Goal: Task Accomplishment & Management: Manage account settings

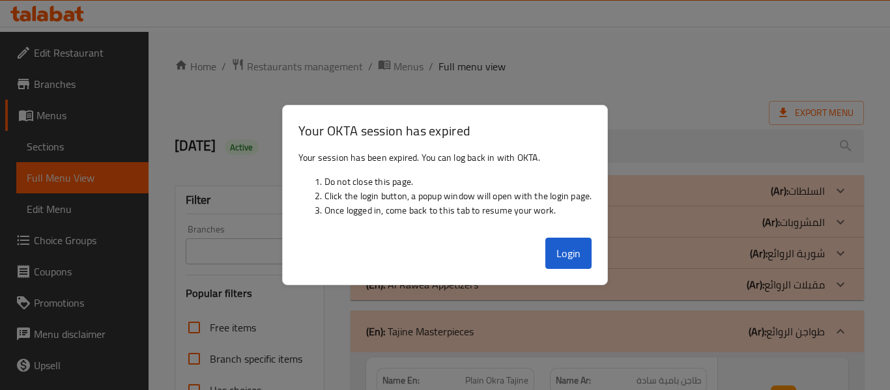
click at [570, 247] on button "Login" at bounding box center [568, 253] width 47 height 31
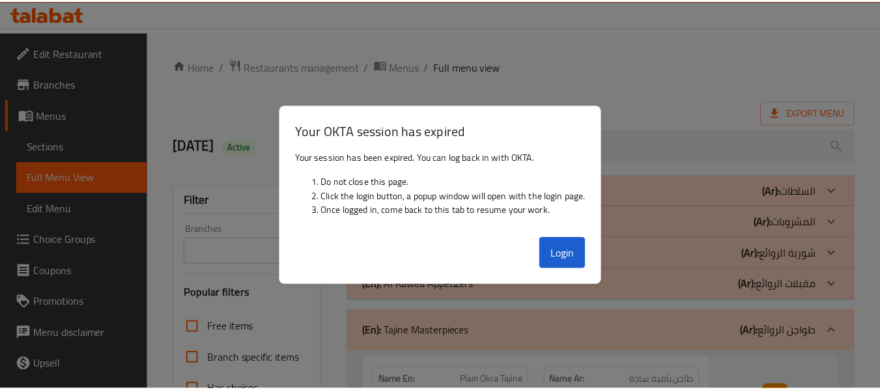
scroll to position [456, 0]
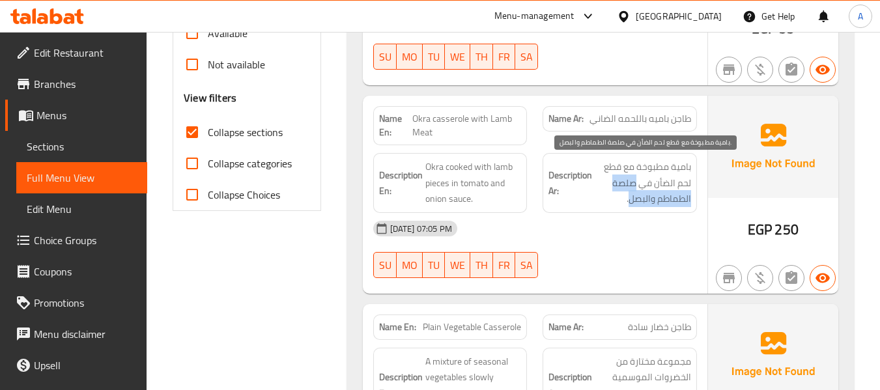
drag, startPoint x: 636, startPoint y: 182, endPoint x: 629, endPoint y: 197, distance: 16.6
click at [629, 197] on span "بامية مطبوخة مع قطع لحم الضأن في صلصة الطماطم والبصل." at bounding box center [643, 183] width 96 height 48
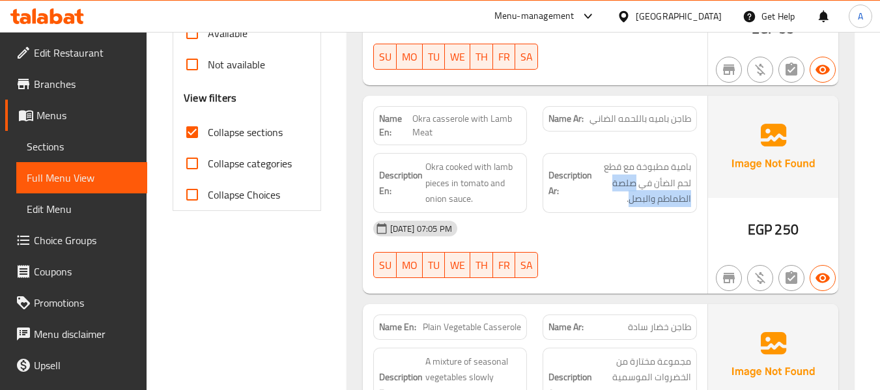
copy span "صلصة الطماطم والبصل"
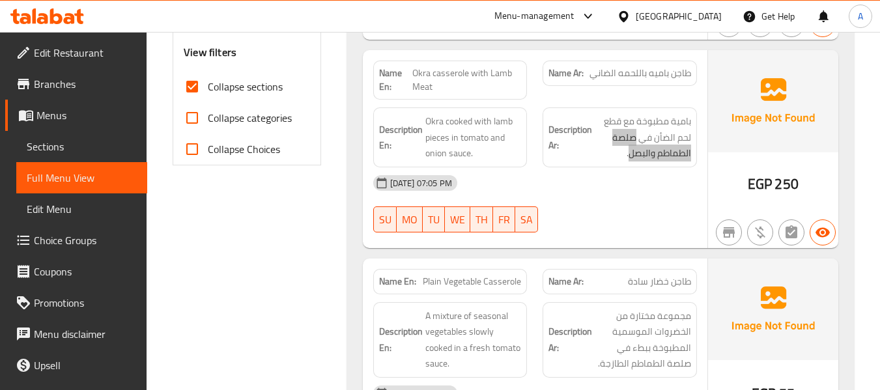
scroll to position [521, 0]
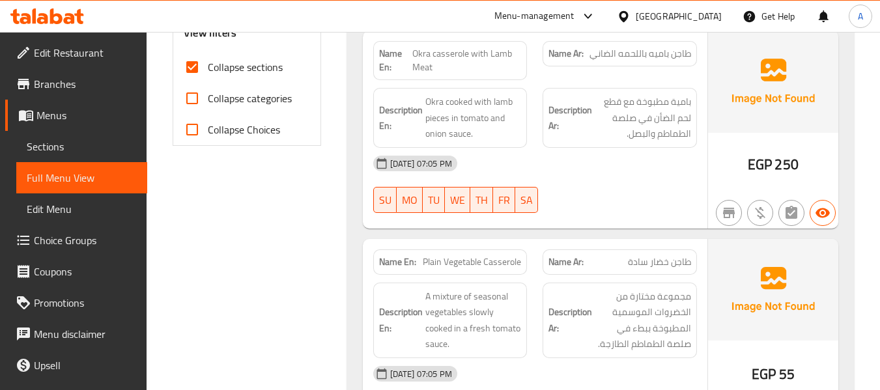
click at [498, 259] on span "Plain Vegetable Casserole" at bounding box center [472, 262] width 98 height 14
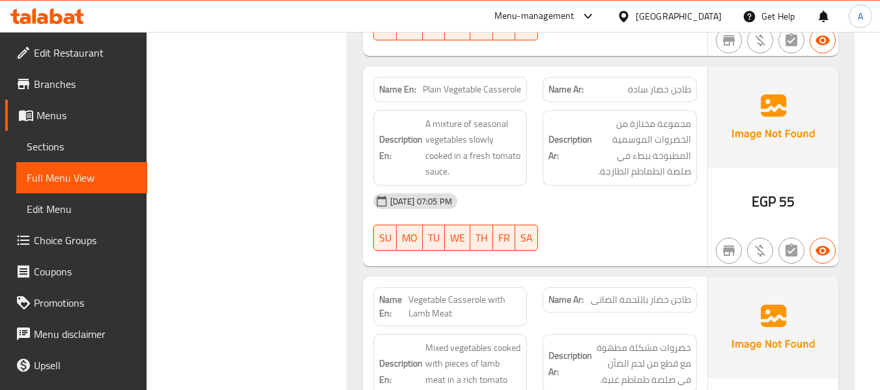
scroll to position [716, 0]
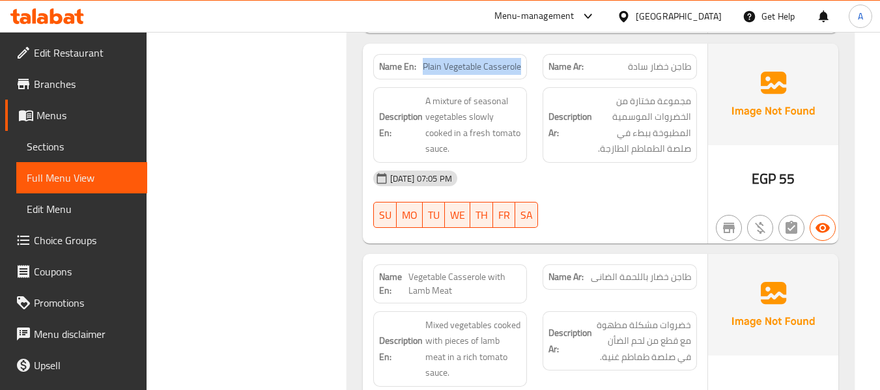
drag, startPoint x: 429, startPoint y: 66, endPoint x: 530, endPoint y: 61, distance: 101.1
click at [530, 61] on div "Name En: Plain Vegetable Casserole" at bounding box center [450, 66] width 170 height 41
copy span "Plain Vegetable Casserole"
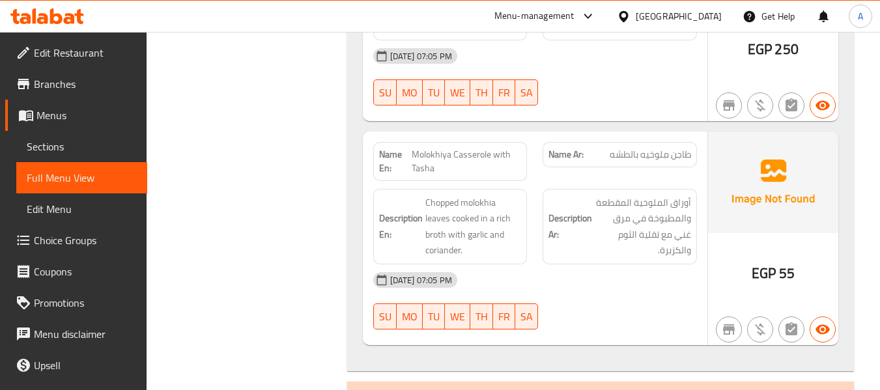
scroll to position [1498, 0]
drag, startPoint x: 414, startPoint y: 136, endPoint x: 444, endPoint y: 152, distance: 34.4
click at [444, 152] on span "Molokhiya Casserole with Tasha" at bounding box center [466, 160] width 109 height 27
copy span "Molokhiya Casserole with Tasha"
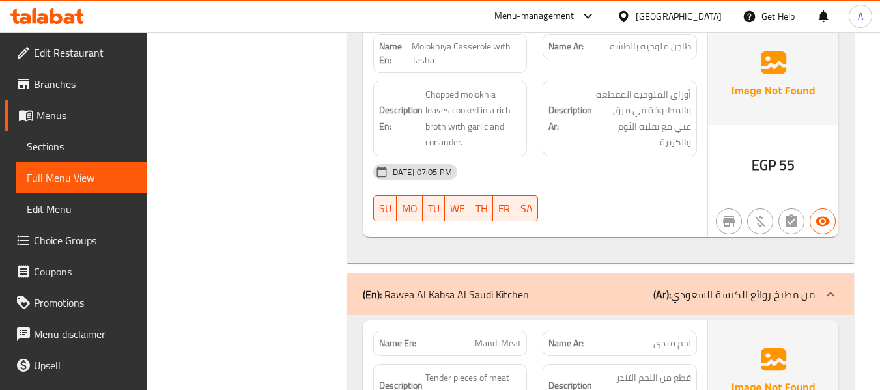
scroll to position [1628, 0]
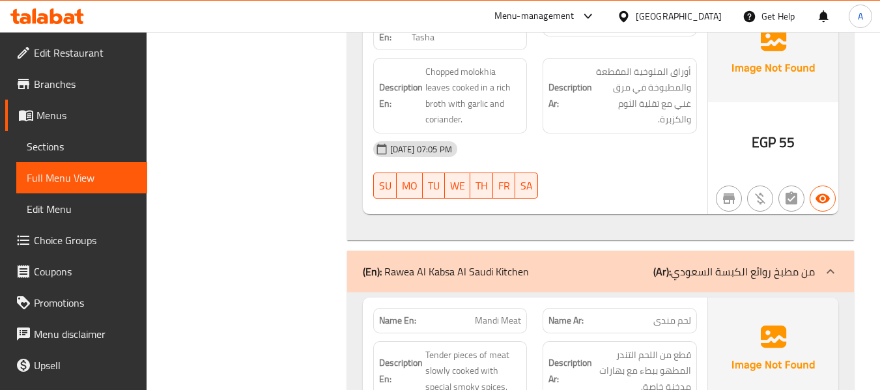
drag, startPoint x: 311, startPoint y: 299, endPoint x: 309, endPoint y: 289, distance: 10.0
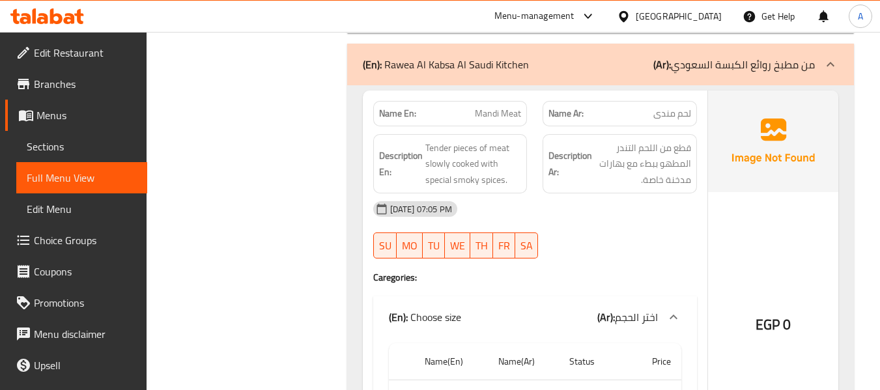
scroll to position [1824, 0]
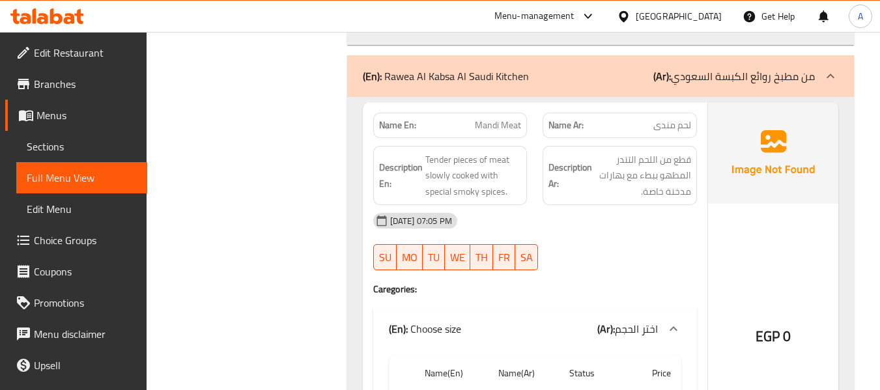
click at [477, 119] on span "Mandi Meat" at bounding box center [498, 126] width 46 height 14
copy span "Mandi Meat"
drag, startPoint x: 650, startPoint y: 277, endPoint x: 644, endPoint y: 268, distance: 10.8
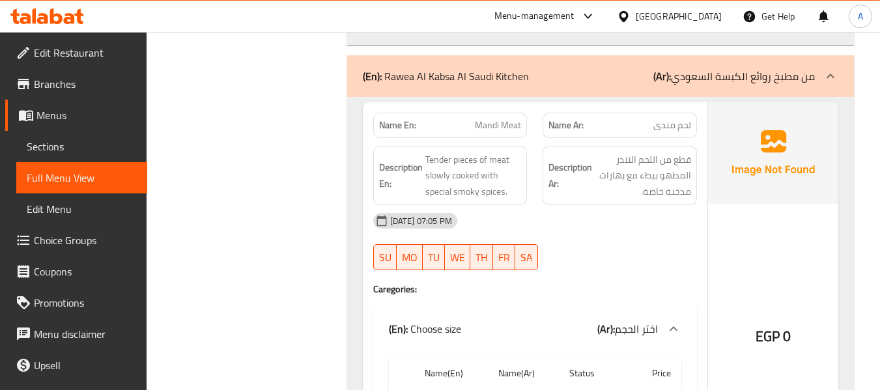
click at [650, 283] on h4 "Caregories:" at bounding box center [535, 289] width 324 height 13
drag, startPoint x: 478, startPoint y: 105, endPoint x: 532, endPoint y: 112, distance: 54.5
click at [532, 112] on div "Name En: Mandi Meat" at bounding box center [450, 125] width 170 height 41
copy span "Mandi Meat"
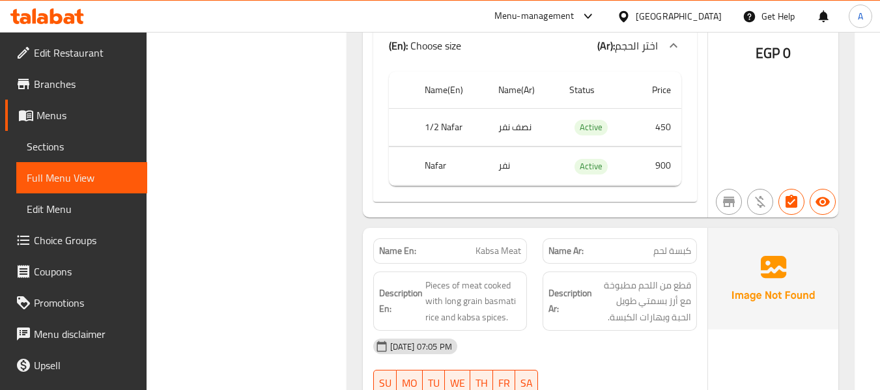
scroll to position [2084, 0]
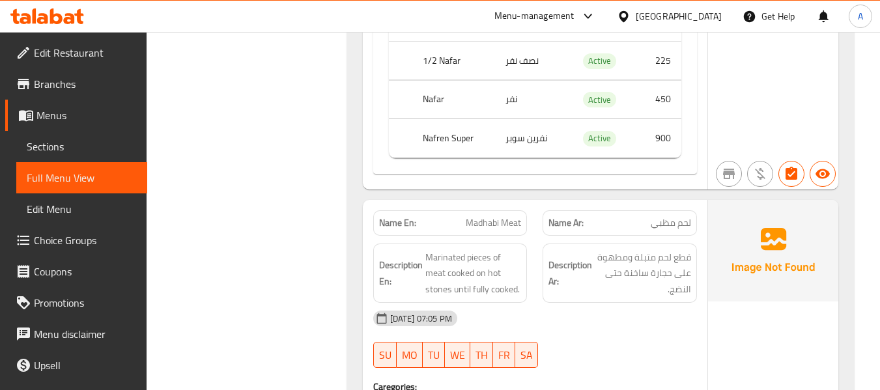
scroll to position [2605, 0]
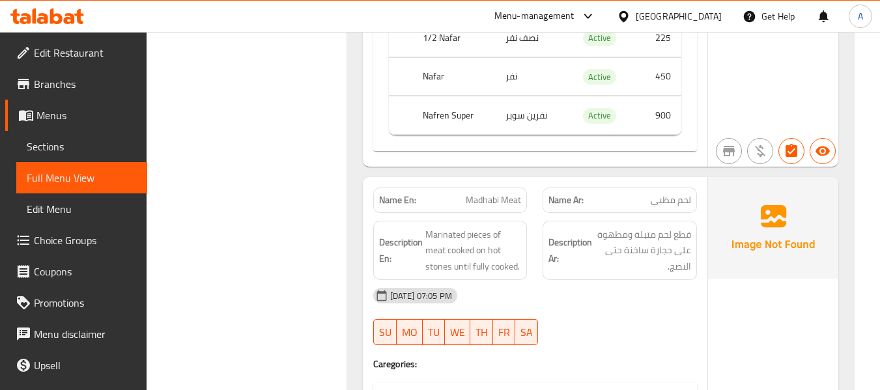
click at [471, 193] on span "Madhabi Meat" at bounding box center [493, 200] width 55 height 14
copy span "Madhabi"
click at [671, 193] on span "لحم مظبي" at bounding box center [671, 200] width 40 height 14
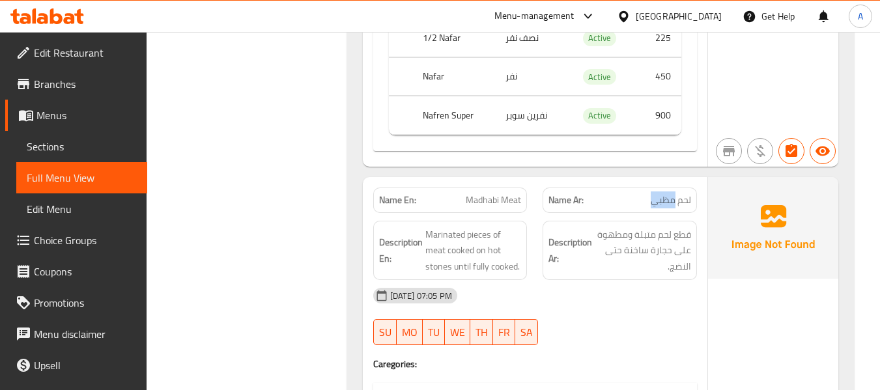
copy span "مظبي"
drag, startPoint x: 672, startPoint y: 251, endPoint x: 685, endPoint y: 259, distance: 15.2
click at [685, 259] on div "Description Ar: قطع لحم متبلة ومطهوة على حجارة ساخنة حتى النضج." at bounding box center [620, 251] width 154 height 60
copy span "نضج"
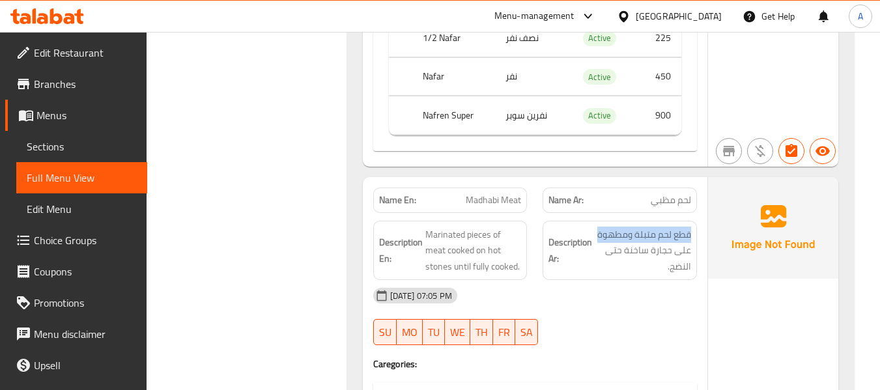
drag, startPoint x: 599, startPoint y: 216, endPoint x: 693, endPoint y: 219, distance: 94.5
click at [693, 221] on div "Description Ar: قطع لحم متبلة ومطهوة على حجارة ساخنة حتى النضج." at bounding box center [620, 251] width 154 height 60
copy span "قطع لحم متبلة ومطهوة"
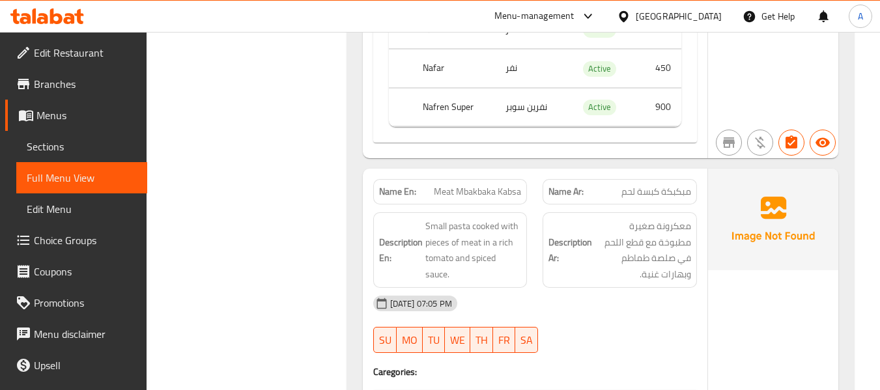
scroll to position [3126, 0]
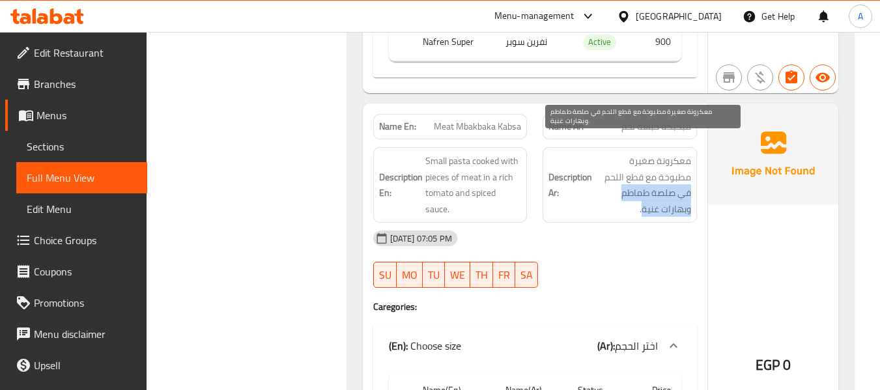
drag, startPoint x: 636, startPoint y: 160, endPoint x: 612, endPoint y: 179, distance: 30.1
click at [612, 179] on span "معكرونة صغيرة مطبوخة مع قطع اللحم في صلصة طماطم وبهارات غنية." at bounding box center [643, 185] width 96 height 64
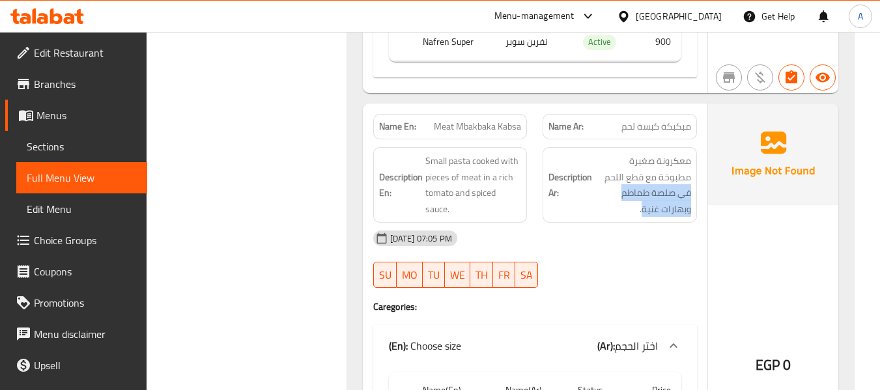
copy span "في صلصة طماطم وبهارات غنية"
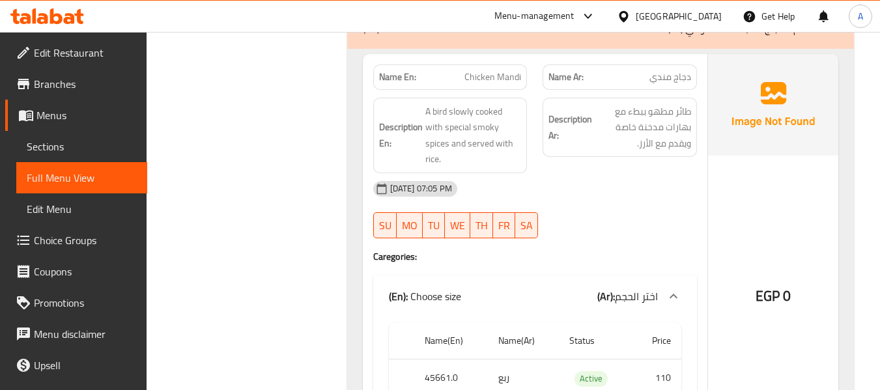
scroll to position [3647, 0]
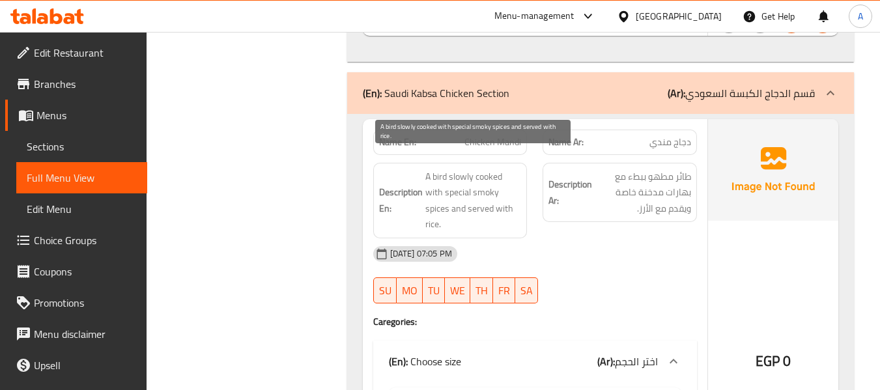
click at [473, 175] on span "A bird slowly cooked with special smoky spices and served with rice." at bounding box center [473, 201] width 96 height 64
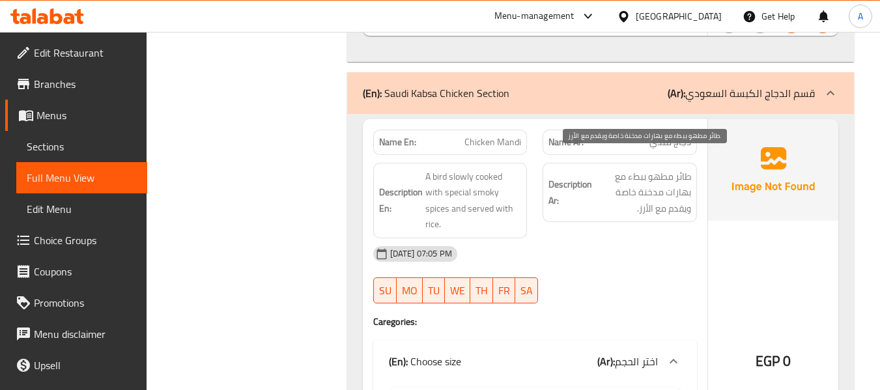
click at [639, 169] on span "طائر مطهو ببطء مع بهارات مدخنة خاصة ويقدم مع الأرز." at bounding box center [643, 193] width 96 height 48
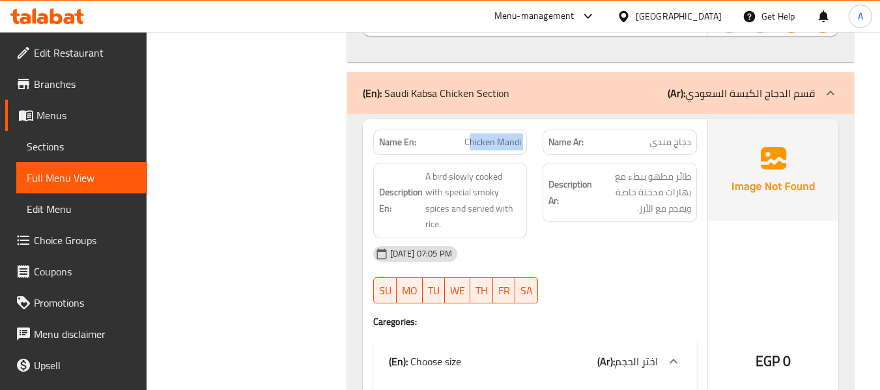
drag, startPoint x: 468, startPoint y: 126, endPoint x: 540, endPoint y: 126, distance: 71.6
click at [540, 126] on div "Name En: Chicken Mandi Name Ar: دجاج مندي" at bounding box center [534, 142] width 339 height 41
click at [469, 135] on span "Chicken Mandi" at bounding box center [492, 142] width 57 height 14
drag, startPoint x: 457, startPoint y: 123, endPoint x: 541, endPoint y: 130, distance: 84.3
click at [541, 130] on div "Name En: Chicken Mandi Name Ar: دجاج مندي" at bounding box center [534, 142] width 339 height 41
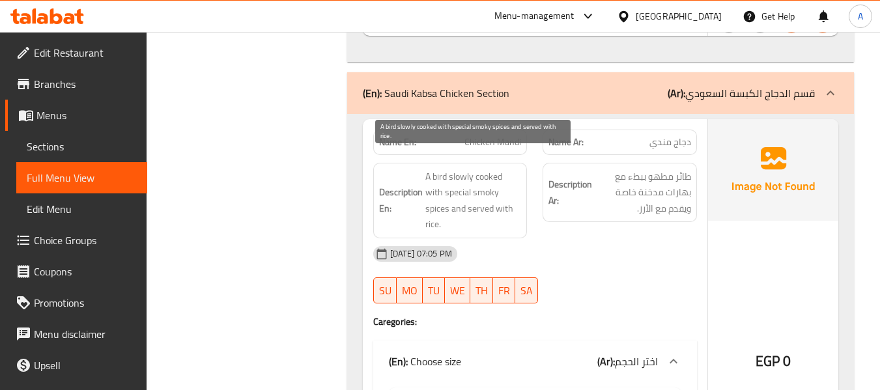
click at [459, 169] on span "A bird slowly cooked with special smoky spices and served with rice." at bounding box center [473, 201] width 96 height 64
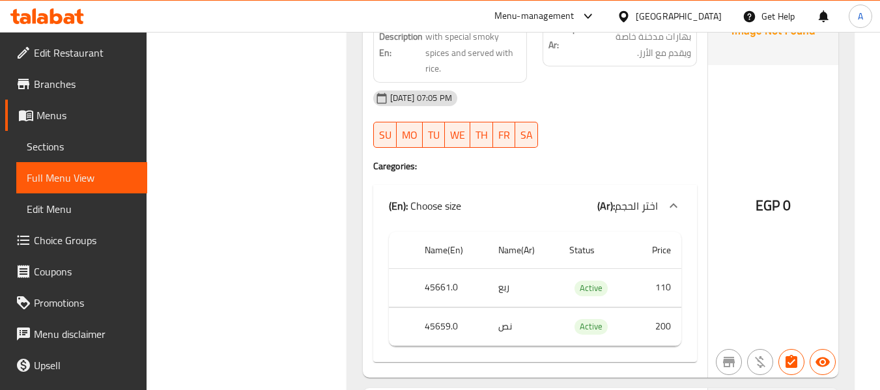
scroll to position [3843, 0]
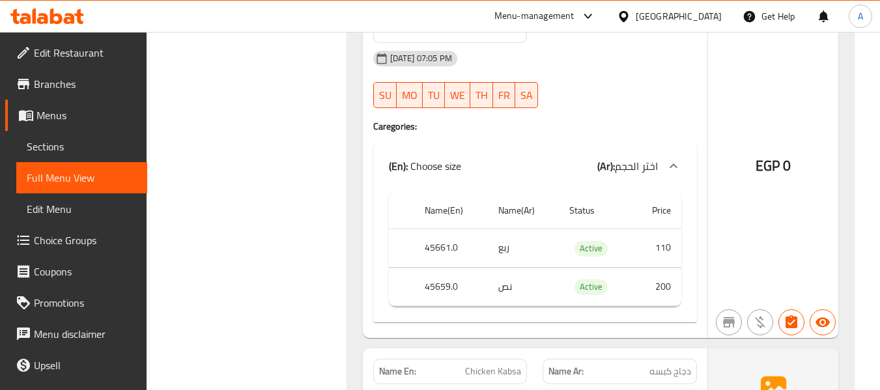
click at [506, 233] on td "ربع" at bounding box center [523, 248] width 71 height 38
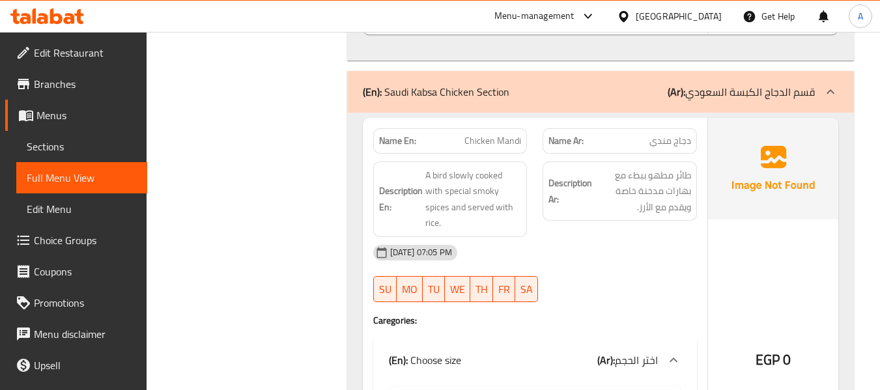
scroll to position [3647, 0]
drag, startPoint x: 464, startPoint y: 127, endPoint x: 528, endPoint y: 134, distance: 63.5
click at [528, 134] on div "Name En: Chicken Mandi" at bounding box center [450, 142] width 170 height 41
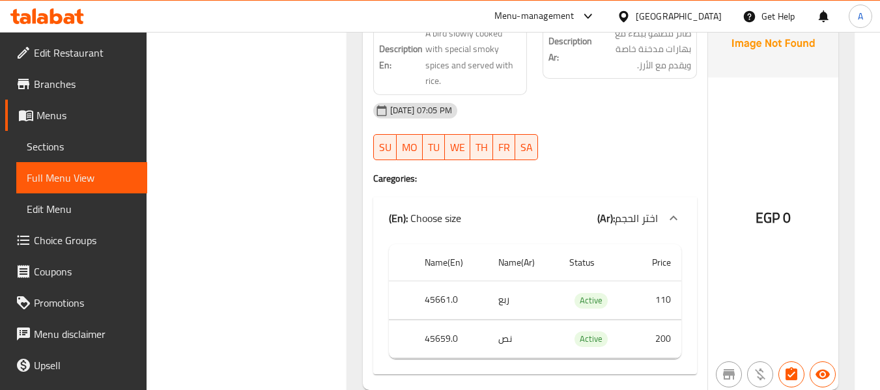
scroll to position [3908, 0]
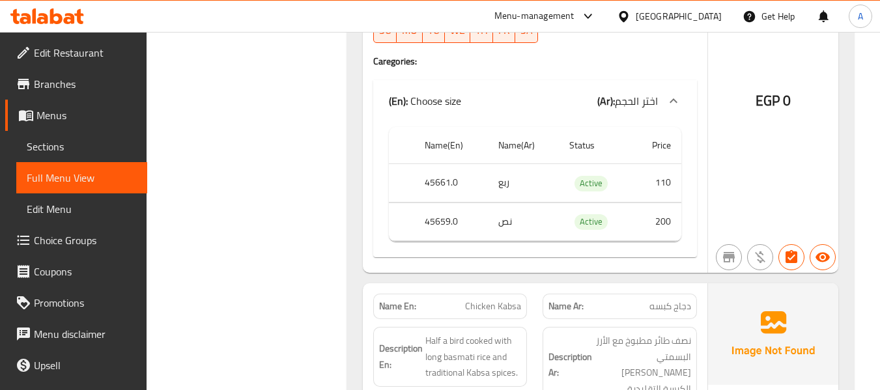
click at [502, 164] on td "ربع" at bounding box center [523, 183] width 71 height 38
click at [453, 164] on th "45661.0" at bounding box center [451, 183] width 74 height 38
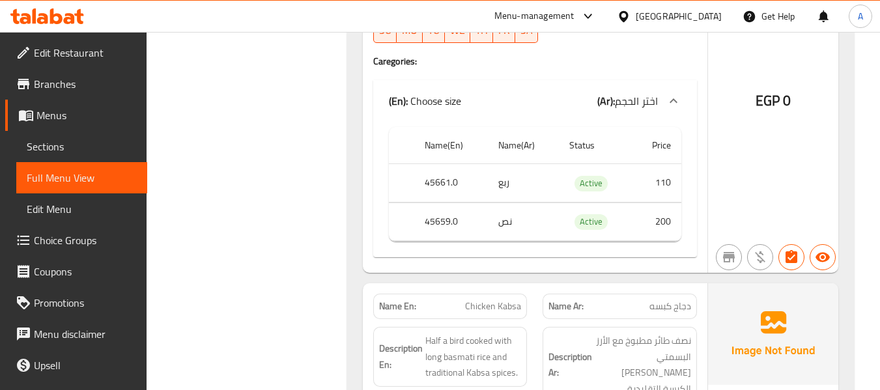
click at [505, 212] on td "نص" at bounding box center [523, 222] width 71 height 38
drag, startPoint x: 413, startPoint y: 205, endPoint x: 479, endPoint y: 209, distance: 65.9
click at [479, 209] on tr "45659.0 نص Active 200" at bounding box center [535, 222] width 292 height 38
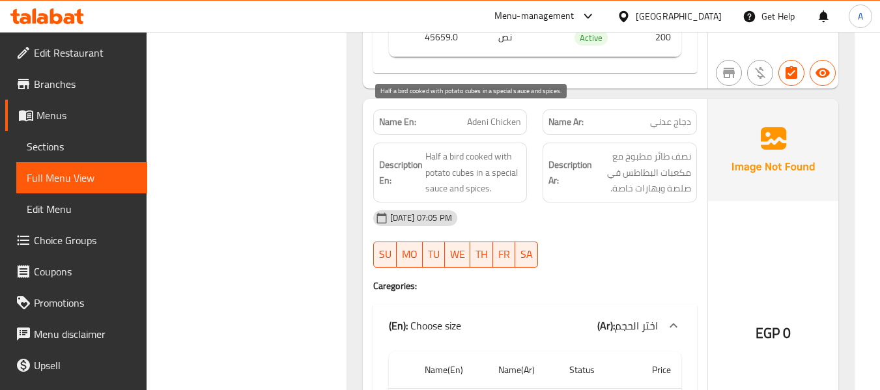
scroll to position [4494, 0]
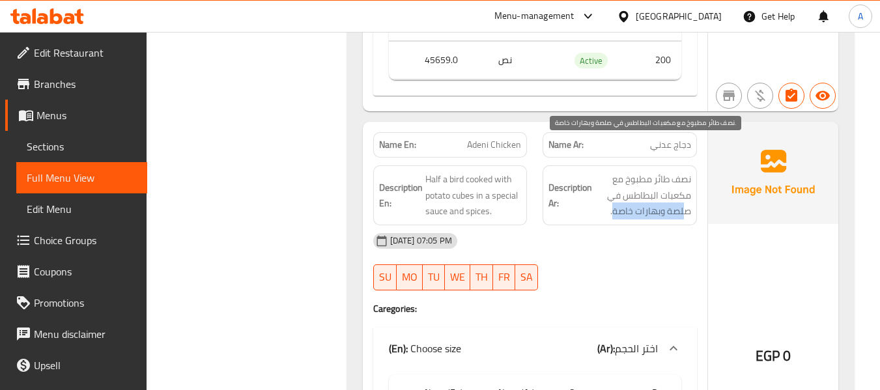
drag, startPoint x: 614, startPoint y: 182, endPoint x: 686, endPoint y: 179, distance: 73.0
click at [686, 179] on span "نصف طائر مطبوخ مع مكعبات البطاطس في صلصة وبهارات خاصة." at bounding box center [643, 195] width 96 height 48
drag, startPoint x: 621, startPoint y: 162, endPoint x: 614, endPoint y: 177, distance: 17.5
click at [614, 177] on span "نصف طائر مطبوخ مع مكعبات البطاطس في صلصة وبهارات خاصة." at bounding box center [643, 195] width 96 height 48
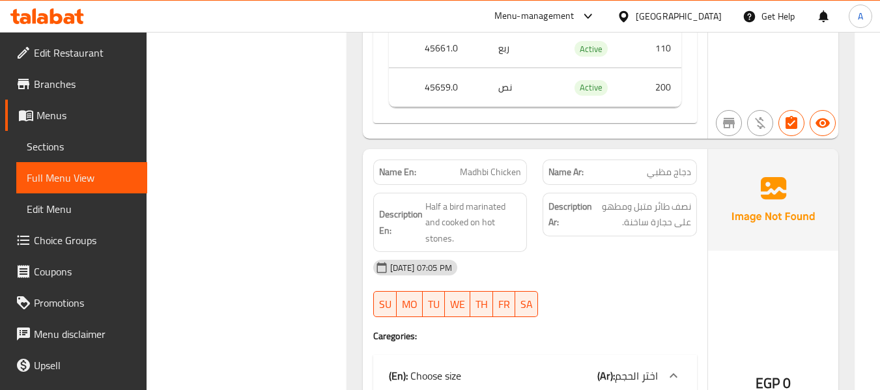
scroll to position [4885, 0]
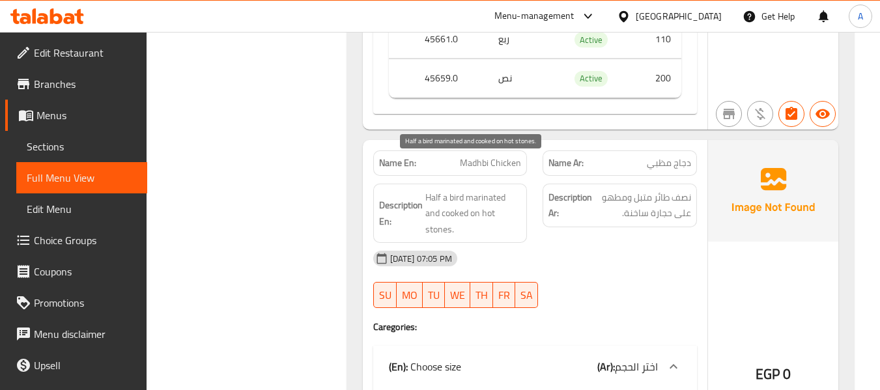
click at [488, 190] on span "Half a bird marinated and cooked on hot stones." at bounding box center [473, 214] width 96 height 48
click at [489, 190] on span "Half a bird marinated and cooked on hot stones." at bounding box center [473, 214] width 96 height 48
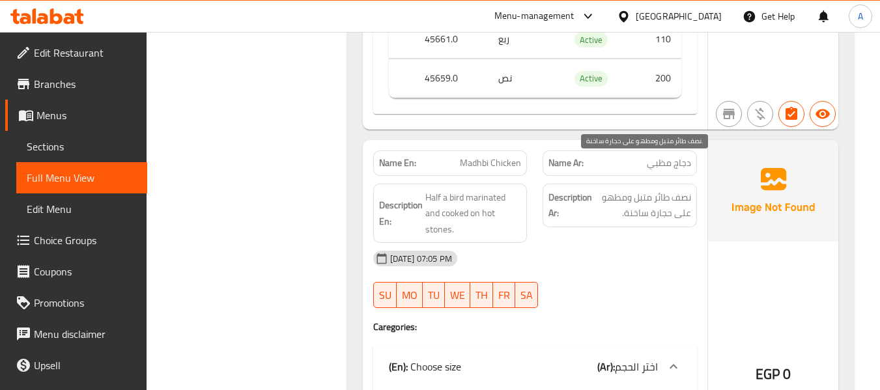
click at [608, 190] on span "نصف طائر متبل ومطهو على حجارة ساخنة." at bounding box center [643, 206] width 96 height 32
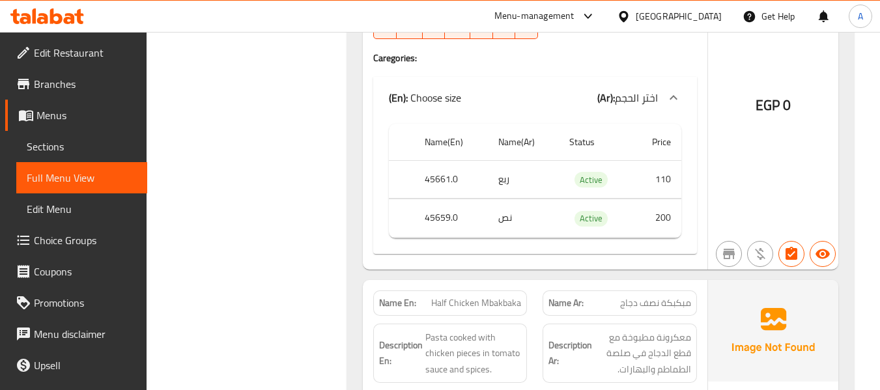
scroll to position [5210, 0]
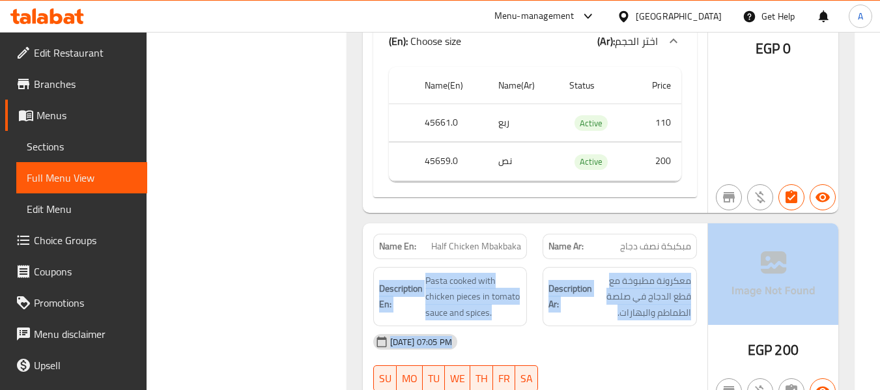
drag, startPoint x: 610, startPoint y: 219, endPoint x: 707, endPoint y: 219, distance: 97.0
click at [707, 223] on div "Name En: Half Chicken Mbakbaka Name Ar: مبكبكة نصف دجاج Description En: Pasta c…" at bounding box center [600, 315] width 475 height 184
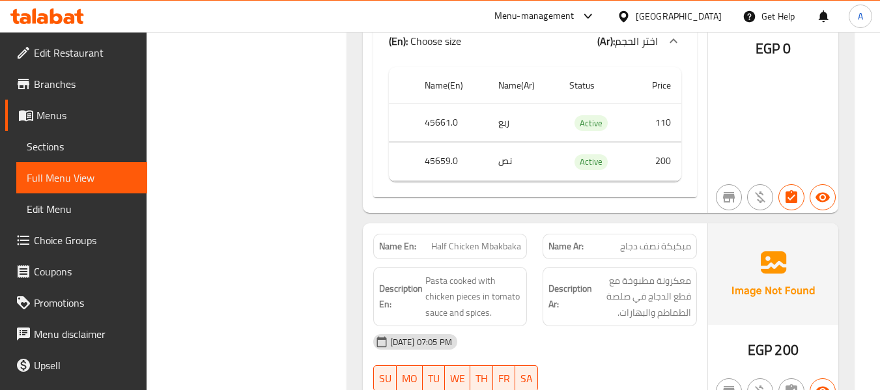
click at [660, 240] on span "مبكبكة نصف دجاج" at bounding box center [655, 247] width 71 height 14
drag, startPoint x: 611, startPoint y: 212, endPoint x: 699, endPoint y: 212, distance: 87.9
click at [699, 226] on div "Name Ar: مبكبكة نصف دجاج" at bounding box center [620, 246] width 170 height 41
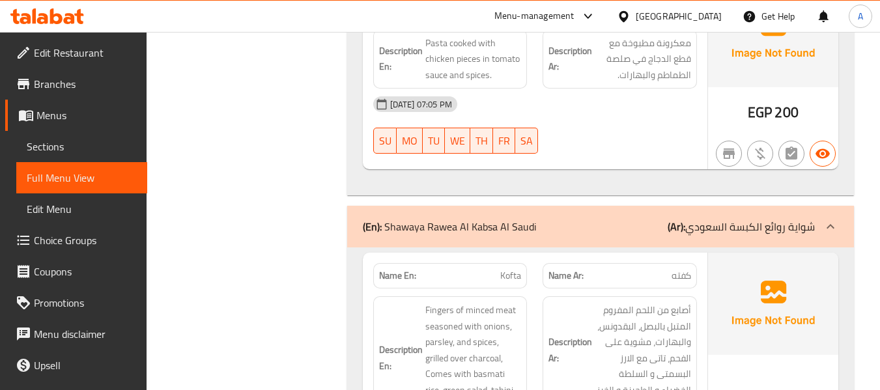
scroll to position [5471, 0]
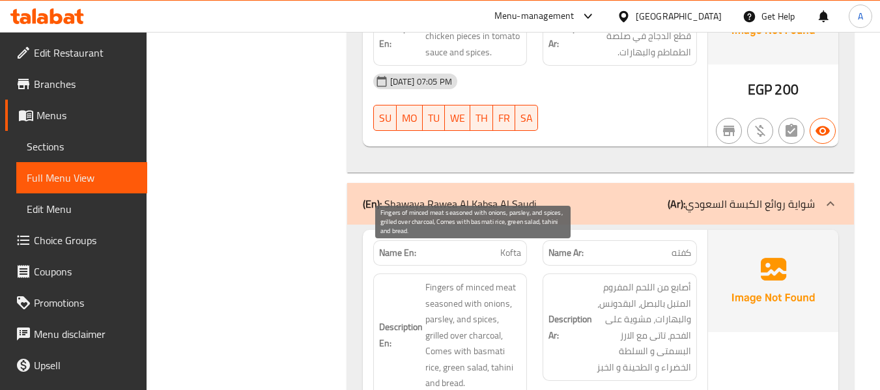
click at [444, 279] on span "Fingers of minced meat seasoned with onions, parsley, and spices, grilled over …" at bounding box center [473, 335] width 96 height 112
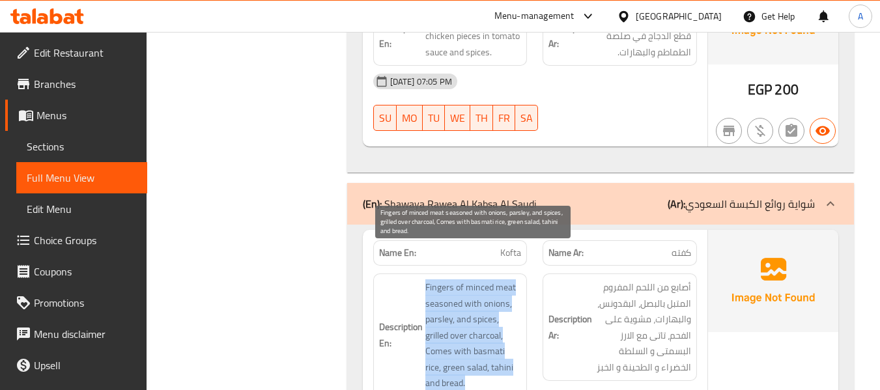
click at [444, 279] on span "Fingers of minced meat seasoned with onions, parsley, and spices, grilled over …" at bounding box center [473, 335] width 96 height 112
click at [510, 312] on span "Fingers of minced meat seasoned with onions, parsley, and spices, grilled over …" at bounding box center [473, 335] width 96 height 112
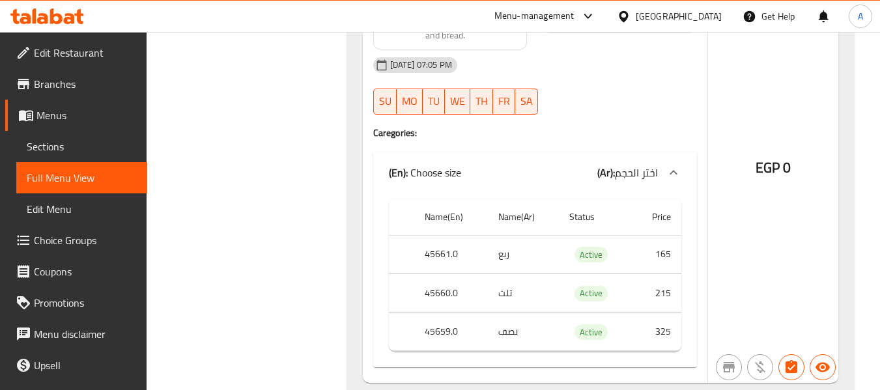
scroll to position [5797, 0]
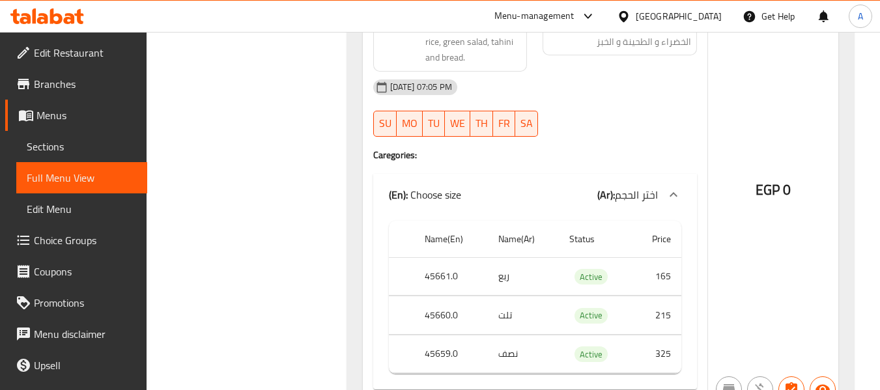
click at [511, 296] on td "تلت" at bounding box center [523, 315] width 71 height 38
click at [507, 296] on td "تلت" at bounding box center [523, 315] width 71 height 38
click at [444, 296] on th "45660.0" at bounding box center [451, 315] width 74 height 38
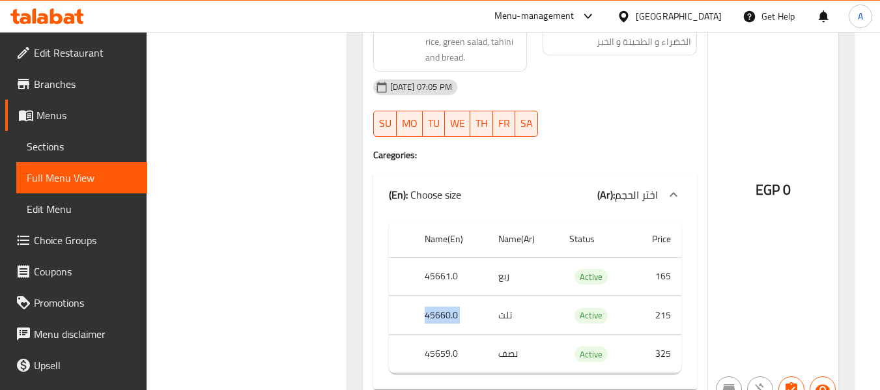
click at [444, 296] on th "45660.0" at bounding box center [451, 315] width 74 height 38
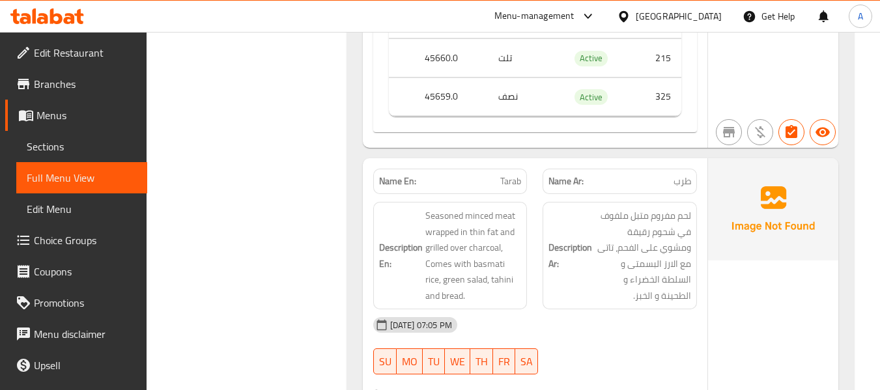
scroll to position [6057, 0]
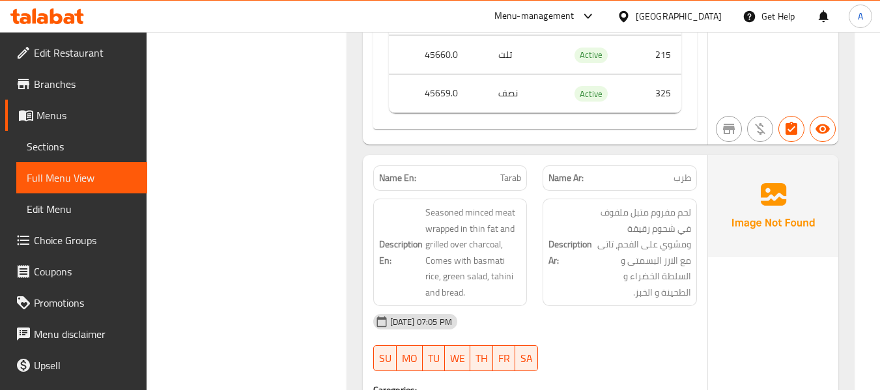
click at [676, 171] on span "طرب" at bounding box center [682, 178] width 18 height 14
click at [683, 171] on span "طرب" at bounding box center [682, 178] width 18 height 14
click at [379, 205] on h6 "Description En: Seasoned minced meat wrapped in thin fat and grilled over charc…" at bounding box center [450, 253] width 143 height 96
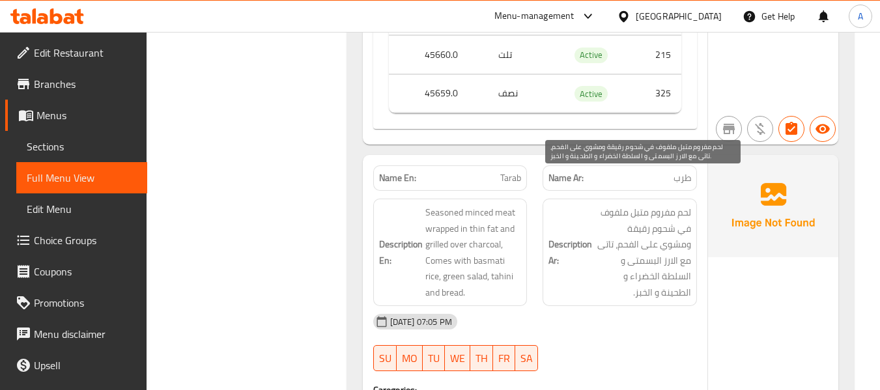
click at [660, 205] on span "لحم مفروم متبل ملفوف في شحوم رقيقة ومشوي على الفحم، تاتى مع الارز البسمتى و الس…" at bounding box center [643, 253] width 96 height 96
drag, startPoint x: 628, startPoint y: 194, endPoint x: 675, endPoint y: 193, distance: 47.5
click at [675, 205] on span "لحم مفروم متبل ملفوف في شحوم رقيقة ومشوي على الفحم، تاتى مع الارز البسمتى و الس…" at bounding box center [643, 253] width 96 height 96
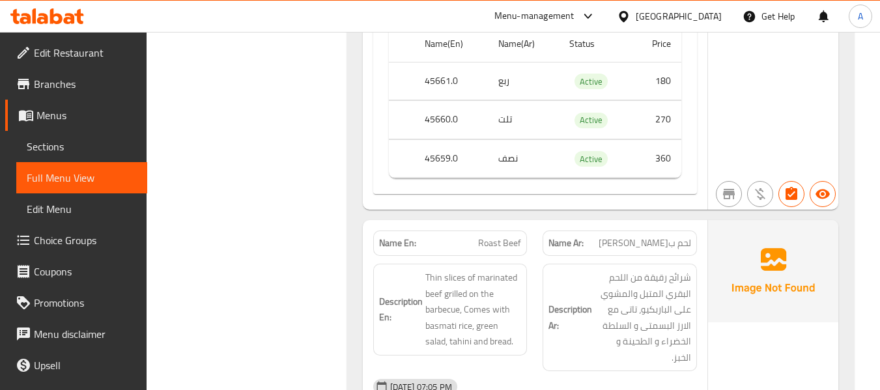
scroll to position [6513, 0]
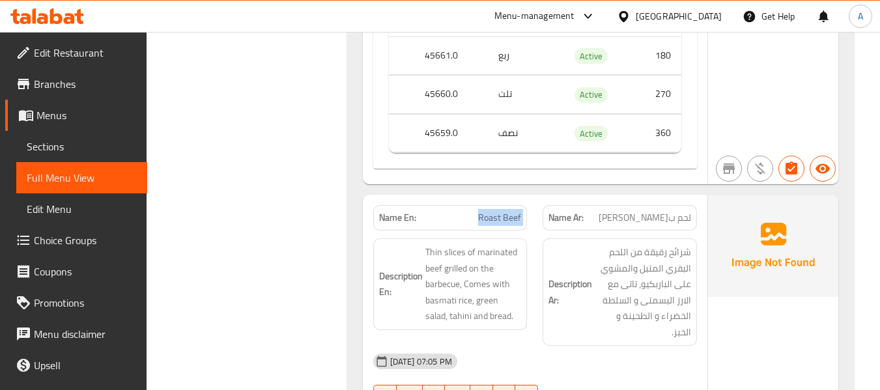
drag, startPoint x: 466, startPoint y: 187, endPoint x: 545, endPoint y: 190, distance: 78.9
click at [545, 197] on div "Name En: Roast Beef Name Ar: لحم بقري مشوي" at bounding box center [534, 217] width 339 height 41
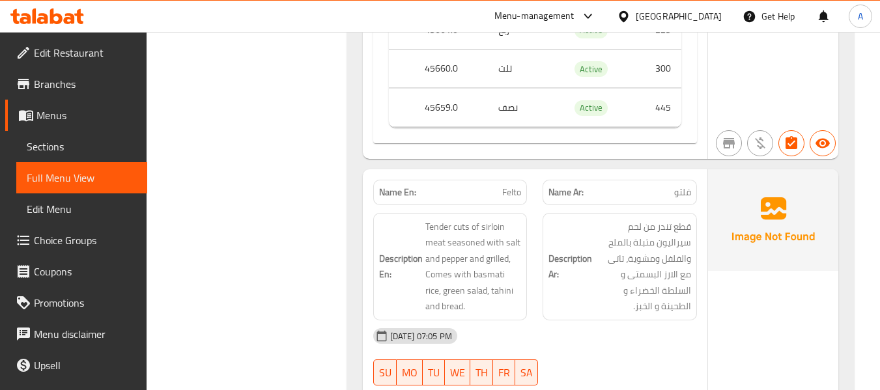
scroll to position [7099, 0]
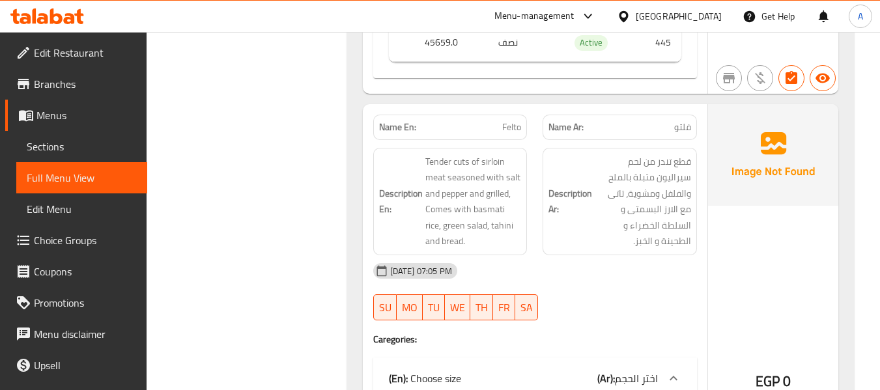
click at [681, 120] on span "فلتو" at bounding box center [682, 127] width 17 height 14
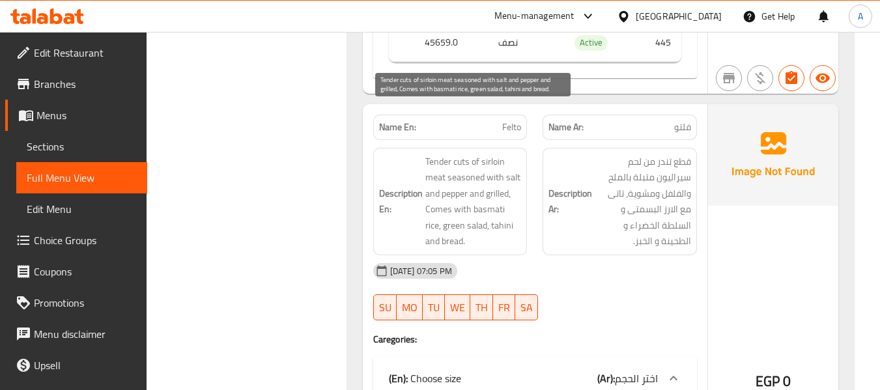
click at [445, 157] on span "Tender cuts of sirloin meat seasoned with salt and pepper and grilled, Comes wi…" at bounding box center [473, 202] width 96 height 96
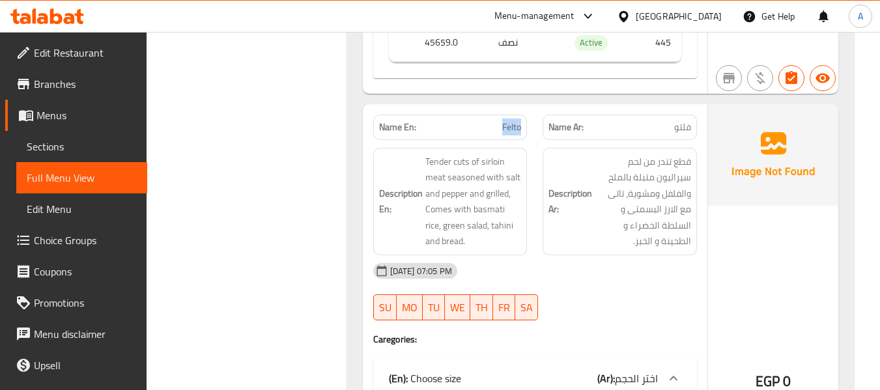
drag, startPoint x: 496, startPoint y: 72, endPoint x: 531, endPoint y: 80, distance: 36.7
click at [531, 107] on div "Name En: Felto" at bounding box center [450, 127] width 170 height 41
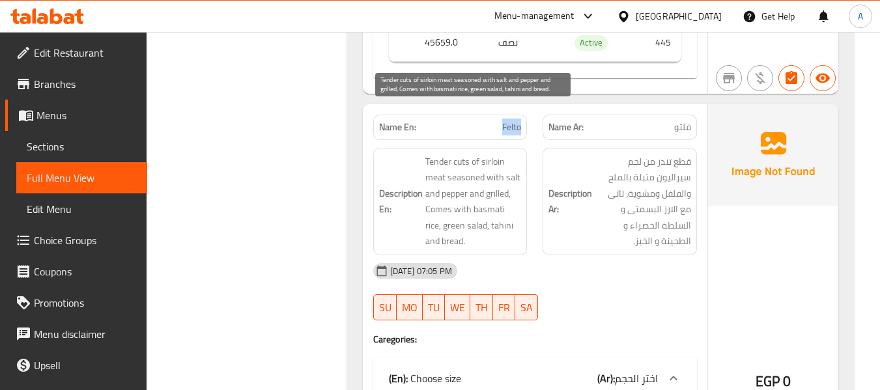
click at [457, 154] on span "Tender cuts of sirloin meat seasoned with salt and pepper and grilled, Comes wi…" at bounding box center [473, 202] width 96 height 96
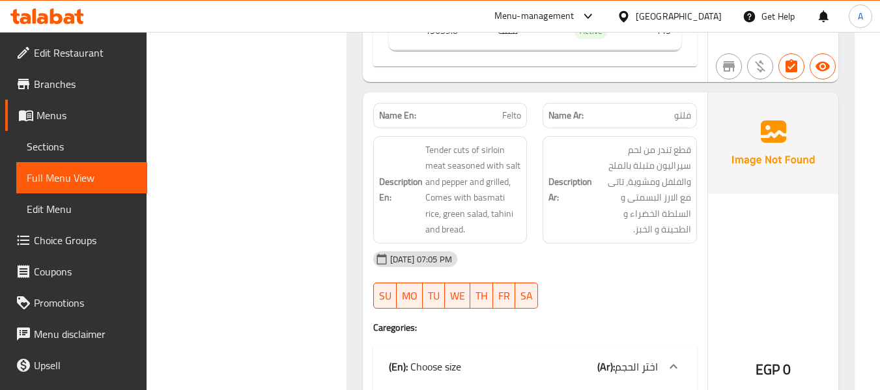
scroll to position [7034, 0]
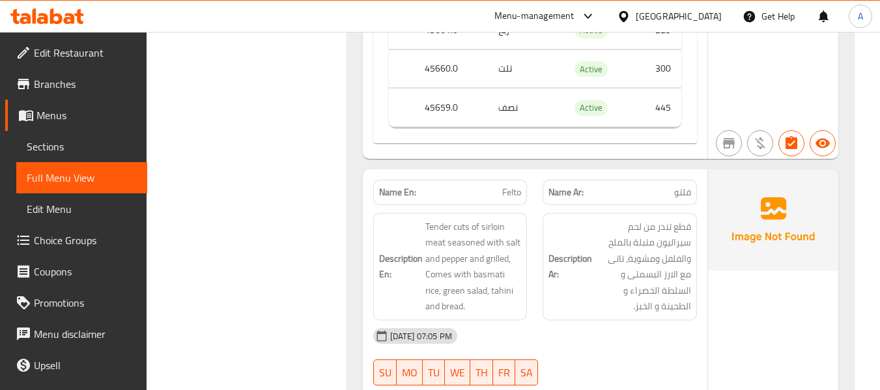
click at [513, 186] on span "Felto" at bounding box center [511, 193] width 19 height 14
click at [681, 186] on span "فلتو" at bounding box center [682, 193] width 17 height 14
click at [416, 205] on div "Description En: Tender cuts of sirloin meat seasoned with salt and pepper and g…" at bounding box center [450, 266] width 170 height 123
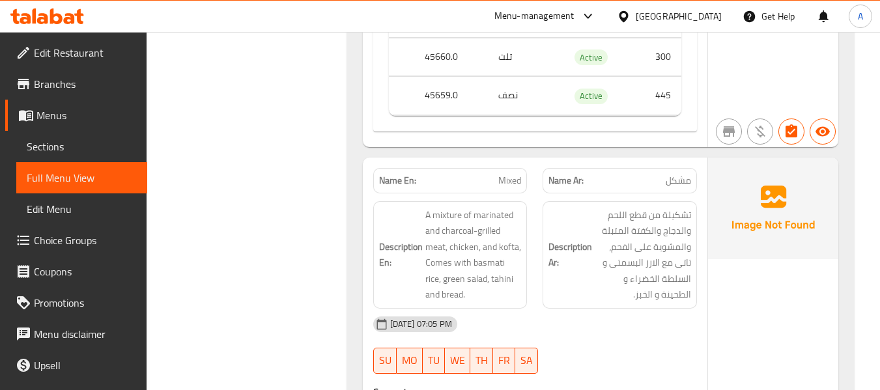
scroll to position [7555, 0]
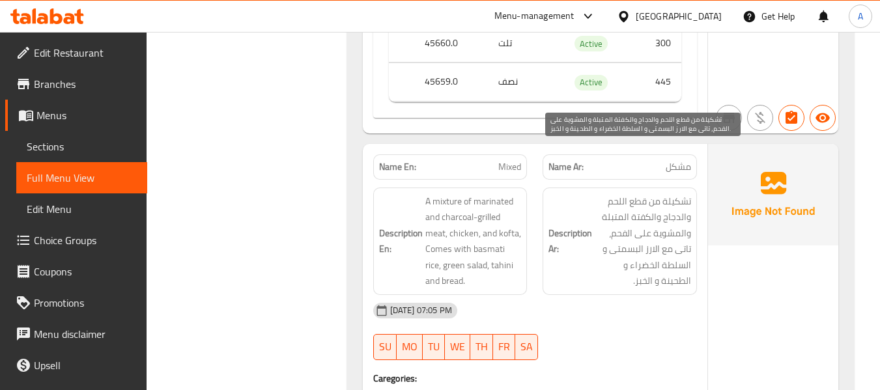
click at [671, 193] on span "تشكيلة من قطع اللحم والدجاج والكفتة المتبلة والمشوية على الفحم، تاتى مع الارز ا…" at bounding box center [643, 241] width 96 height 96
click at [657, 193] on span "تشكيلة من قطع اللحم والدجاج والكفتة المتبلة والمشوية على الفحم، تاتى مع الارز ا…" at bounding box center [643, 241] width 96 height 96
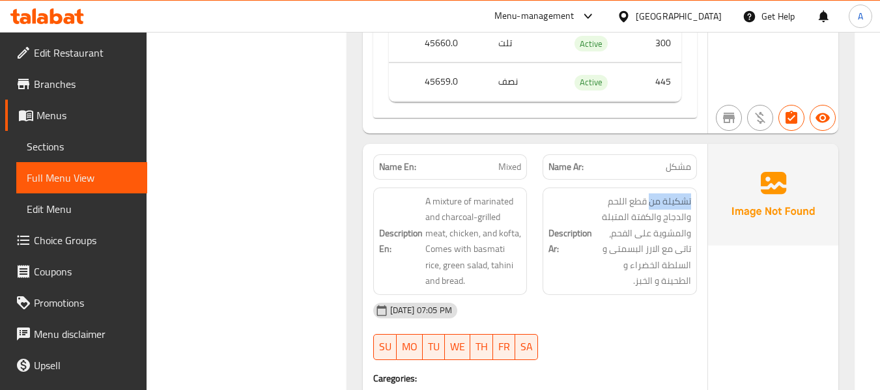
drag, startPoint x: 651, startPoint y: 154, endPoint x: 693, endPoint y: 160, distance: 42.0
click at [693, 188] on div "Description Ar: تشكيلة من قطع اللحم والدجاج والكفتة المتبلة والمشوية على الفحم،…" at bounding box center [620, 241] width 154 height 107
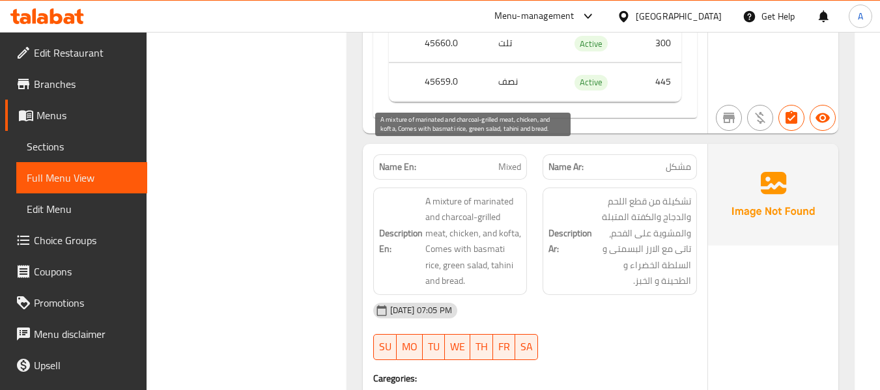
click at [453, 193] on span "A mixture of marinated and charcoal-grilled meat, chicken, and kofta, Comes wit…" at bounding box center [473, 241] width 96 height 96
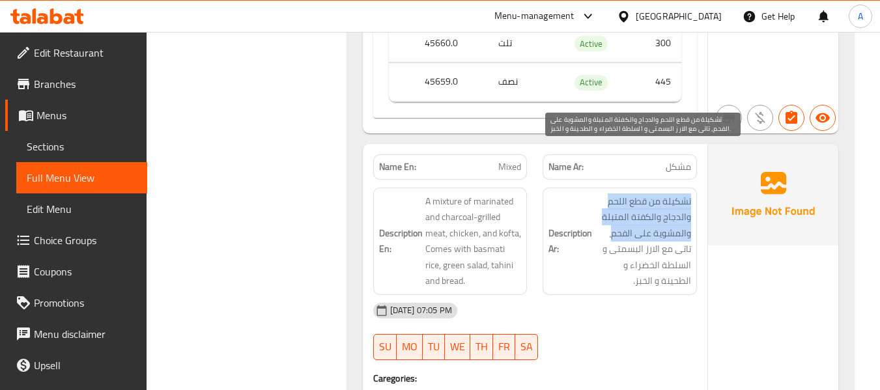
drag, startPoint x: 688, startPoint y: 153, endPoint x: 614, endPoint y: 187, distance: 81.6
click at [614, 188] on div "Description Ar: تشكيلة من قطع اللحم والدجاج والكفتة المتبلة والمشوية على الفحم،…" at bounding box center [620, 241] width 154 height 107
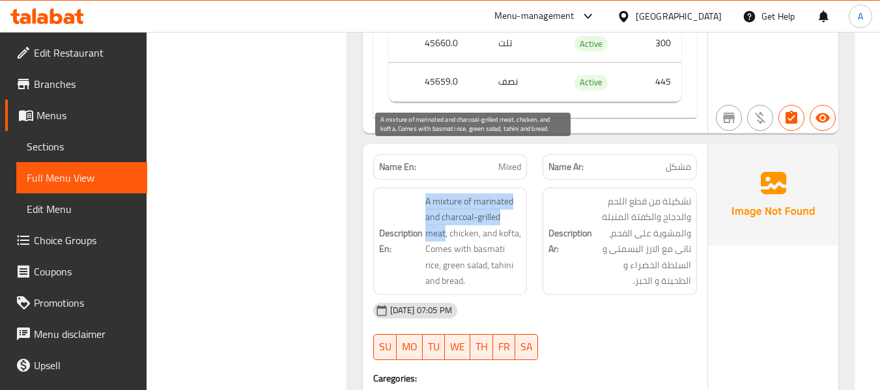
drag, startPoint x: 423, startPoint y: 160, endPoint x: 444, endPoint y: 185, distance: 32.4
click at [444, 193] on h6 "Description En: A mixture of marinated and charcoal-grilled meat, chicken, and …" at bounding box center [450, 241] width 143 height 96
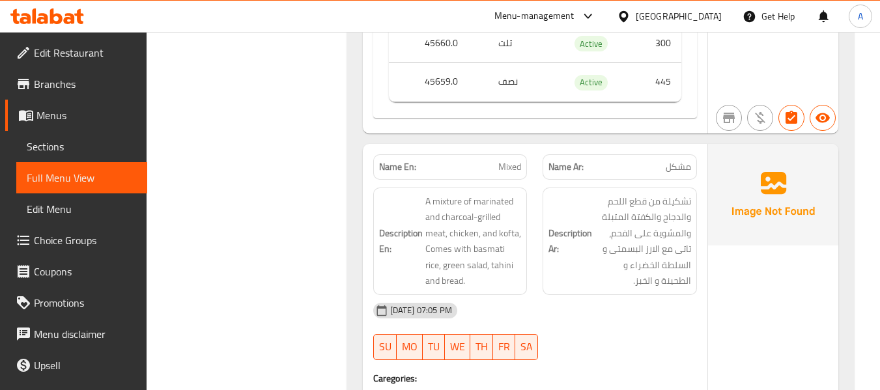
click at [393, 225] on strong "Description En:" at bounding box center [401, 241] width 44 height 32
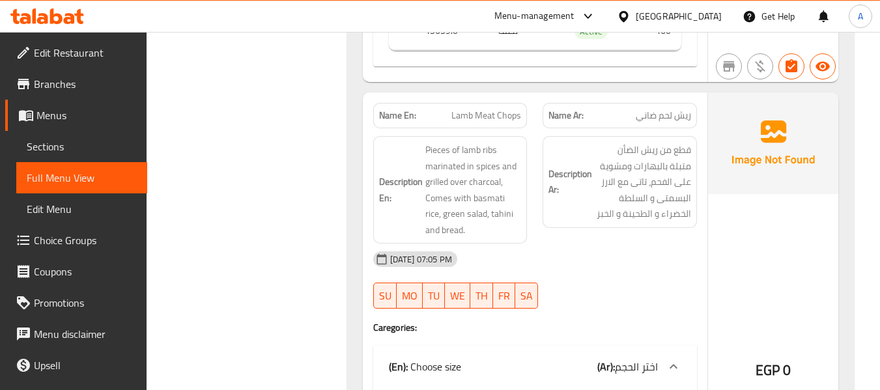
scroll to position [8532, 0]
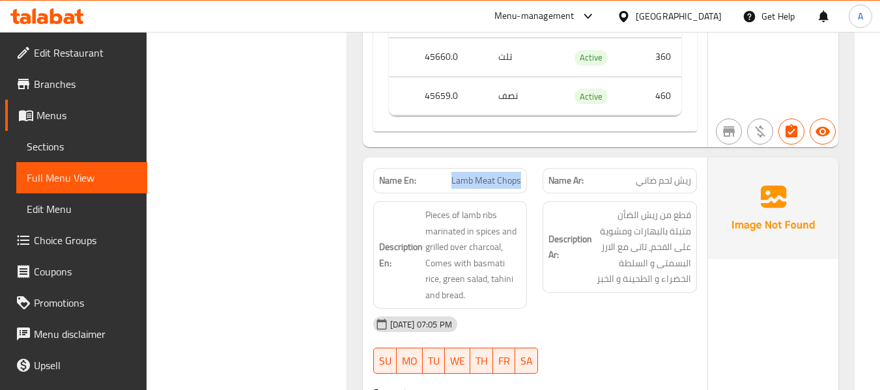
drag, startPoint x: 478, startPoint y: 142, endPoint x: 531, endPoint y: 139, distance: 52.9
click at [531, 160] on div "Name En: Lamb Meat Chops" at bounding box center [450, 180] width 170 height 41
click at [425, 207] on span "Pieces of lamb ribs marinated in spices and grilled over charcoal, Comes with b…" at bounding box center [473, 255] width 96 height 96
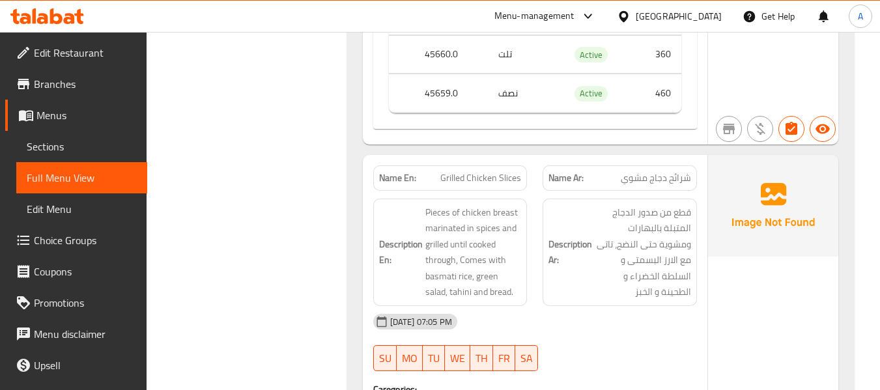
scroll to position [9053, 0]
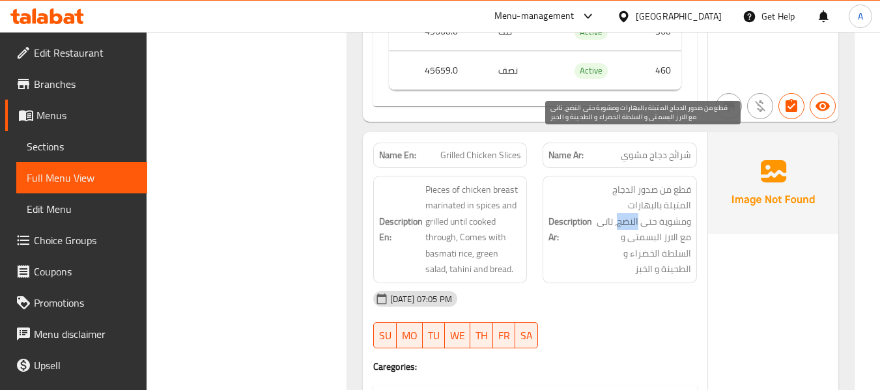
drag, startPoint x: 650, startPoint y: 173, endPoint x: 671, endPoint y: 177, distance: 21.8
click at [671, 182] on span "قطع من صدور الدجاج المتبلة بالبهارات ومشوية حتى النضج، تاتى مع الارز البسمتى و …" at bounding box center [643, 230] width 96 height 96
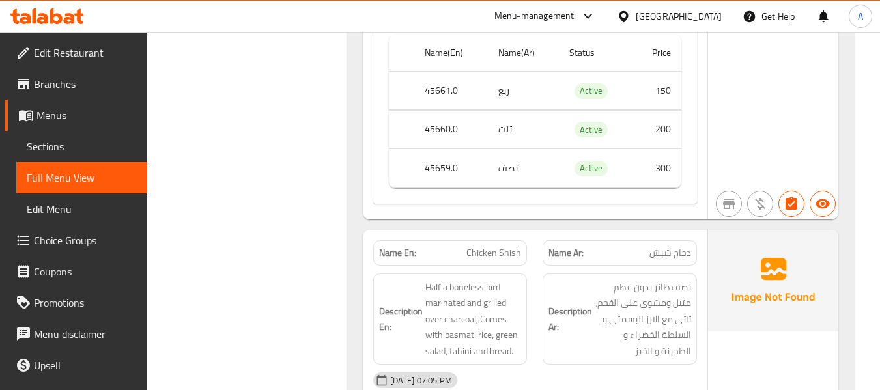
scroll to position [9965, 0]
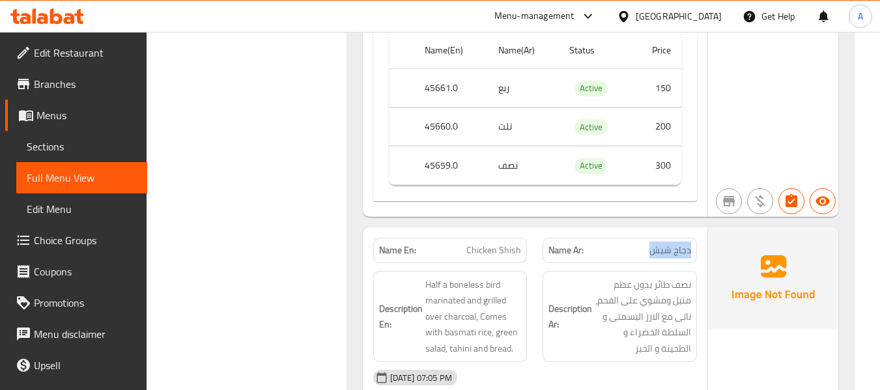
drag, startPoint x: 644, startPoint y: 188, endPoint x: 694, endPoint y: 188, distance: 50.2
click at [694, 238] on div "Name Ar: دجاج شيش" at bounding box center [620, 250] width 154 height 25
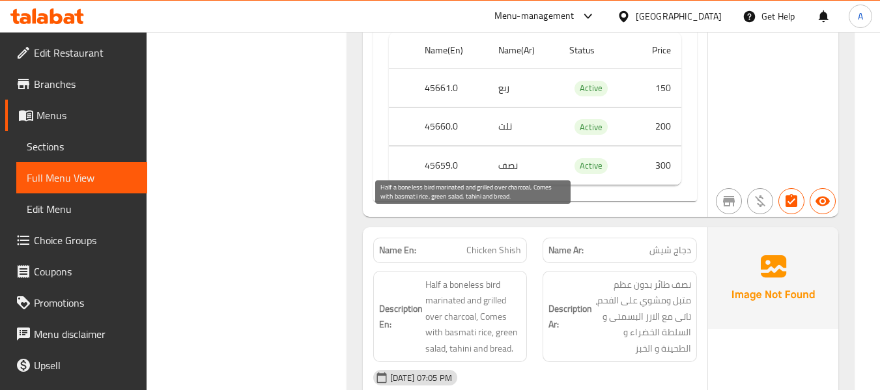
click at [458, 277] on span "Half a boneless bird marinated and grilled over charcoal, Comes with basmati ri…" at bounding box center [473, 317] width 96 height 80
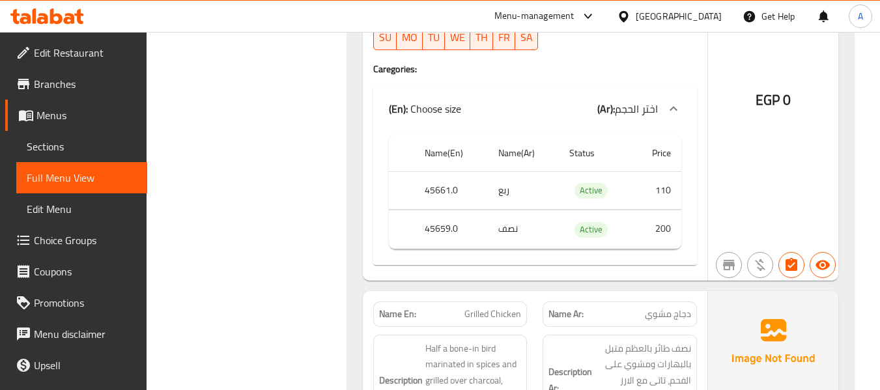
scroll to position [10421, 0]
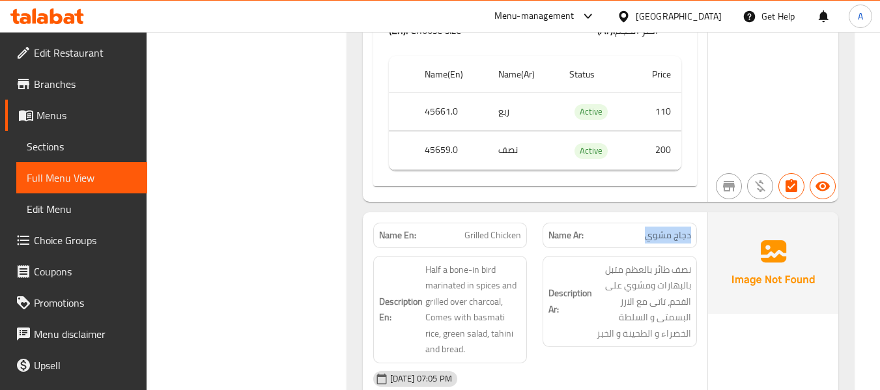
drag, startPoint x: 657, startPoint y: 171, endPoint x: 700, endPoint y: 176, distance: 43.2
click at [700, 215] on div "Name Ar: دجاج مشوي" at bounding box center [620, 235] width 170 height 41
click at [368, 255] on div "Description En: Half a bone-in bird marinated in spices and grilled over charco…" at bounding box center [450, 309] width 170 height 123
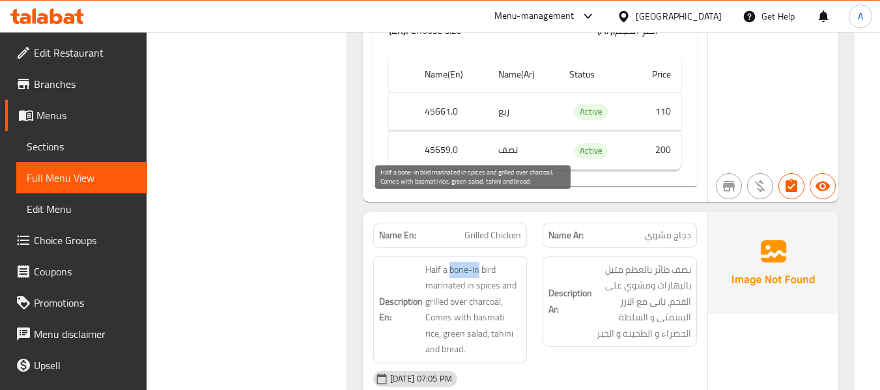
drag, startPoint x: 450, startPoint y: 206, endPoint x: 480, endPoint y: 208, distance: 30.0
click at [480, 262] on span "Half a bone-in bird marinated in spices and grilled over charcoal, Comes with b…" at bounding box center [473, 310] width 96 height 96
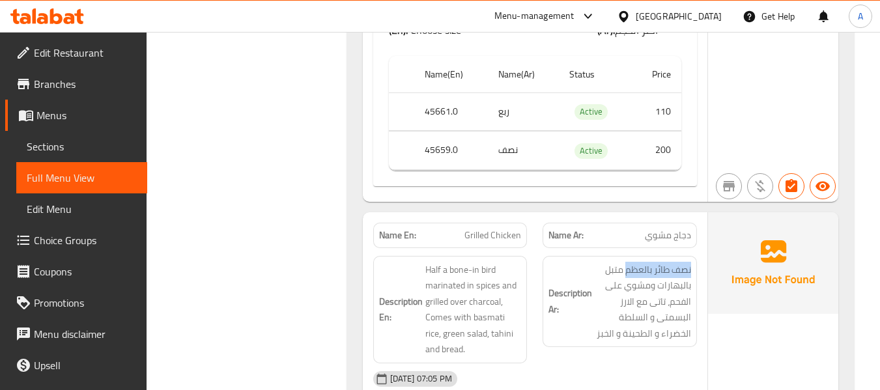
drag, startPoint x: 627, startPoint y: 206, endPoint x: 692, endPoint y: 206, distance: 65.8
click at [692, 256] on div "Description Ar: نصف طائر بالعظم متبل بالبهارات ومشوي على الفحم، تاتى مع الارز ا…" at bounding box center [620, 302] width 154 height 92
click at [373, 215] on div "Name En: Grilled Chicken" at bounding box center [450, 235] width 170 height 41
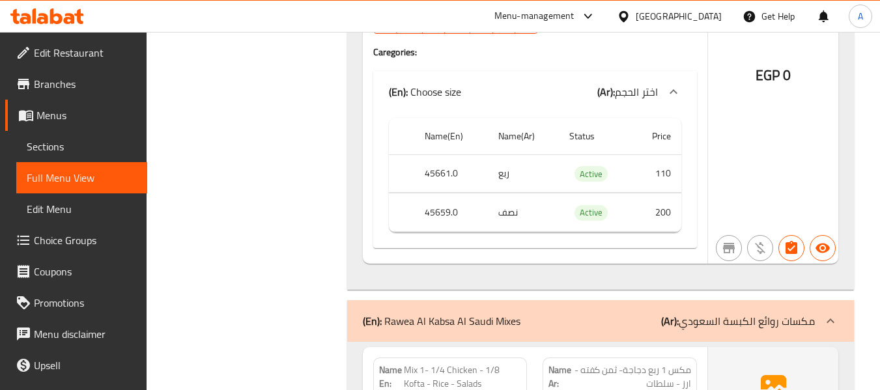
scroll to position [10877, 0]
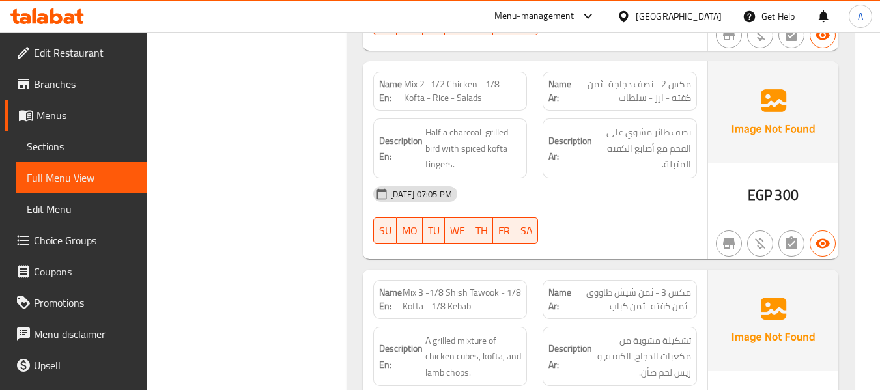
scroll to position [11398, 0]
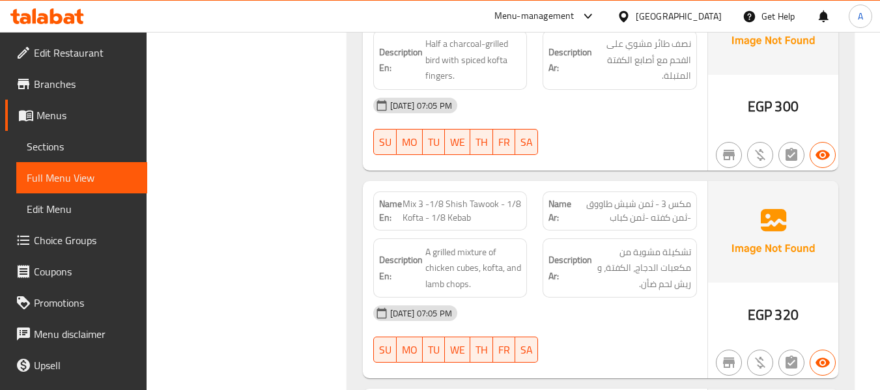
drag, startPoint x: 404, startPoint y: 141, endPoint x: 478, endPoint y: 158, distance: 75.4
click at [478, 197] on span "Mix 3 -1/8 Shish Tawook - 1/8 Kofta - 1/8 Kebab" at bounding box center [462, 210] width 119 height 27
click at [447, 197] on span "Mix 3 -1/8 Shish Tawook - 1/8 Kofta - 1/8 Kebab" at bounding box center [462, 210] width 119 height 27
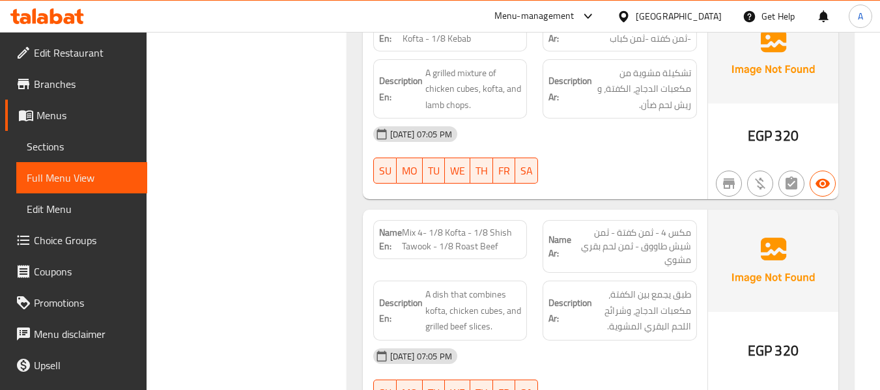
scroll to position [11593, 0]
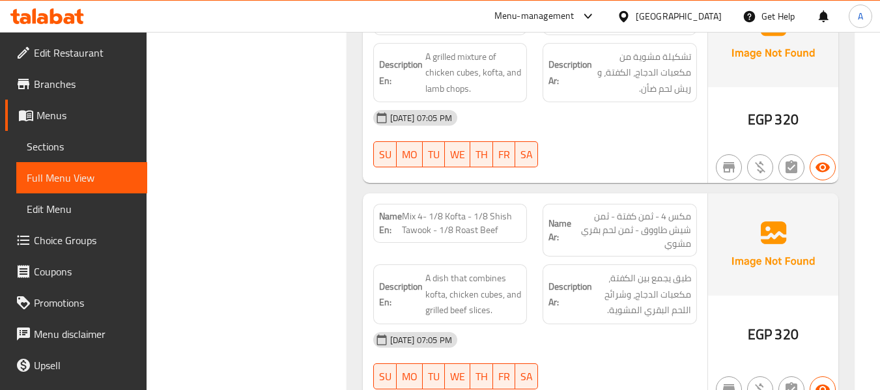
click at [577, 324] on div "12-10-2025 07:05 PM" at bounding box center [534, 339] width 339 height 31
click at [604, 324] on div "12-10-2025 07:05 PM SU MO TU WE TH FR SA" at bounding box center [534, 360] width 339 height 73
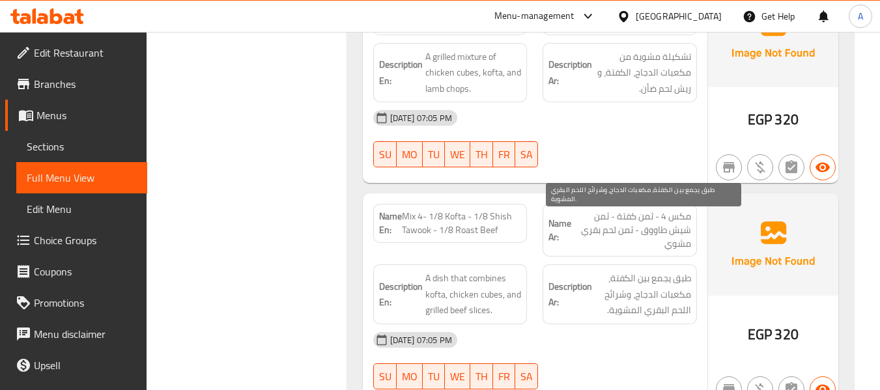
click at [599, 270] on span "طبق يجمع بين الكفتة، مكعبات الدجاج، وشرائح اللحم البقري المشوية." at bounding box center [643, 294] width 96 height 48
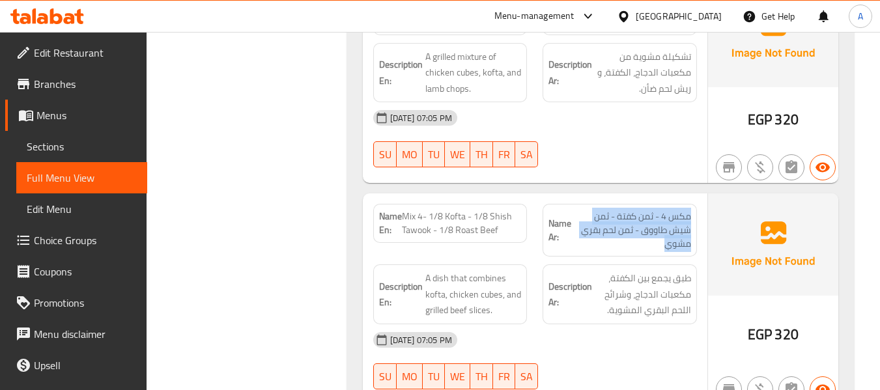
drag, startPoint x: 691, startPoint y: 147, endPoint x: 668, endPoint y: 181, distance: 40.8
click at [668, 204] on div "Name Ar: مكس 4 - ثمن كفتة - ثمن شيش طاووق - ثمن لحم بقري مشوي" at bounding box center [620, 230] width 154 height 53
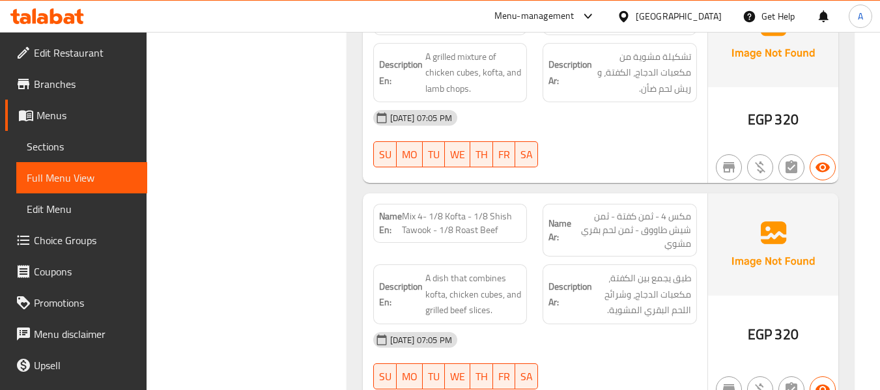
click at [548, 324] on div "12-10-2025 07:05 PM" at bounding box center [534, 339] width 339 height 31
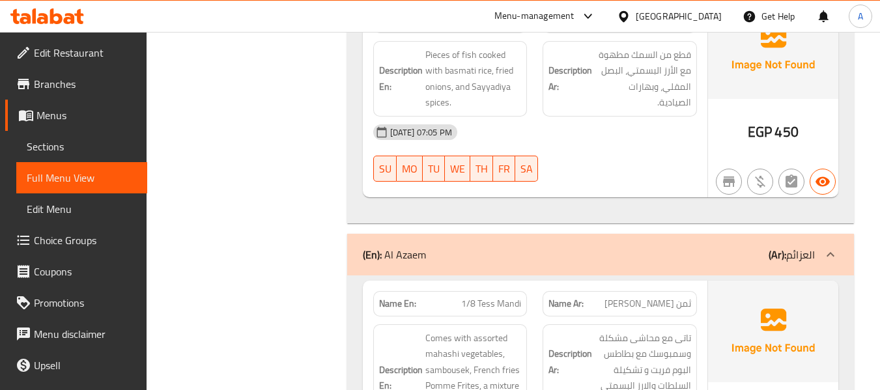
scroll to position [12114, 0]
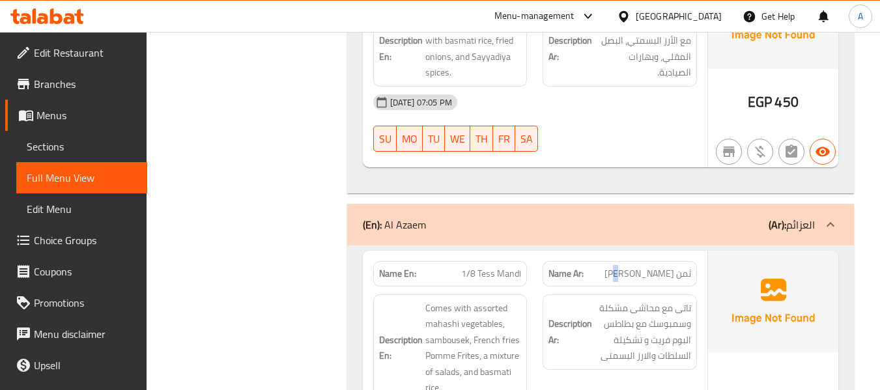
click at [663, 267] on span "ثمن تيس مندي" at bounding box center [647, 274] width 87 height 14
click at [668, 267] on span "ثمن تيس مندي" at bounding box center [647, 274] width 87 height 14
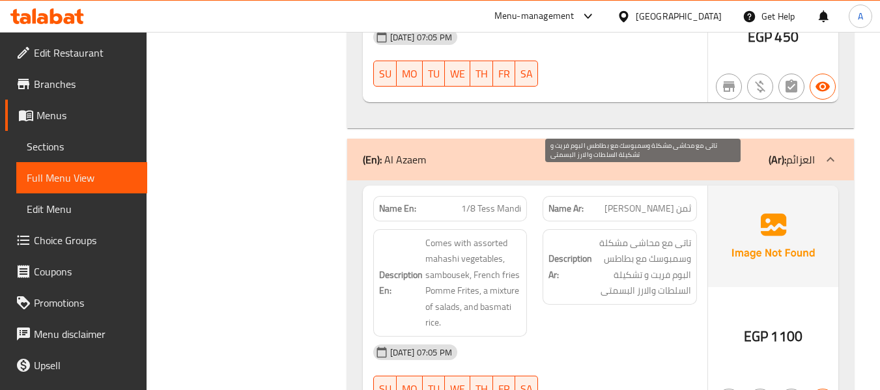
click at [618, 235] on span "تاتى مع محاشى مشكلة وسمبوسك مع بطاطس البوم فريت و تشكيلة السلطات والارز البسمتى" at bounding box center [643, 267] width 96 height 64
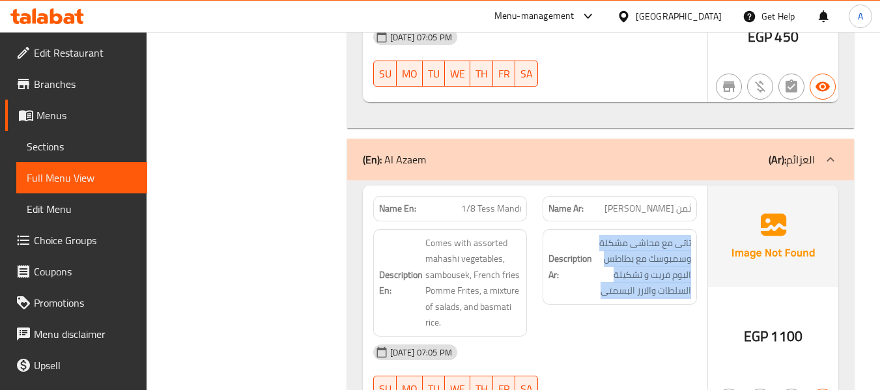
drag, startPoint x: 692, startPoint y: 176, endPoint x: 601, endPoint y: 236, distance: 108.9
click at [601, 236] on div "Description Ar: تاتى مع محاشى مشكلة وسمبوسك مع بطاطس البوم فريت و تشكيلة السلطا…" at bounding box center [620, 267] width 154 height 76
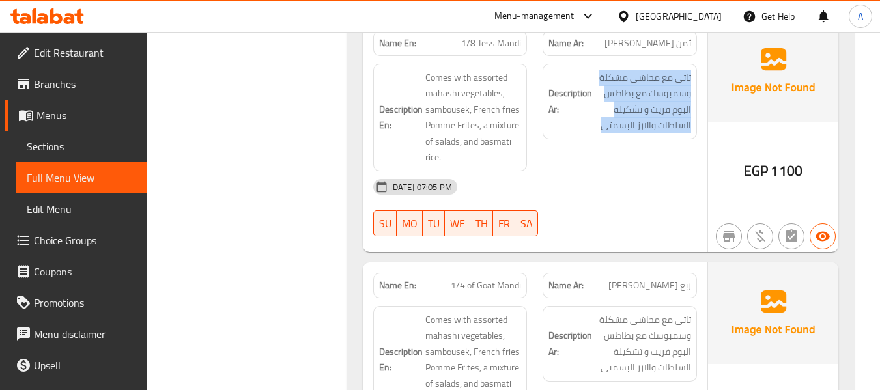
scroll to position [12114, 0]
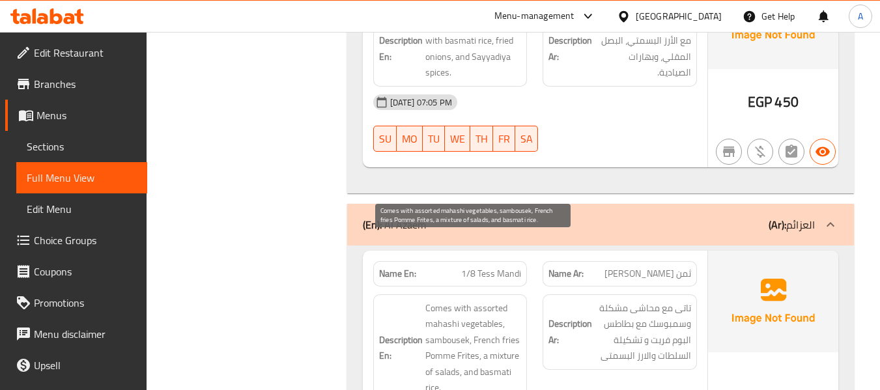
drag, startPoint x: 444, startPoint y: 247, endPoint x: 429, endPoint y: 245, distance: 15.2
click at [443, 300] on span "Comes with assorted mahashi vegetables, sambousek, French fries Pomme Frites, a…" at bounding box center [473, 348] width 96 height 96
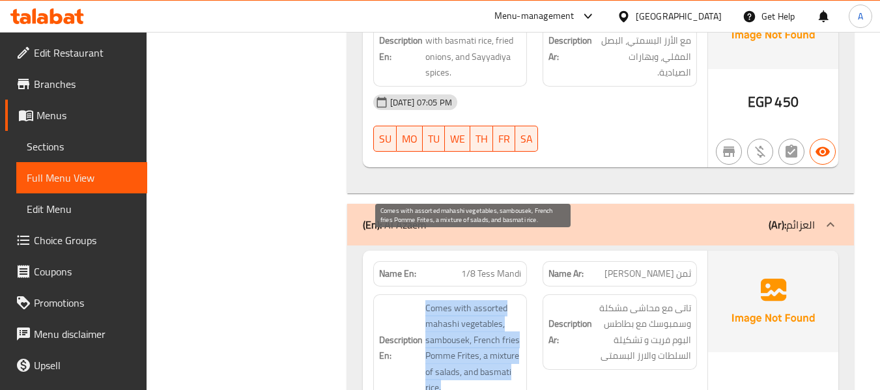
drag, startPoint x: 427, startPoint y: 244, endPoint x: 442, endPoint y: 325, distance: 82.7
click at [442, 325] on span "Comes with assorted mahashi vegetables, sambousek, French fries Pomme Frites, a…" at bounding box center [473, 348] width 96 height 96
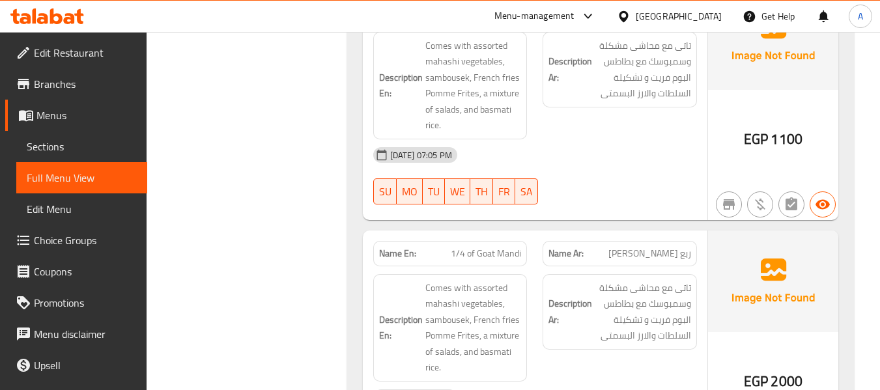
scroll to position [12440, 0]
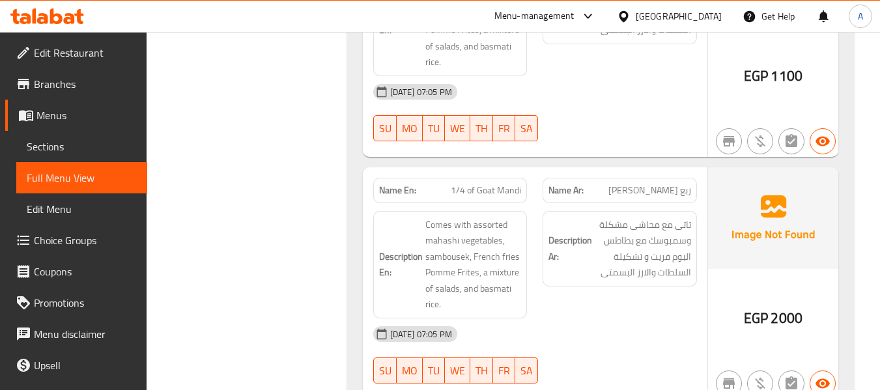
click at [668, 184] on span "ربع تيس مندي" at bounding box center [649, 191] width 83 height 14
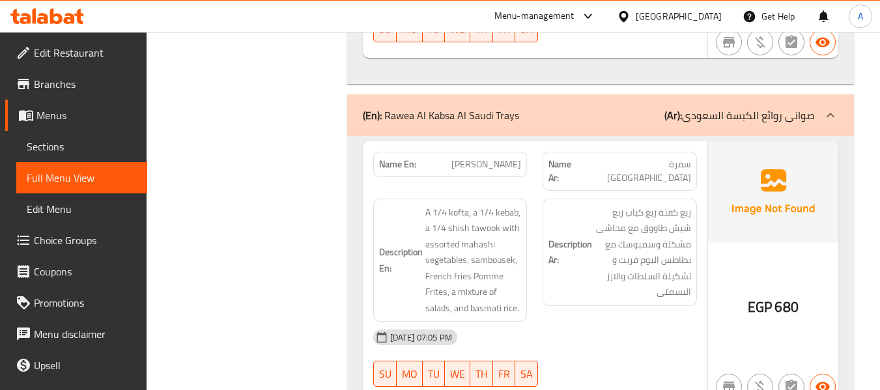
scroll to position [13287, 0]
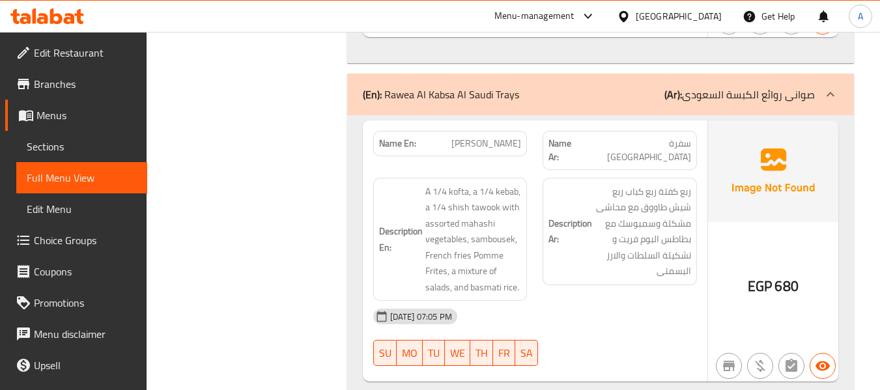
click at [520, 301] on div "12-10-2025 07:05 PM" at bounding box center [534, 316] width 339 height 31
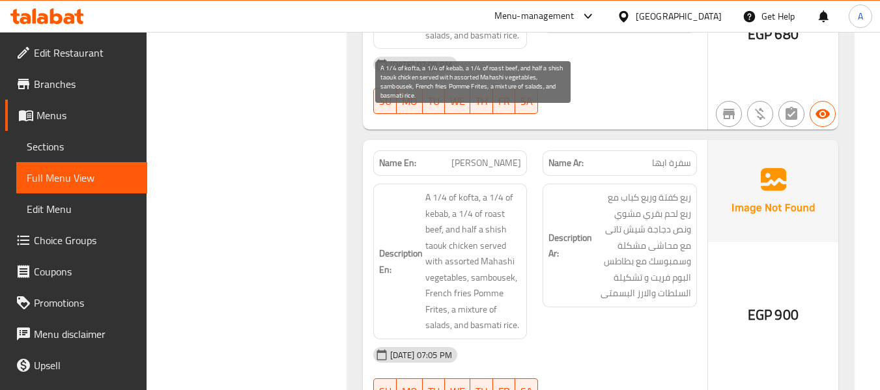
scroll to position [13482, 0]
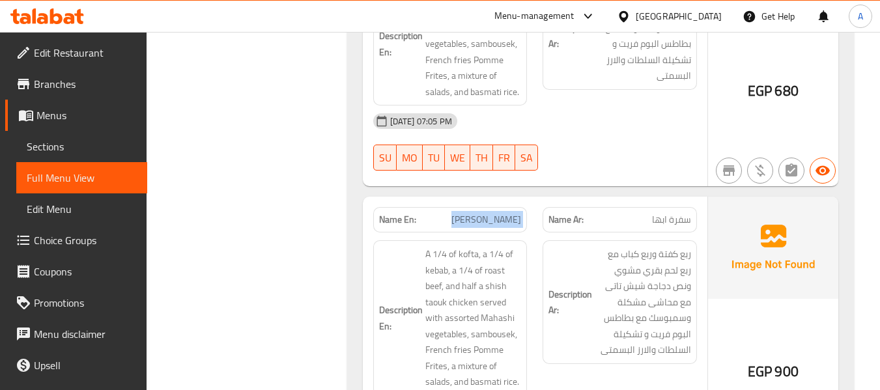
drag, startPoint x: 477, startPoint y: 141, endPoint x: 535, endPoint y: 141, distance: 58.6
click at [535, 199] on div "Name En: Sufra Abha Name Ar: سفرة ابها" at bounding box center [534, 219] width 339 height 41
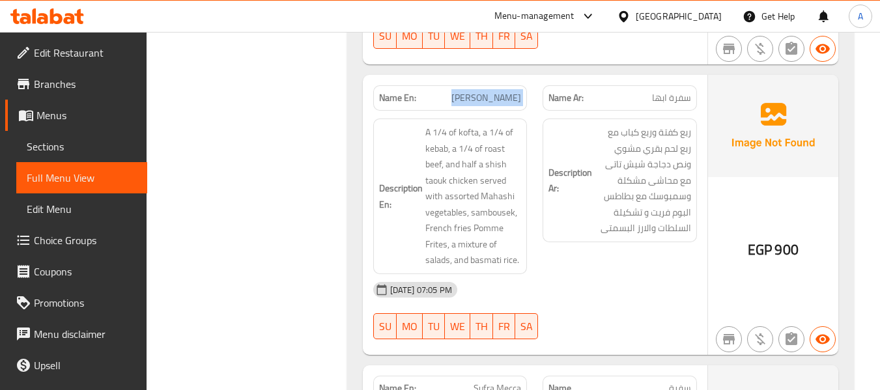
scroll to position [13612, 0]
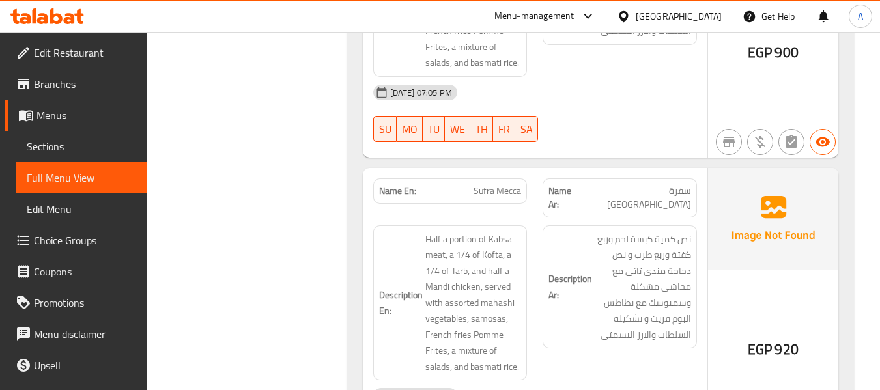
scroll to position [13808, 0]
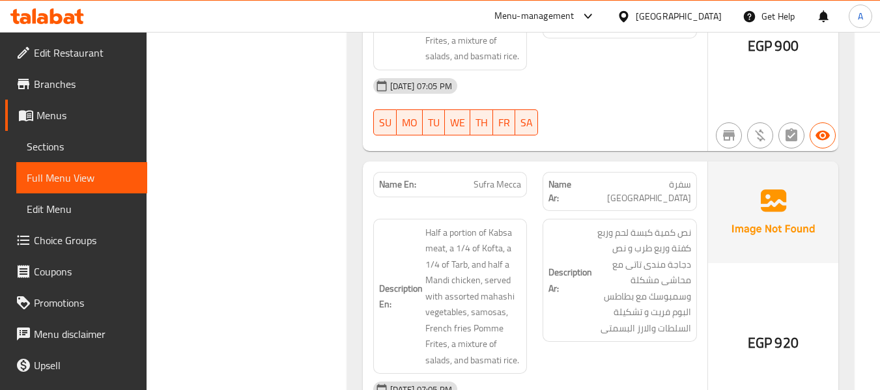
click at [683, 178] on span "سفرة مكة" at bounding box center [637, 191] width 107 height 27
click at [571, 261] on div "Description Ar: نص كمية كبسة لحم وربع كفتة وربع طرب و نص دجاجة مندى تاتى مع محا…" at bounding box center [620, 296] width 170 height 171
drag, startPoint x: 640, startPoint y: 109, endPoint x: 693, endPoint y: 116, distance: 53.2
click at [693, 172] on div "Name Ar: سفرة مكة" at bounding box center [620, 191] width 154 height 39
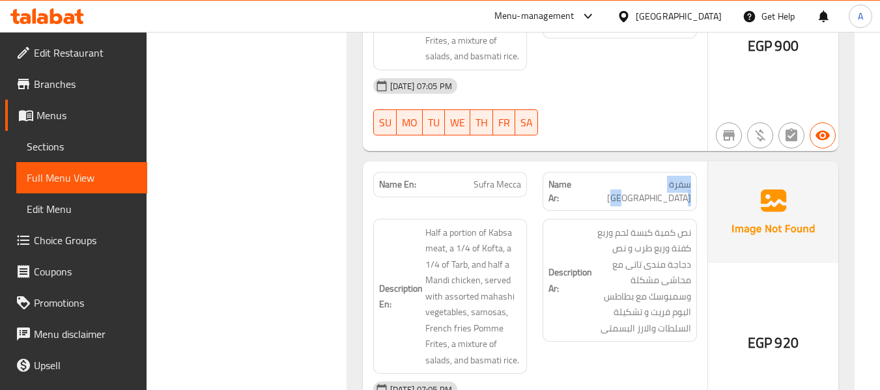
click at [662, 178] on span "سفرة مكة" at bounding box center [637, 191] width 107 height 27
drag, startPoint x: 465, startPoint y: 109, endPoint x: 531, endPoint y: 112, distance: 65.9
click at [531, 164] on div "Name En: Sufra Mecca" at bounding box center [450, 191] width 170 height 55
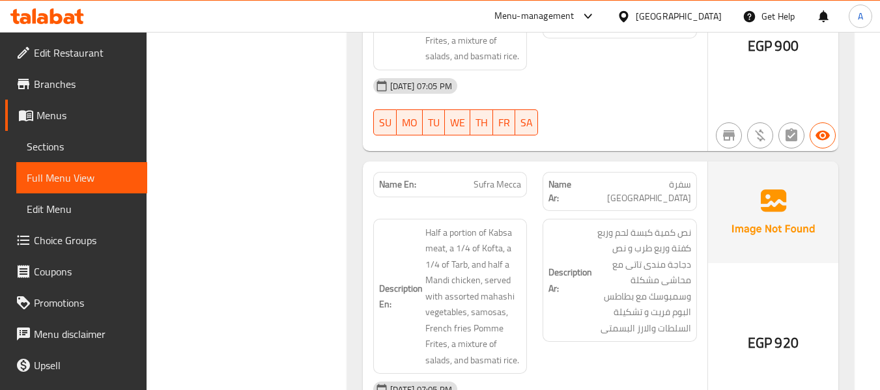
click at [524, 219] on div "Description En: Half a portion of Kabsa meat, a 1/4 of Kofta, a 1/4 of Tarb, an…" at bounding box center [450, 297] width 154 height 156
drag, startPoint x: 350, startPoint y: 183, endPoint x: 353, endPoint y: 191, distance: 8.9
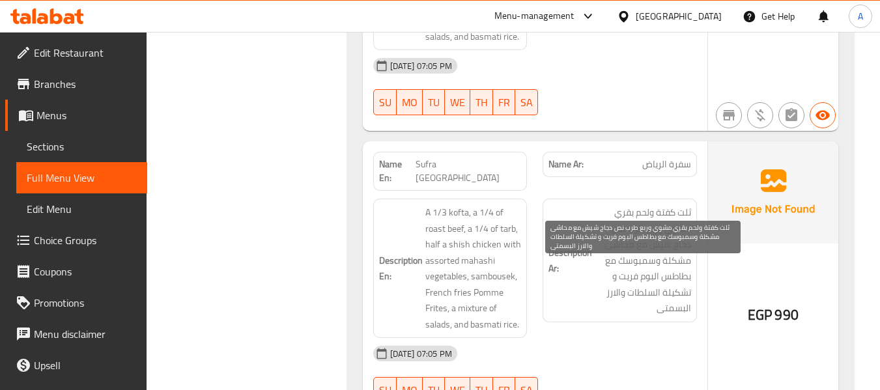
scroll to position [14068, 0]
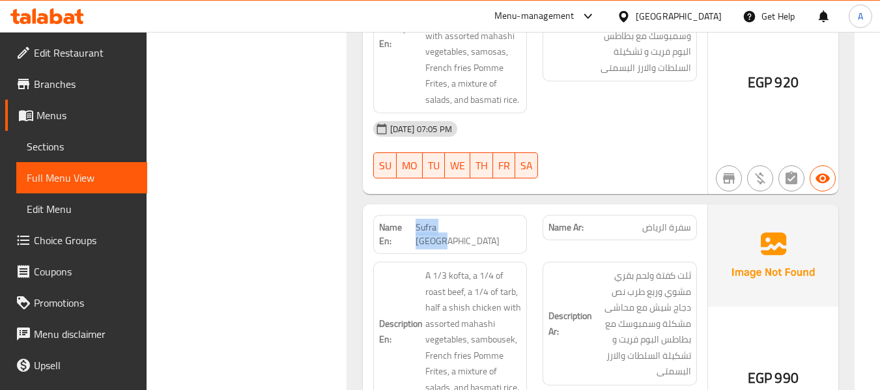
drag, startPoint x: 470, startPoint y: 130, endPoint x: 522, endPoint y: 139, distance: 52.1
click at [522, 215] on div "Name En: Sufra Riyadh" at bounding box center [450, 234] width 154 height 39
click at [503, 221] on span "Sufra Riyadh" at bounding box center [469, 234] width 106 height 27
click at [500, 221] on span "Sufra Riyadh" at bounding box center [469, 234] width 106 height 27
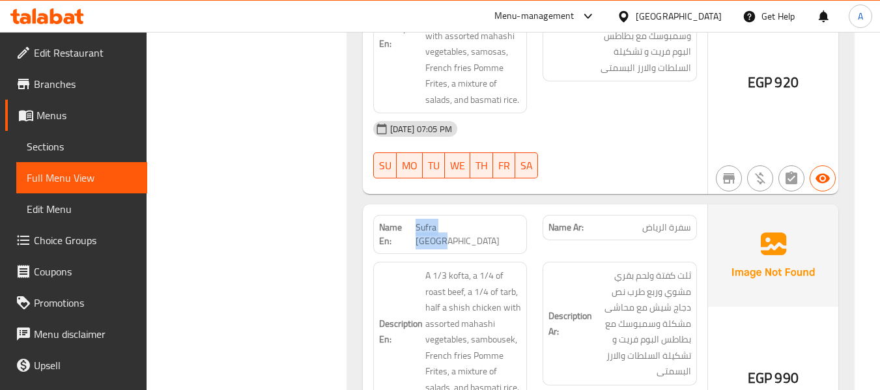
drag, startPoint x: 471, startPoint y: 137, endPoint x: 531, endPoint y: 136, distance: 60.6
click at [531, 207] on div "Name En: Sufra Riyadh" at bounding box center [450, 234] width 170 height 55
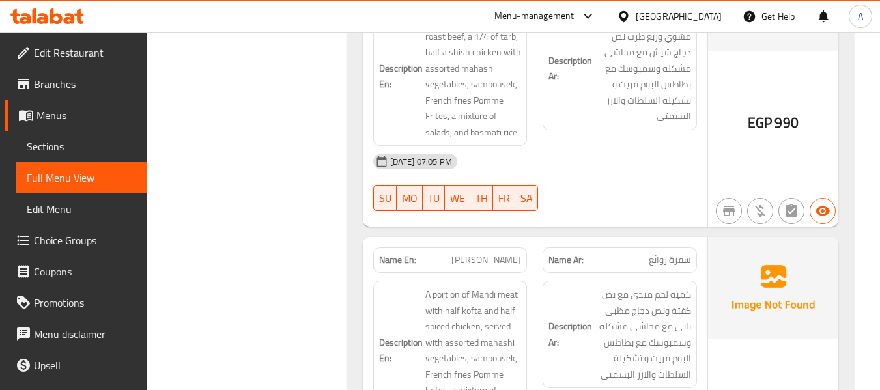
scroll to position [14329, 0]
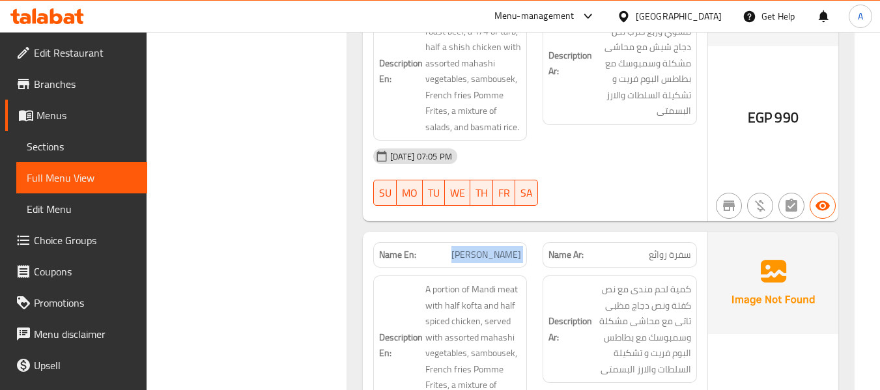
drag, startPoint x: 470, startPoint y: 147, endPoint x: 538, endPoint y: 147, distance: 67.7
click at [538, 234] on div "Name En: Sufra Rawea Name Ar: سفرة روائع" at bounding box center [534, 254] width 339 height 41
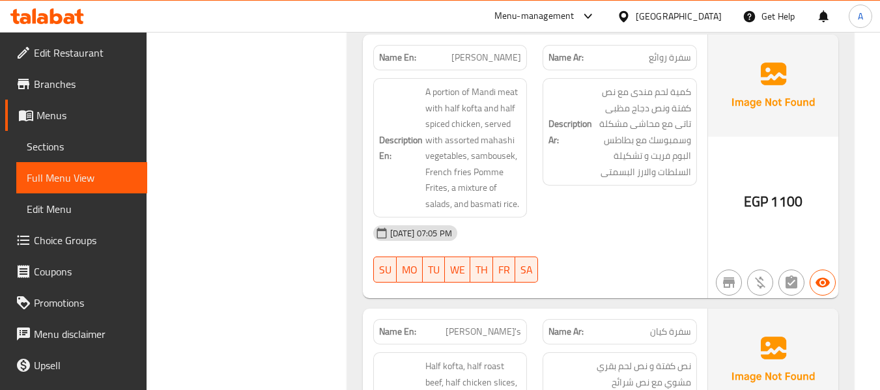
scroll to position [14589, 0]
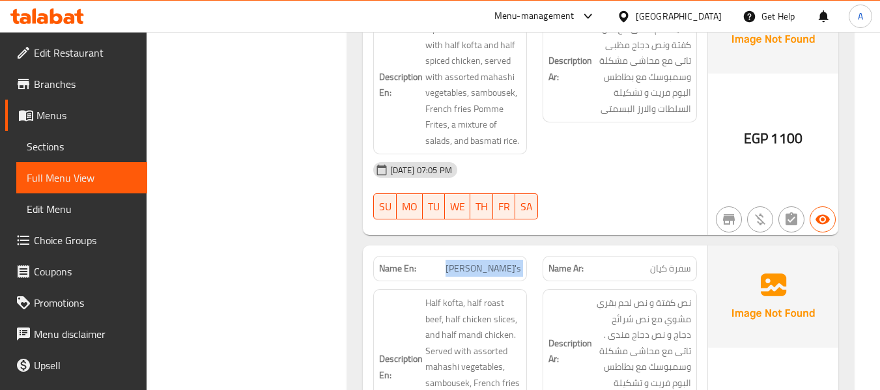
drag, startPoint x: 478, startPoint y: 165, endPoint x: 538, endPoint y: 175, distance: 60.8
click at [538, 248] on div "Name En: Sufra Kian's Name Ar: سفرة كيان" at bounding box center [534, 268] width 339 height 41
click at [657, 262] on span "سفرة كيان" at bounding box center [670, 269] width 41 height 14
click at [664, 262] on span "سفرة كيان" at bounding box center [670, 269] width 41 height 14
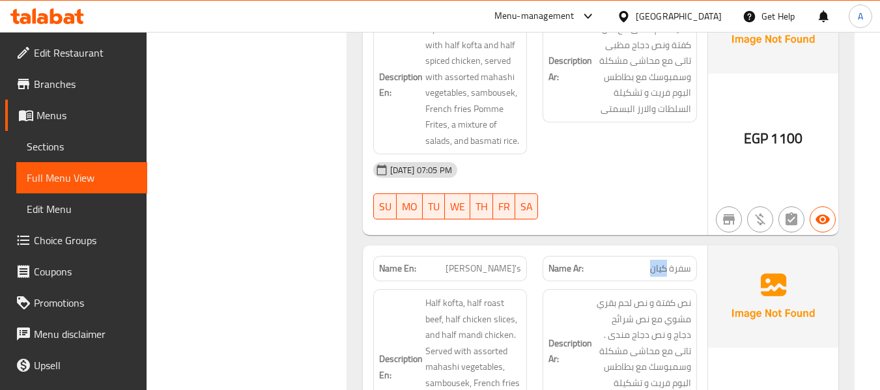
click at [663, 262] on span "سفرة كيان" at bounding box center [670, 269] width 41 height 14
click at [421, 351] on strong "Description En:" at bounding box center [401, 367] width 44 height 32
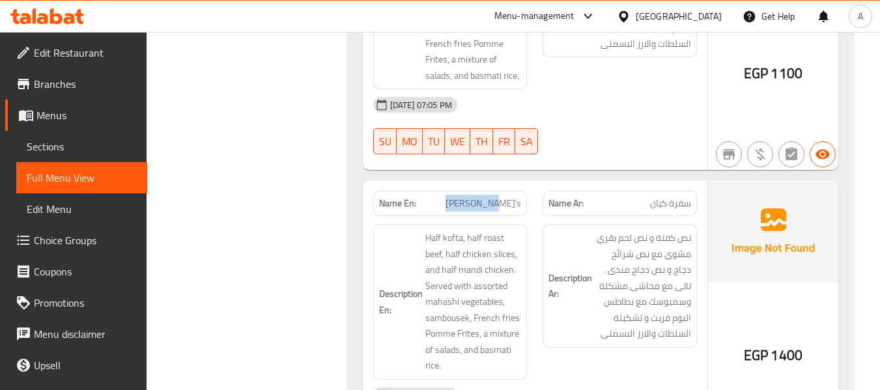
drag, startPoint x: 473, startPoint y: 92, endPoint x: 515, endPoint y: 97, distance: 42.0
click at [515, 197] on p "Name En: Sufra Kian's" at bounding box center [450, 204] width 143 height 14
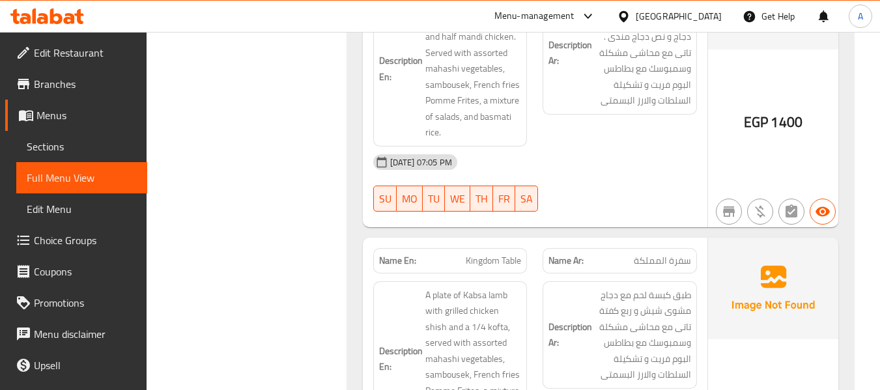
scroll to position [14915, 0]
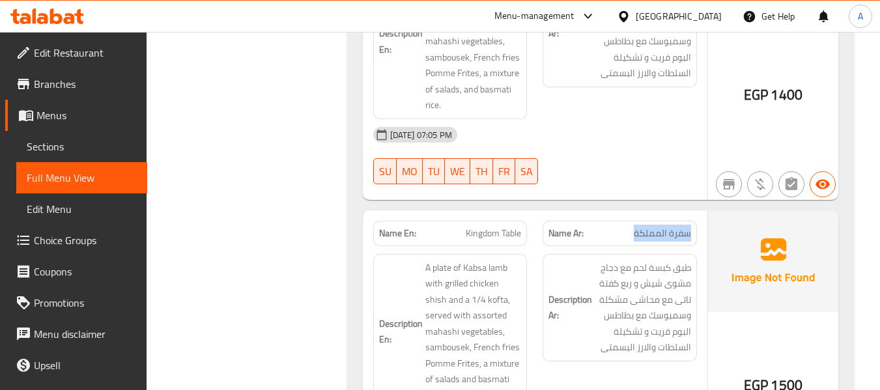
drag, startPoint x: 633, startPoint y: 121, endPoint x: 703, endPoint y: 123, distance: 69.7
click at [703, 213] on div "Name Ar: سفرة المملكة" at bounding box center [620, 233] width 170 height 41
click at [388, 227] on strong "Name En:" at bounding box center [397, 234] width 37 height 14
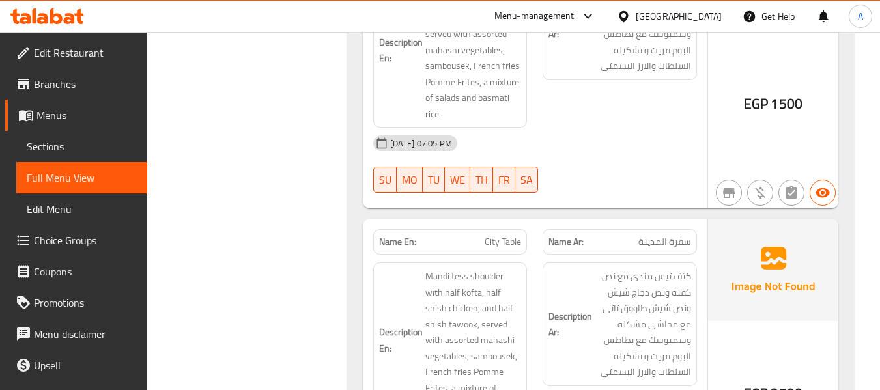
scroll to position [15236, 0]
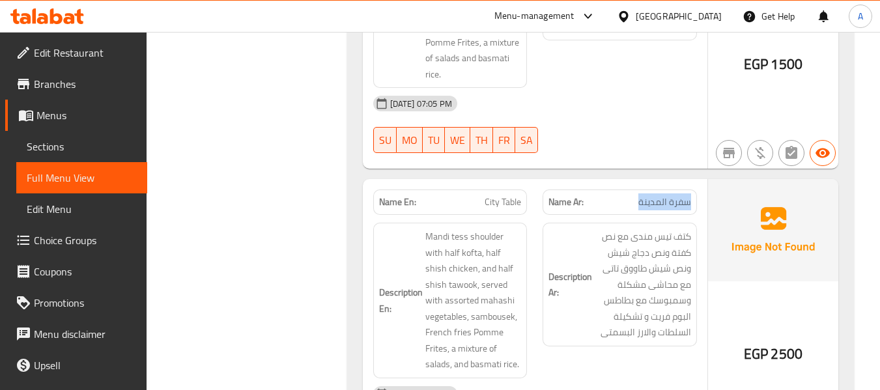
drag, startPoint x: 640, startPoint y: 82, endPoint x: 697, endPoint y: 89, distance: 57.1
click at [697, 182] on div "Name Ar: سفرة المدينة" at bounding box center [620, 202] width 170 height 41
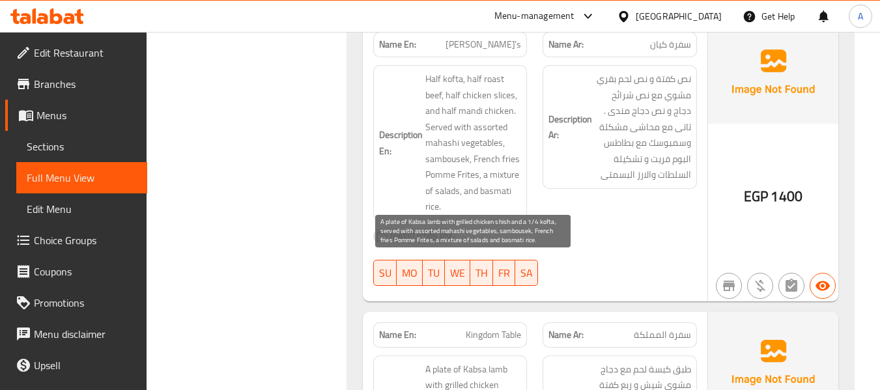
scroll to position [14910, 0]
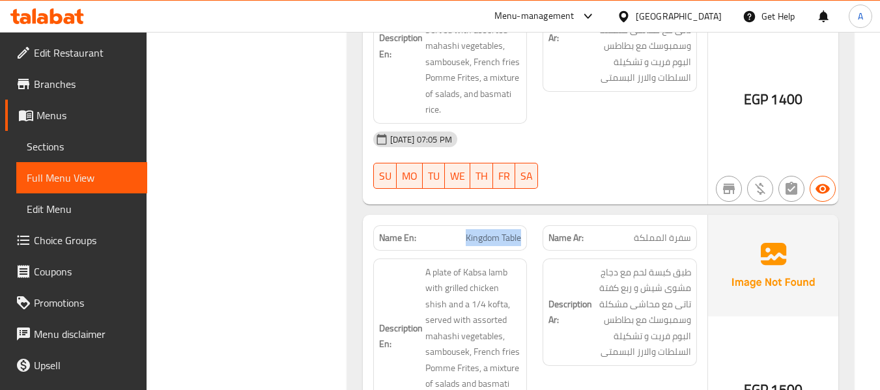
drag, startPoint x: 465, startPoint y: 126, endPoint x: 525, endPoint y: 134, distance: 60.5
click at [525, 225] on div "Name En: Kingdom Table" at bounding box center [450, 237] width 154 height 25
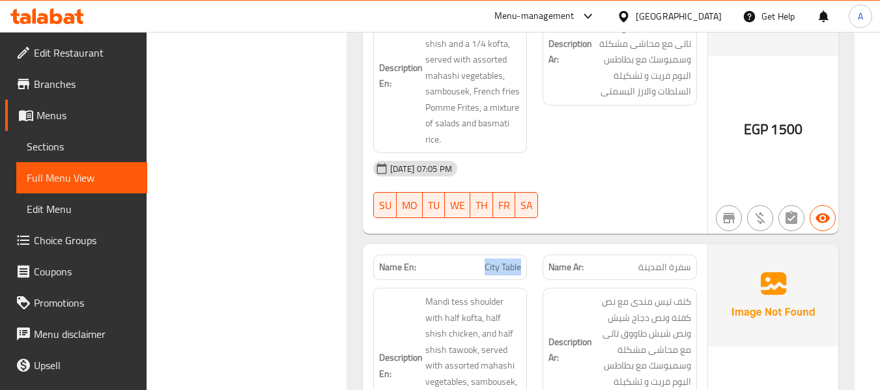
drag, startPoint x: 476, startPoint y: 137, endPoint x: 528, endPoint y: 150, distance: 53.6
click at [528, 247] on div "Name En: City Table" at bounding box center [450, 267] width 170 height 41
click at [685, 294] on span "كتف تيس مندى مع نص كفتة ونص دجاج شيش ونص شيش طاووق تاتى مع محاشى مشكلة وسمبوسك …" at bounding box center [643, 350] width 96 height 112
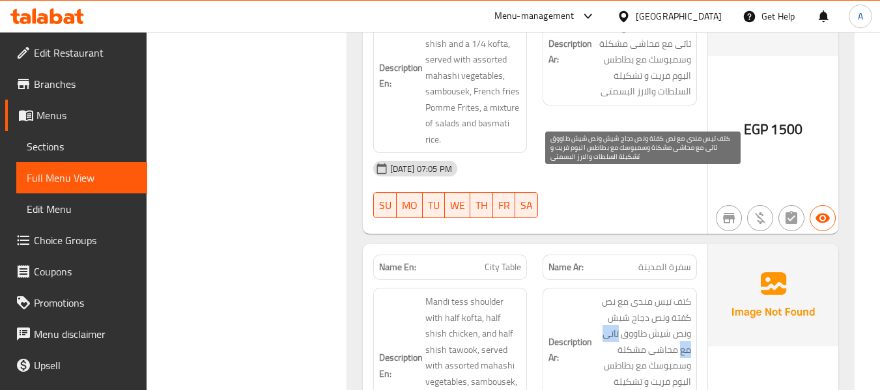
drag, startPoint x: 619, startPoint y: 212, endPoint x: 681, endPoint y: 229, distance: 64.0
click at [681, 294] on span "كتف تيس مندى مع نص كفتة ونص دجاج شيش ونص شيش طاووق تاتى مع محاشى مشكلة وسمبوسك …" at bounding box center [643, 350] width 96 height 112
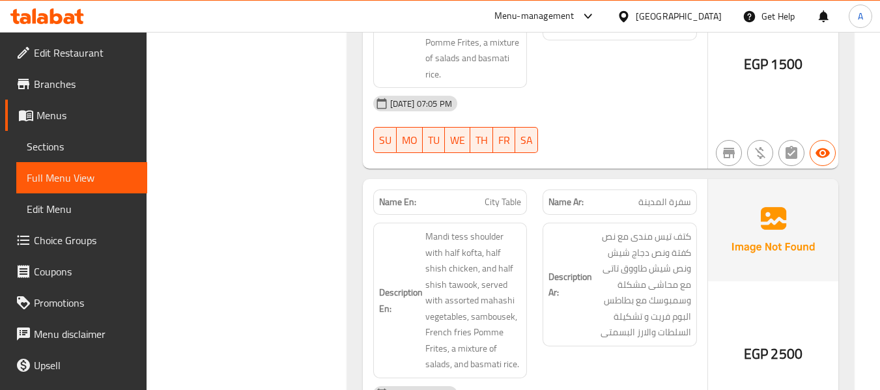
click at [550, 378] on div "12-10-2025 07:05 PM" at bounding box center [534, 393] width 339 height 31
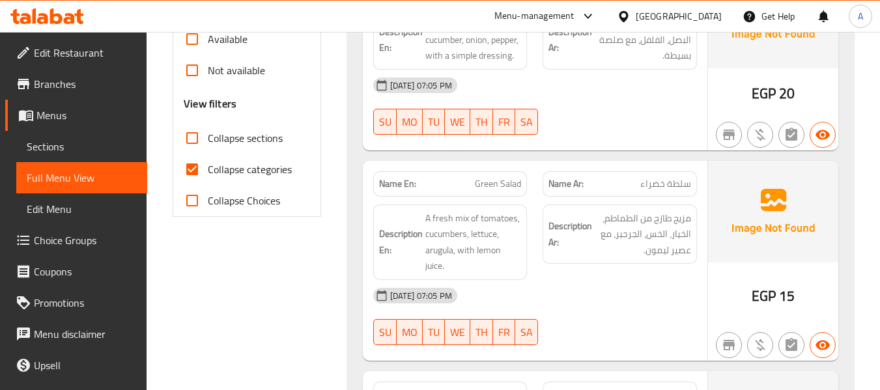
scroll to position [456, 0]
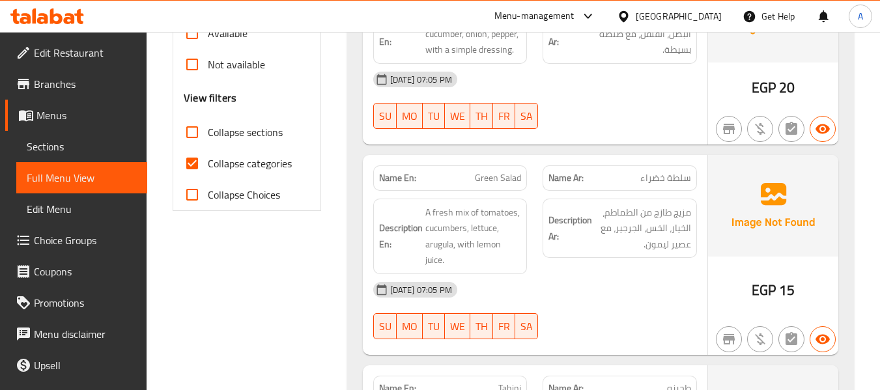
click at [32, 46] on span at bounding box center [25, 53] width 18 height 16
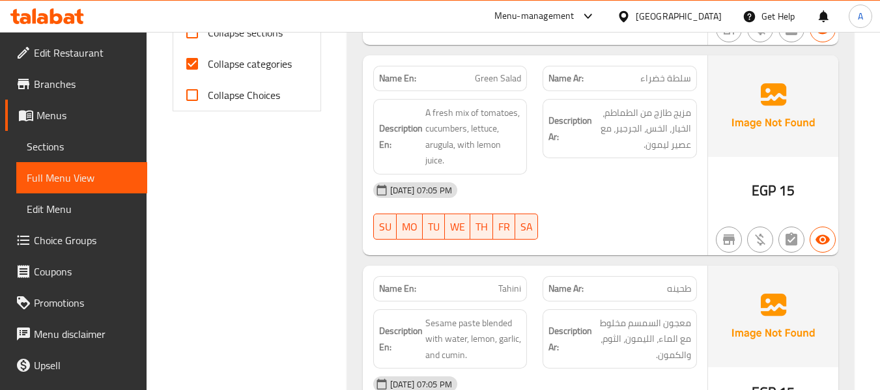
scroll to position [391, 0]
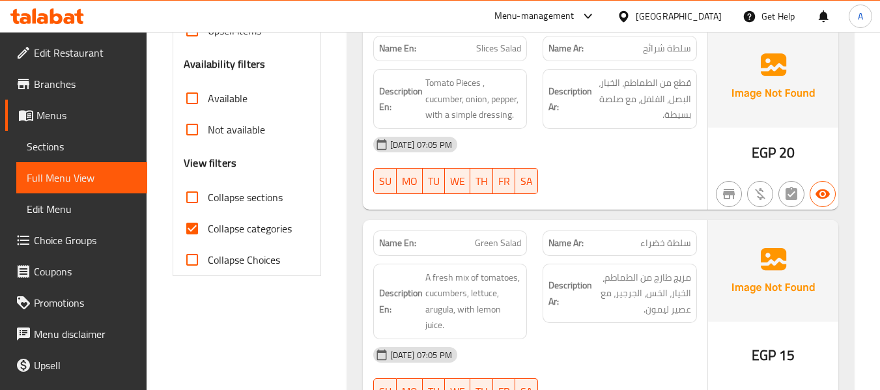
click at [61, 139] on span "Sections" at bounding box center [82, 147] width 110 height 16
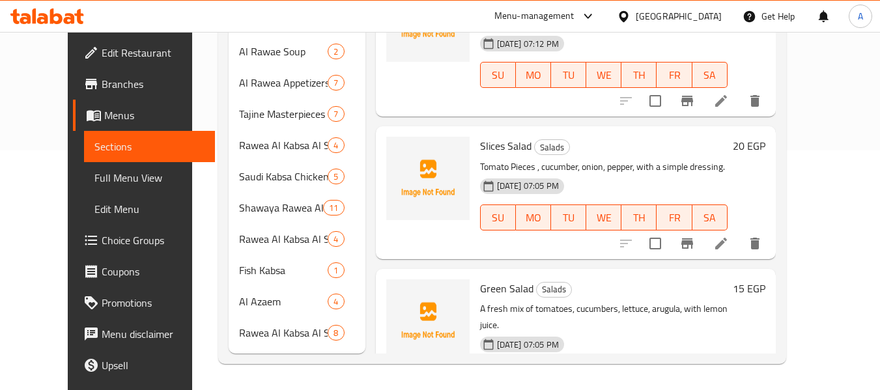
scroll to position [208, 0]
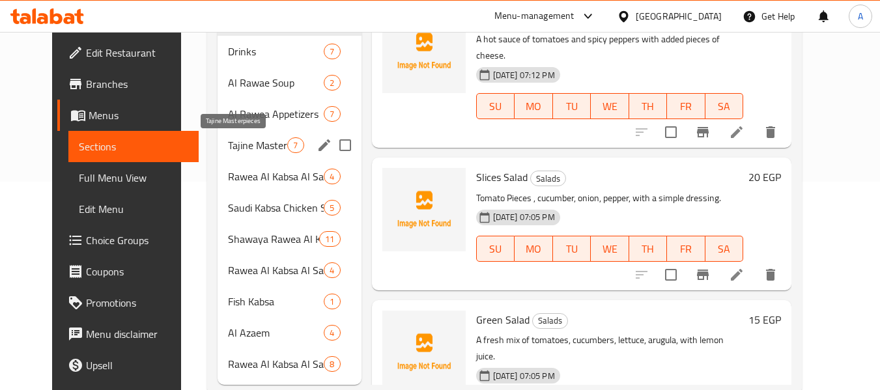
click at [218, 130] on div "Tajine Masterpieces 7" at bounding box center [289, 145] width 143 height 31
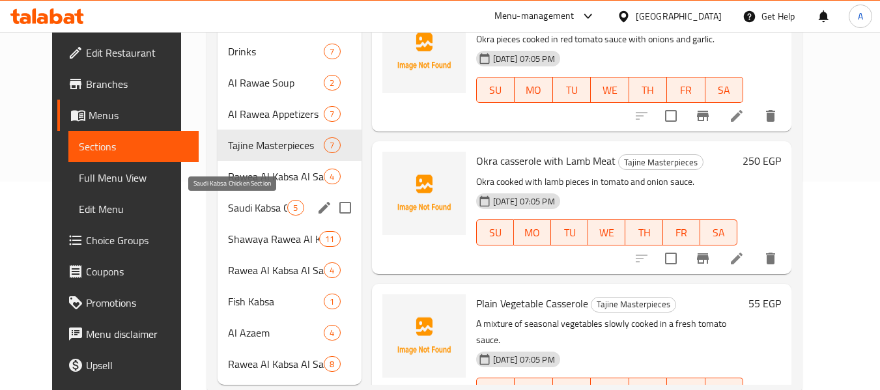
click at [236, 208] on span "Saudi Kabsa Chicken Section" at bounding box center [257, 208] width 59 height 16
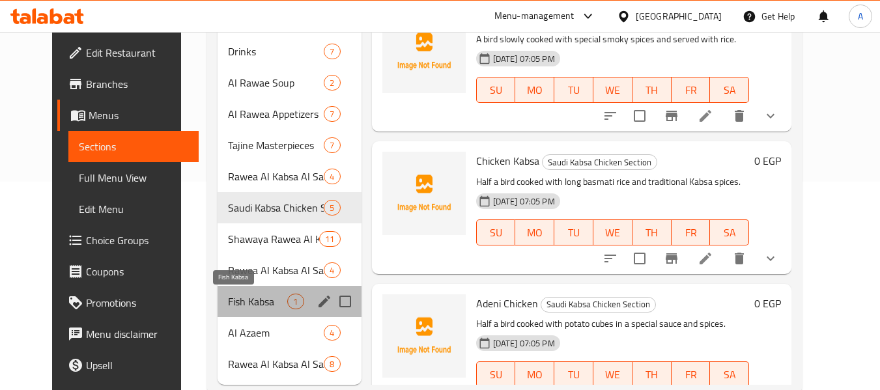
click at [242, 307] on span "Fish Kabsa" at bounding box center [257, 302] width 59 height 16
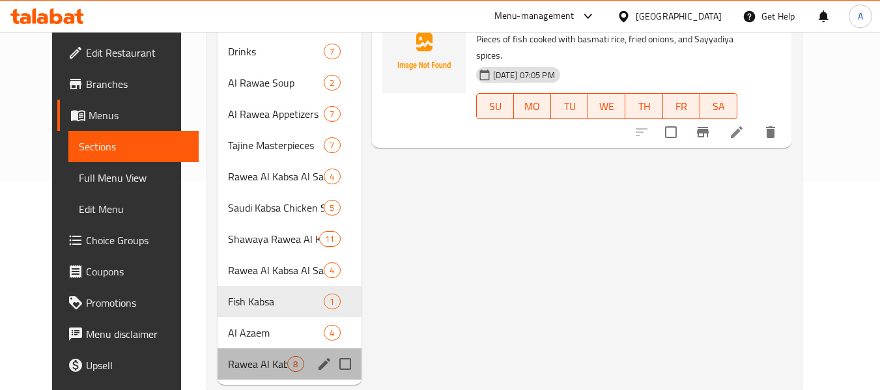
click at [242, 348] on div "Rawea Al Kabsa Al Saudi Trays 8" at bounding box center [289, 363] width 143 height 31
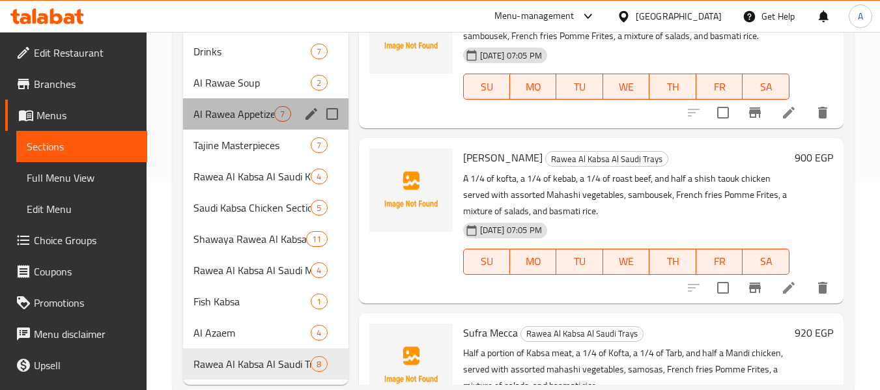
click at [255, 126] on div "Al Rawea Appetizers 7" at bounding box center [265, 113] width 165 height 31
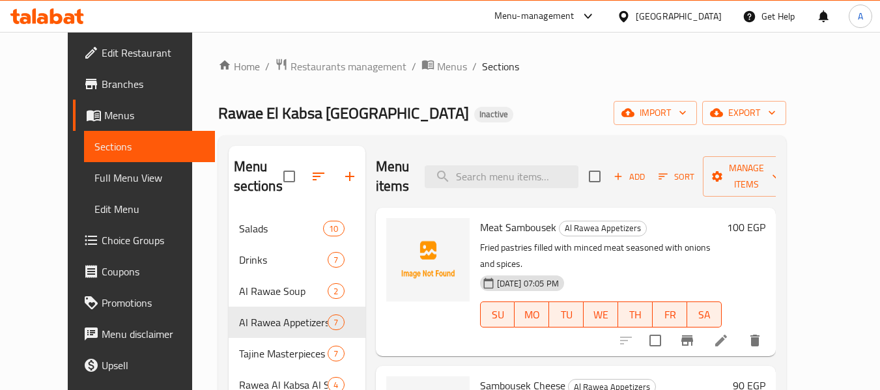
click at [94, 180] on span "Full Menu View" at bounding box center [149, 178] width 110 height 16
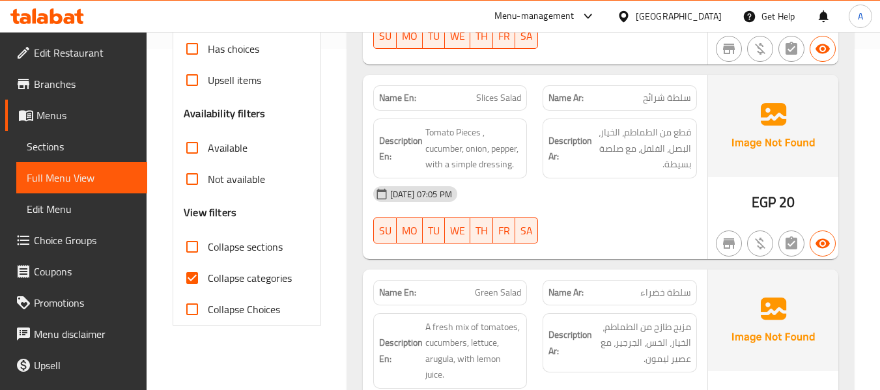
scroll to position [391, 0]
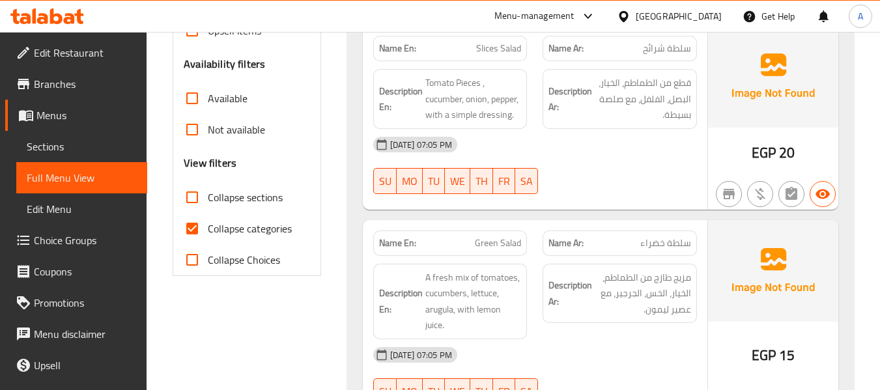
click at [261, 221] on span "Collapse categories" at bounding box center [250, 229] width 84 height 16
click at [208, 221] on input "Collapse categories" at bounding box center [192, 228] width 31 height 31
checkbox input "false"
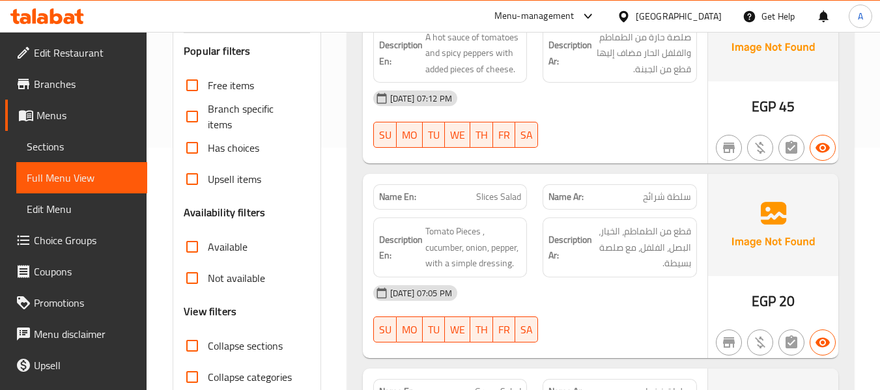
scroll to position [65, 0]
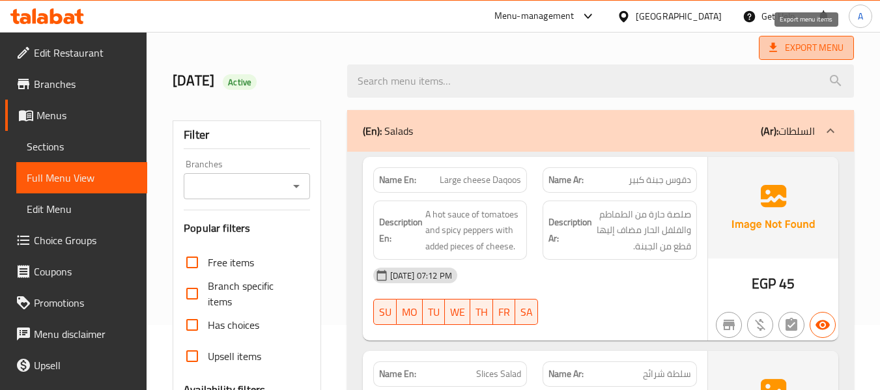
click at [798, 47] on span "Export Menu" at bounding box center [806, 48] width 74 height 16
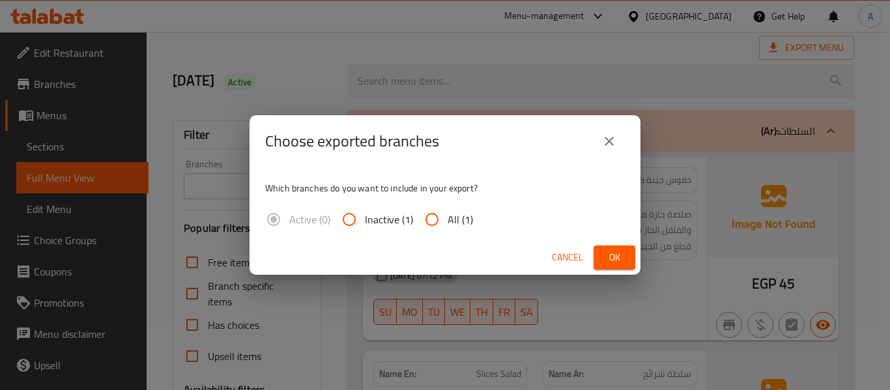
click at [443, 217] on input "All (1)" at bounding box center [431, 219] width 31 height 31
radio input "true"
click at [604, 255] on span "Ok" at bounding box center [614, 257] width 21 height 16
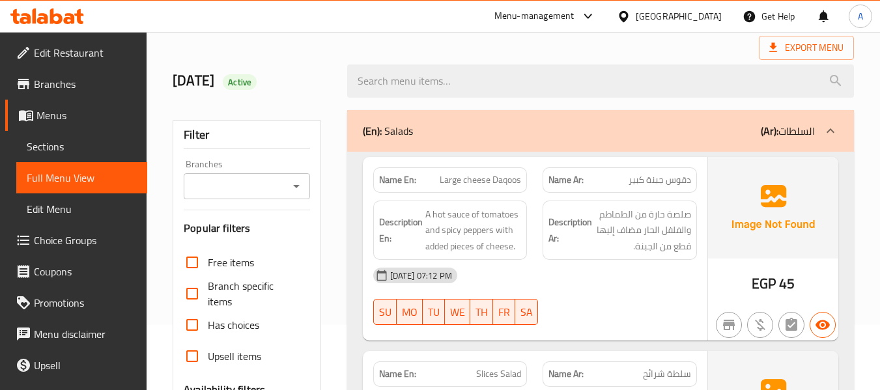
click at [73, 120] on span "Menus" at bounding box center [86, 115] width 100 height 16
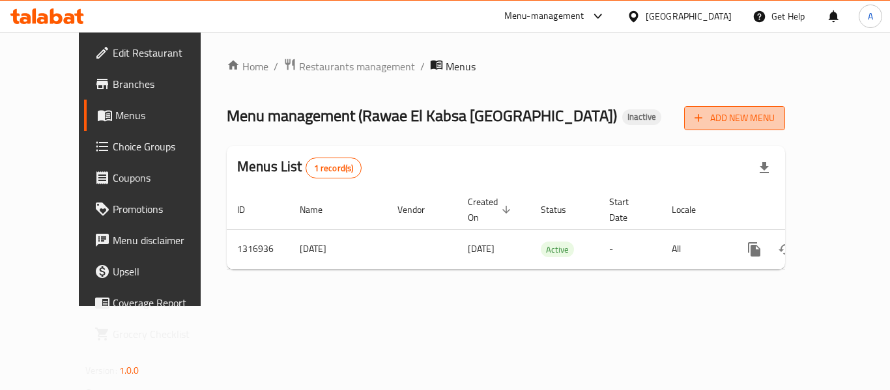
click at [774, 115] on span "Add New Menu" at bounding box center [734, 118] width 80 height 16
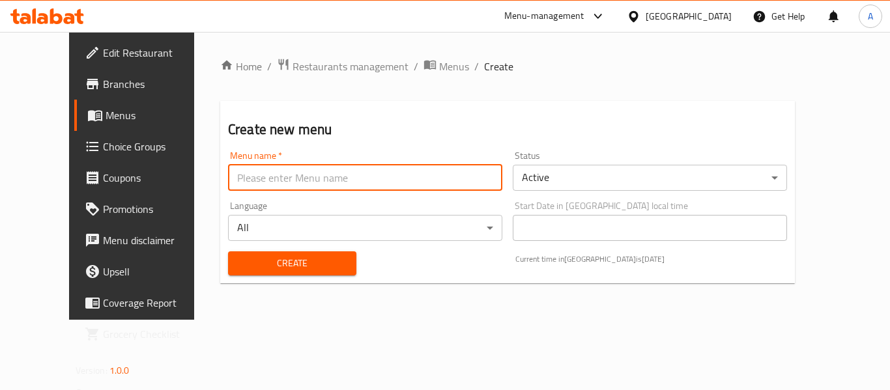
click at [228, 178] on input "text" at bounding box center [365, 178] width 274 height 26
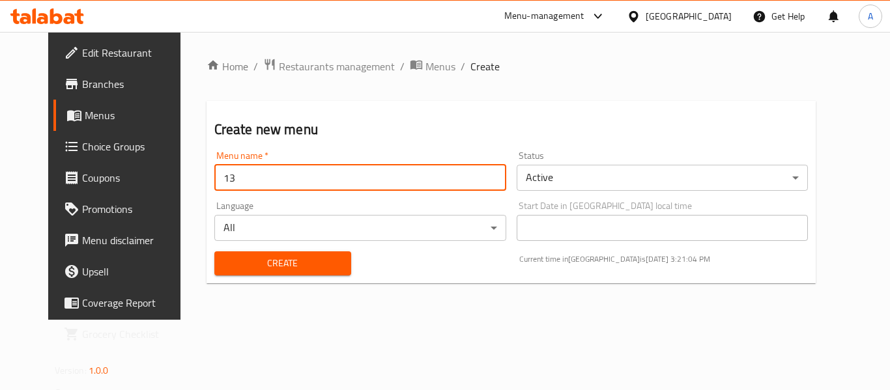
type input "1"
type input "New"
click at [214, 251] on button "Create" at bounding box center [282, 263] width 137 height 24
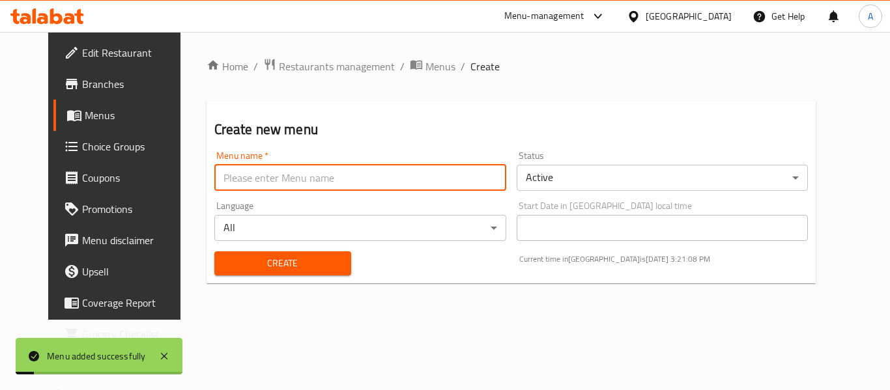
click at [401, 56] on div "Home / Restaurants management / Menus / Create Create new menu Menu name   * Me…" at bounding box center [511, 176] width 662 height 288
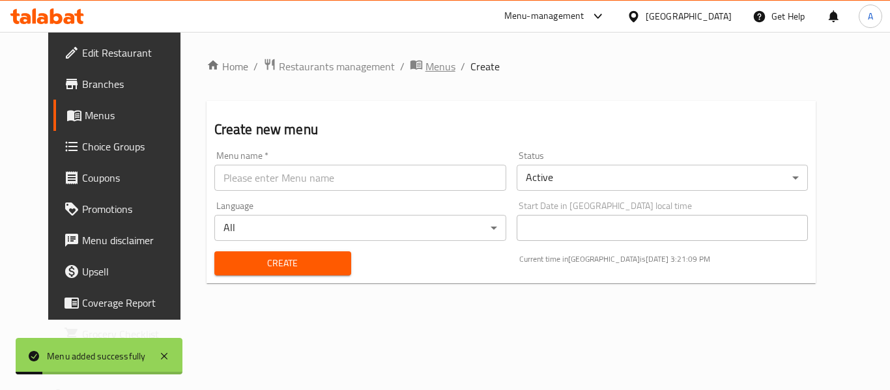
click at [425, 72] on span "Menus" at bounding box center [440, 67] width 30 height 16
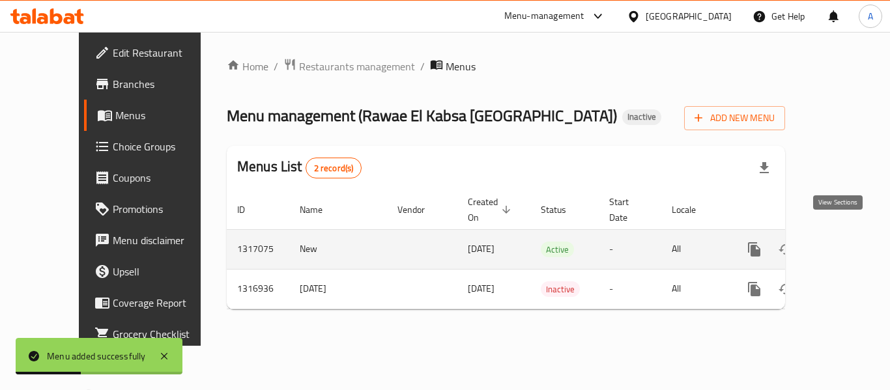
click at [840, 242] on icon "enhanced table" at bounding box center [848, 250] width 16 height 16
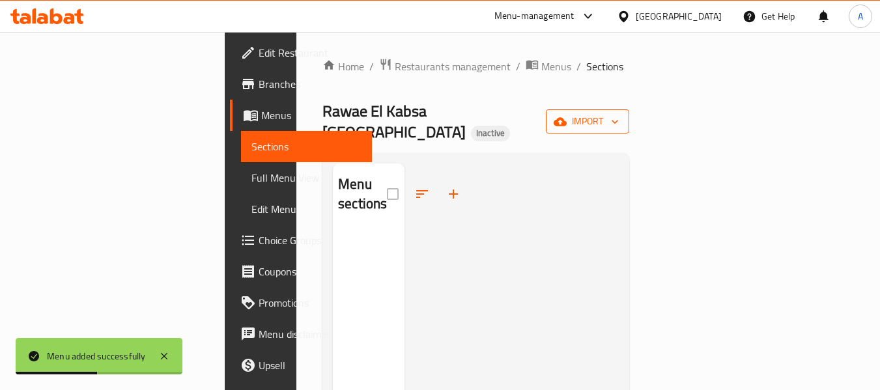
click at [567, 115] on icon "button" at bounding box center [560, 121] width 13 height 13
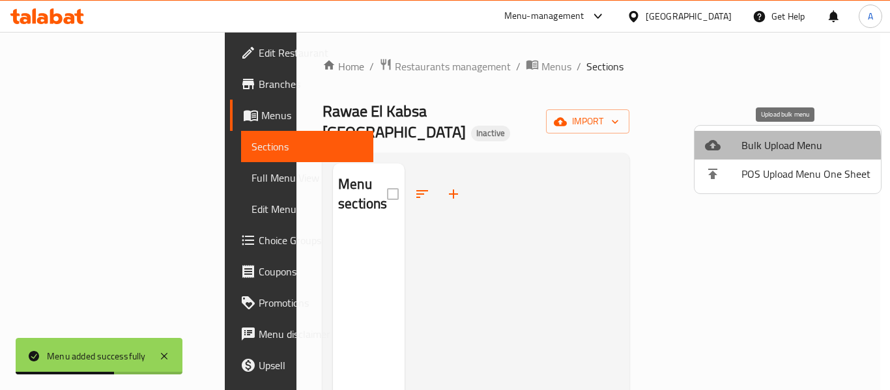
click at [768, 153] on span "Bulk Upload Menu" at bounding box center [805, 145] width 129 height 16
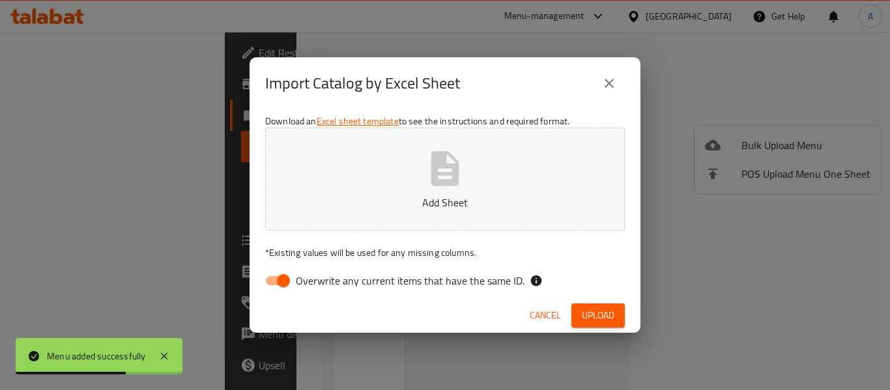
click at [479, 280] on span "Overwrite any current items that have the same ID." at bounding box center [410, 281] width 229 height 16
click at [320, 280] on input "Overwrite any current items that have the same ID." at bounding box center [283, 280] width 74 height 25
checkbox input "false"
click at [503, 205] on p "Add Sheet" at bounding box center [444, 203] width 319 height 16
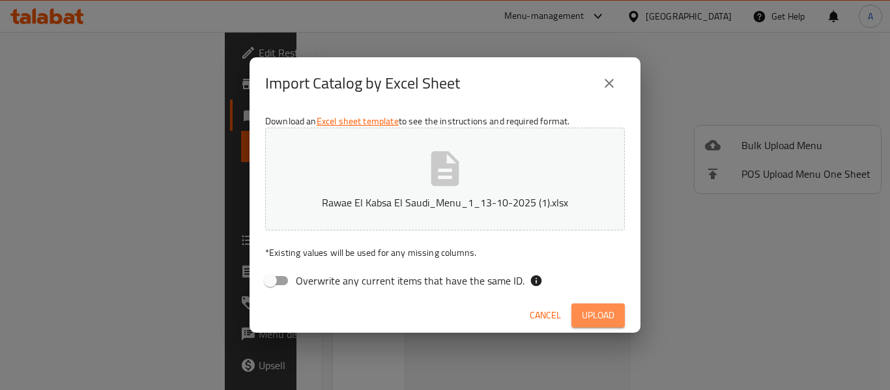
click at [602, 305] on button "Upload" at bounding box center [597, 316] width 53 height 24
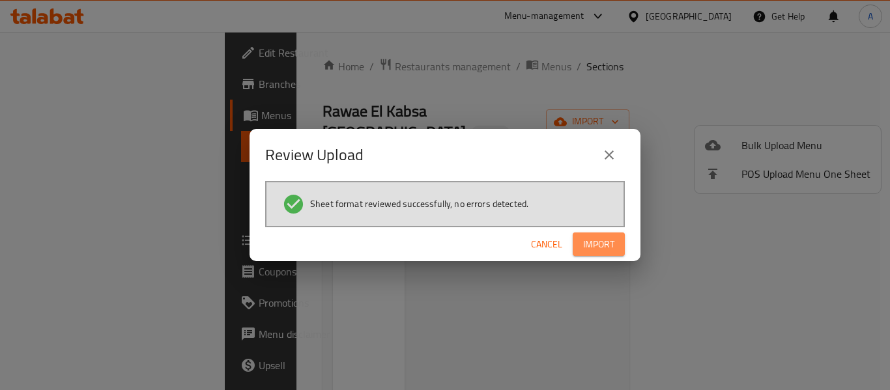
click at [609, 237] on span "Import" at bounding box center [598, 244] width 31 height 16
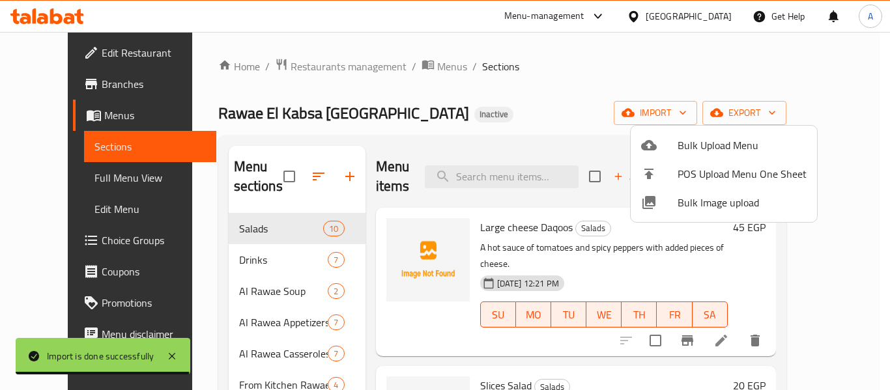
click at [471, 100] on div at bounding box center [445, 195] width 890 height 390
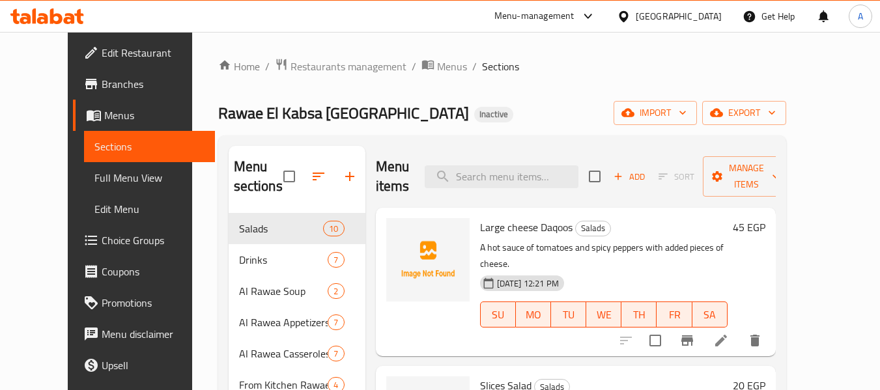
drag, startPoint x: 87, startPoint y: 177, endPoint x: 120, endPoint y: 31, distance: 149.5
click at [94, 177] on span "Full Menu View" at bounding box center [149, 178] width 110 height 16
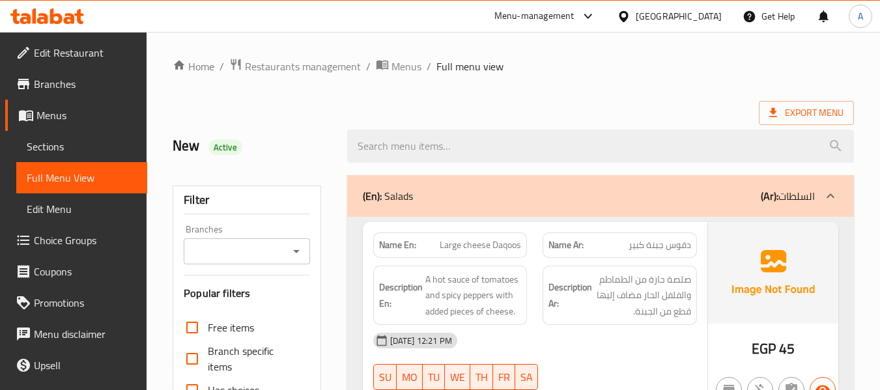
click at [394, 255] on div "Name En: Large cheese Daqoos" at bounding box center [450, 245] width 154 height 25
click at [394, 254] on div "Name En: Large cheese Daqoos" at bounding box center [450, 245] width 154 height 25
copy strong "Name En:"
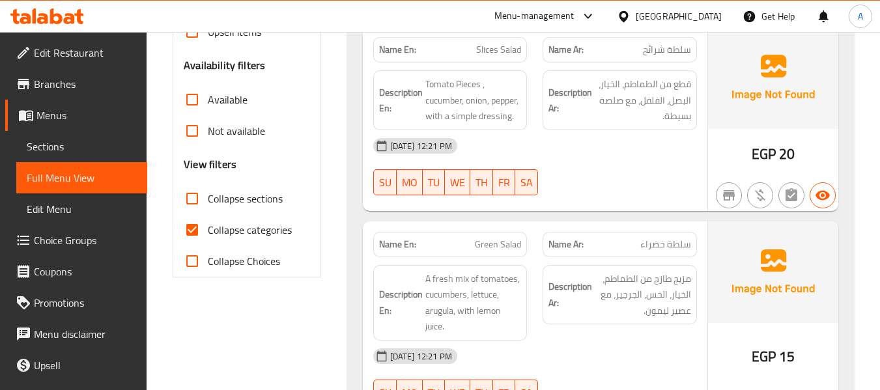
scroll to position [440, 0]
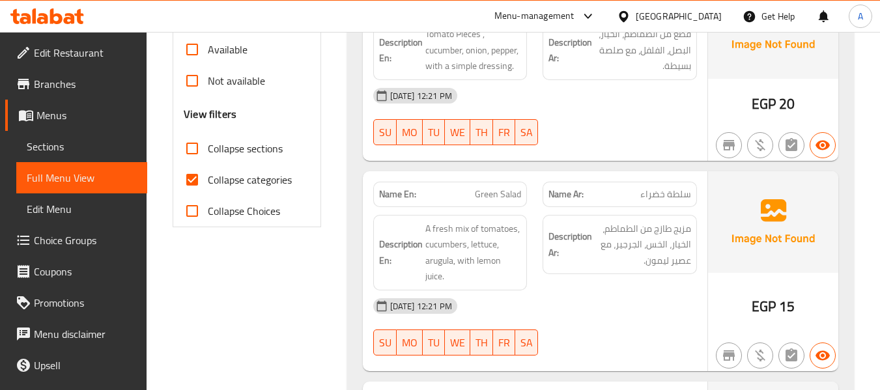
click at [268, 186] on span "Collapse categories" at bounding box center [250, 180] width 84 height 16
click at [208, 186] on input "Collapse categories" at bounding box center [192, 179] width 31 height 31
checkbox input "false"
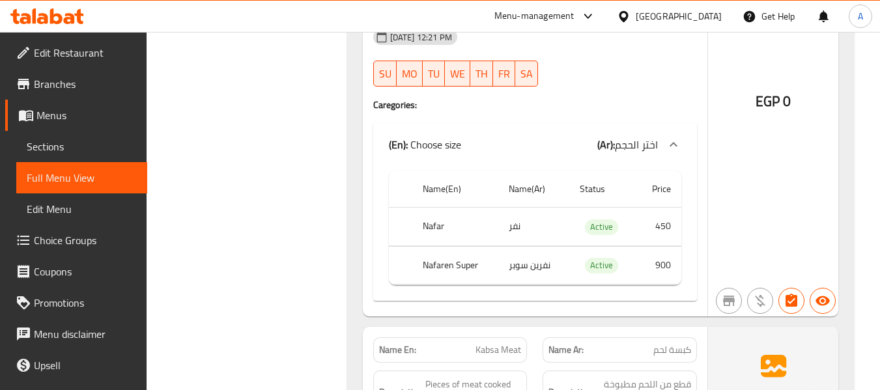
click at [830, 89] on div "EGP 0" at bounding box center [773, 117] width 130 height 399
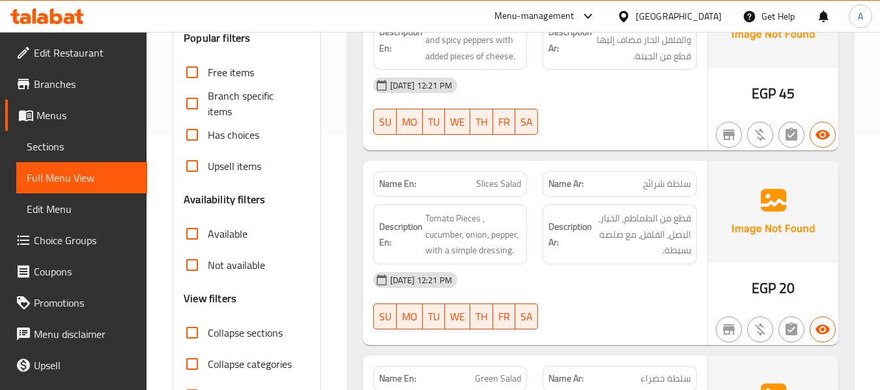
scroll to position [261, 0]
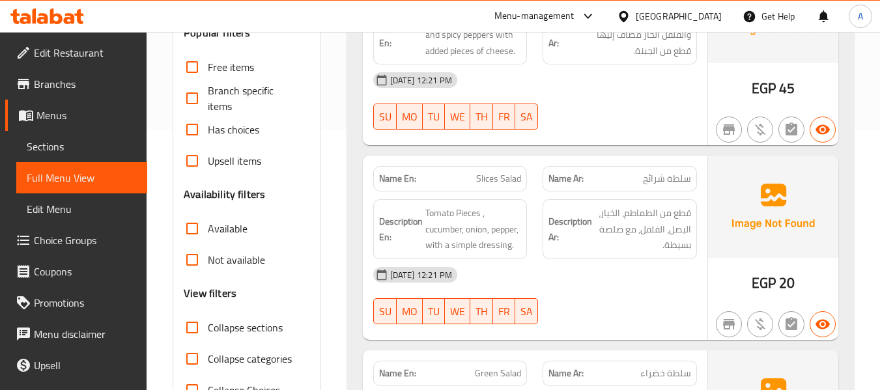
click at [240, 328] on span "Collapse sections" at bounding box center [245, 328] width 75 height 16
click at [208, 328] on input "Collapse sections" at bounding box center [192, 327] width 31 height 31
checkbox input "true"
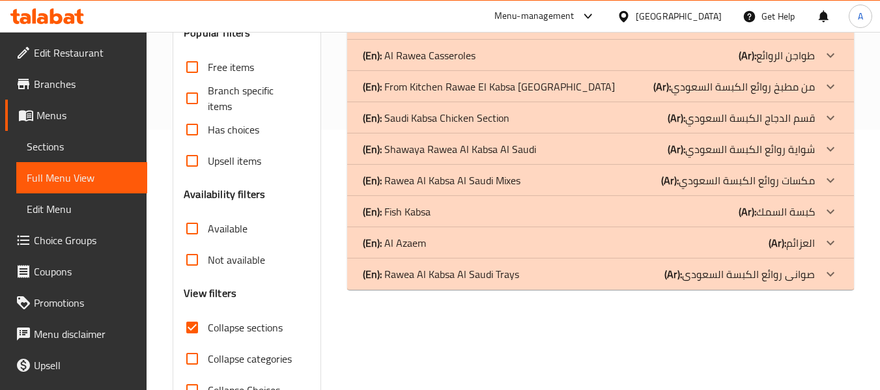
click at [517, 285] on div "(En): Rawea Al Kabsa Al Saudi Trays (Ar): صوانى روائع الكبسة السعودى" at bounding box center [600, 274] width 507 height 31
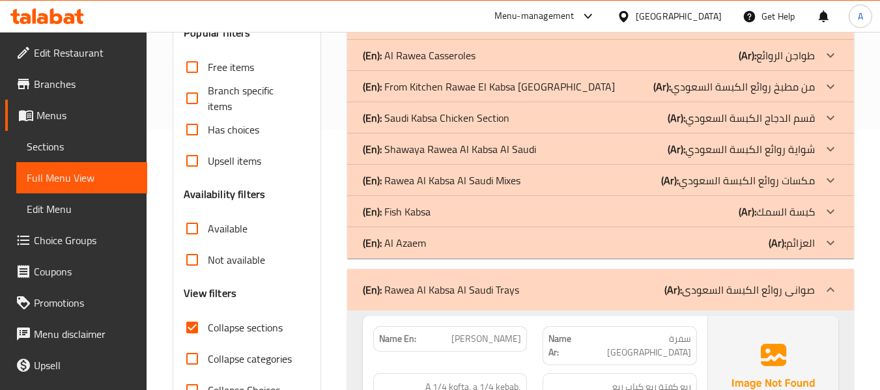
click at [507, 244] on div "(En): Al Azaem (Ar): العزائم" at bounding box center [589, 243] width 452 height 16
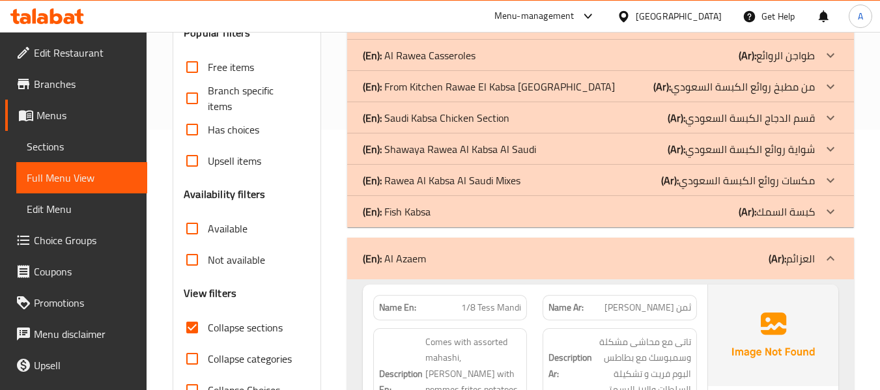
click at [491, 212] on div "(En): Fish Kabsa (Ar): كبسة السمك" at bounding box center [589, 212] width 452 height 16
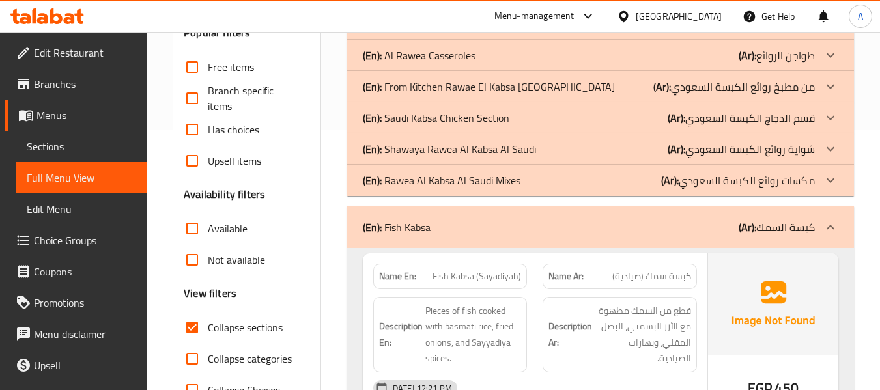
click at [478, 175] on p "(En): Rawea Al Kabsa Al Saudi Mixes" at bounding box center [442, 181] width 158 height 16
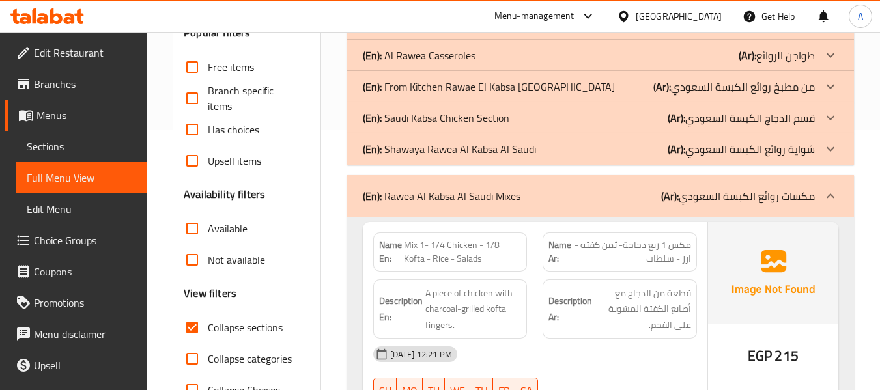
click at [477, 143] on p "(En): Shawaya Rawea Al Kabsa Al Saudi" at bounding box center [449, 149] width 173 height 16
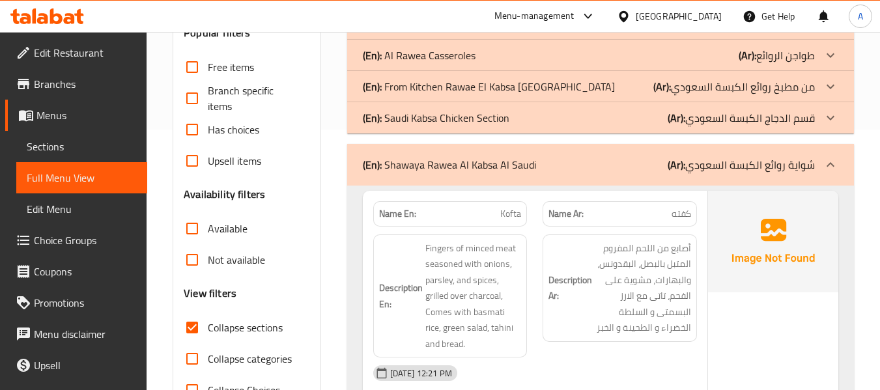
click at [488, 113] on p "(En): Saudi Kabsa Chicken Section" at bounding box center [436, 118] width 147 height 16
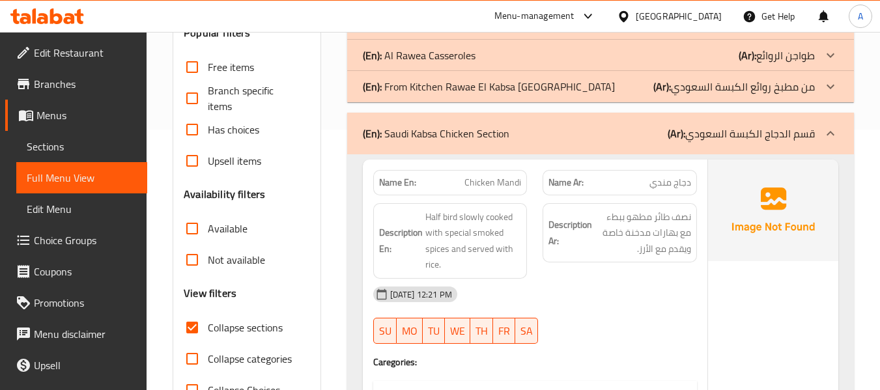
click at [492, 91] on p "(En): From Kitchen Rawae El Kabsa El Saudi" at bounding box center [489, 87] width 252 height 16
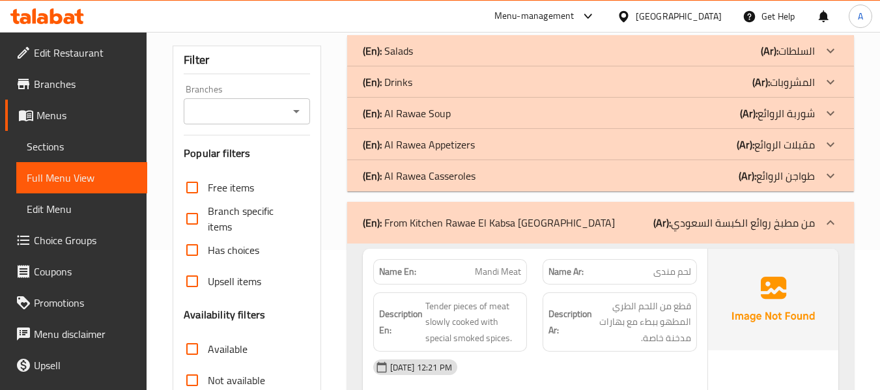
scroll to position [130, 0]
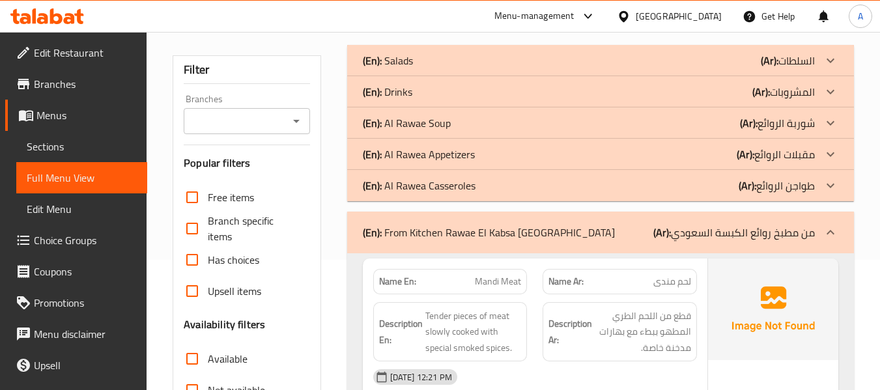
click at [463, 188] on p "(En): Al Rawea Casseroles" at bounding box center [419, 186] width 113 height 16
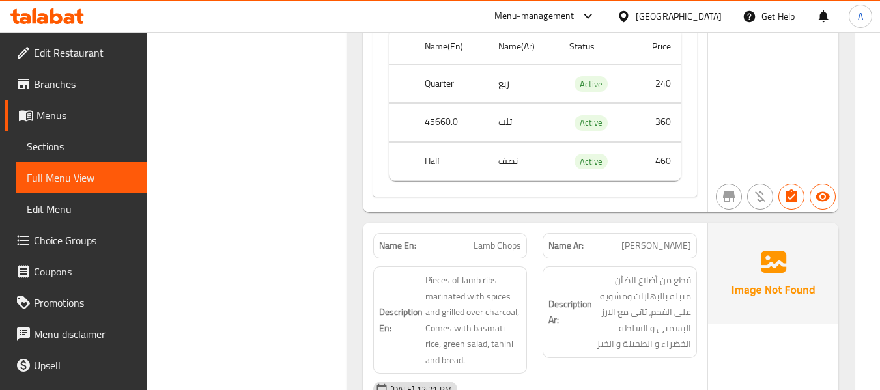
scroll to position [8337, 0]
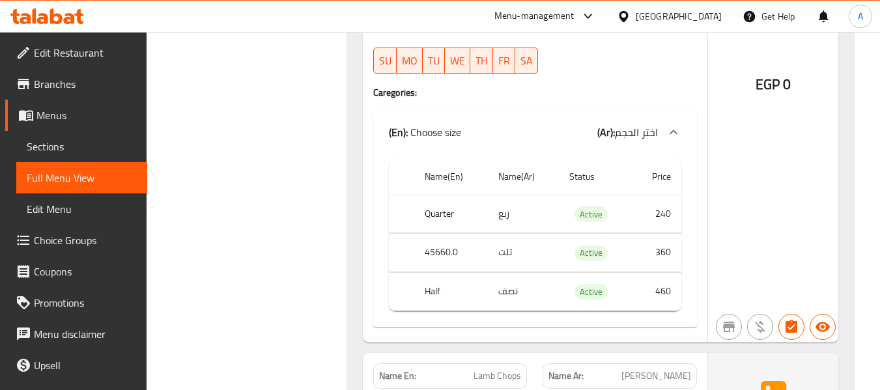
click at [440, 234] on th "45660.0" at bounding box center [451, 253] width 74 height 38
copy th "45660.0"
click at [445, 234] on th "45660.0" at bounding box center [451, 253] width 74 height 38
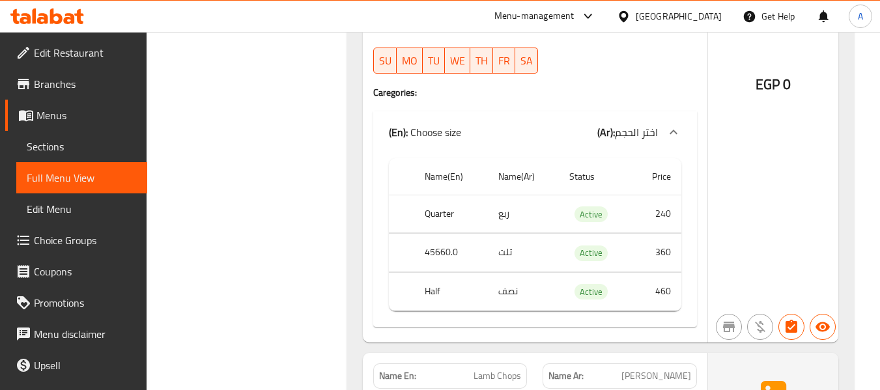
scroll to position [8841, 0]
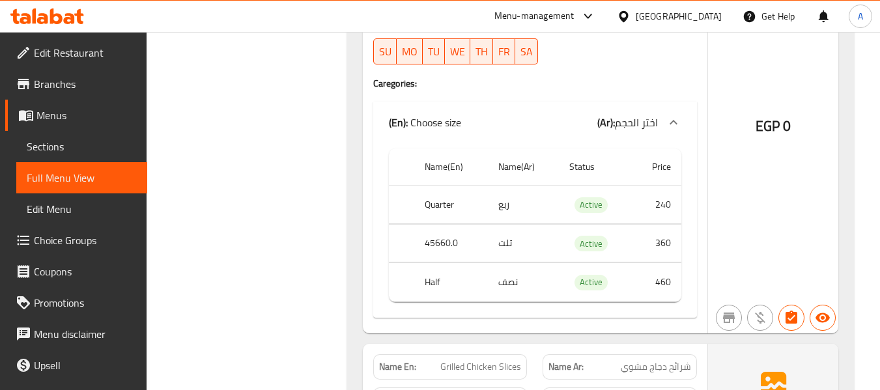
click at [91, 233] on span "Choice Groups" at bounding box center [85, 241] width 103 height 16
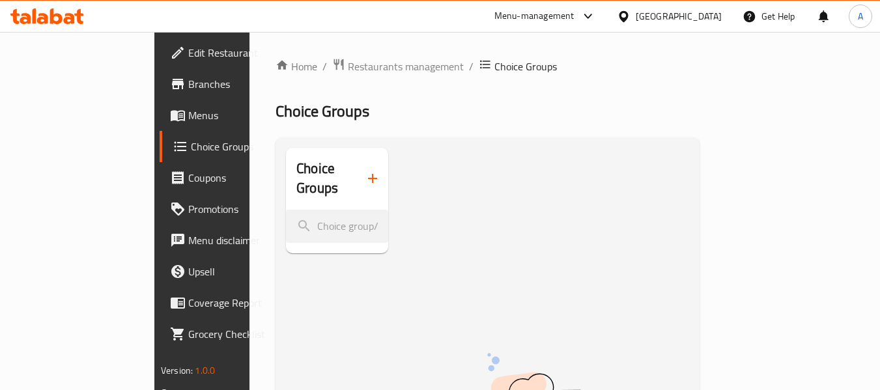
click at [188, 113] on span "Menus" at bounding box center [239, 115] width 103 height 16
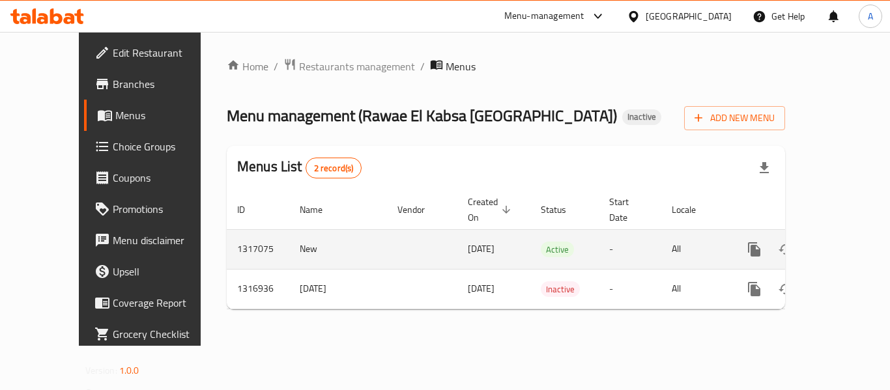
click at [840, 242] on icon "enhanced table" at bounding box center [848, 250] width 16 height 16
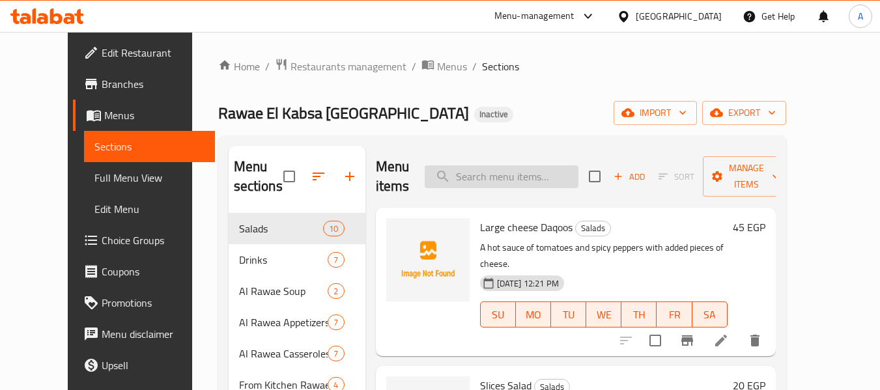
click at [503, 179] on input "search" at bounding box center [502, 176] width 154 height 23
paste input "45660.0"
type input "45660.0"
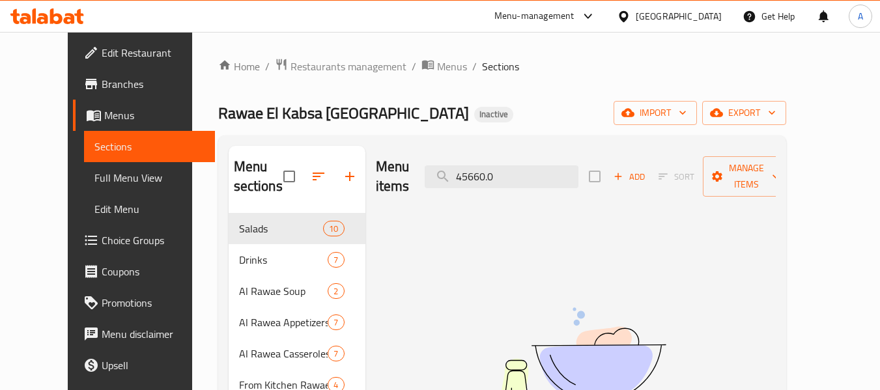
drag, startPoint x: 547, startPoint y: 161, endPoint x: 426, endPoint y: 160, distance: 121.1
click at [426, 160] on div "Menu items 45660.0 Add Sort Manage items" at bounding box center [576, 177] width 400 height 62
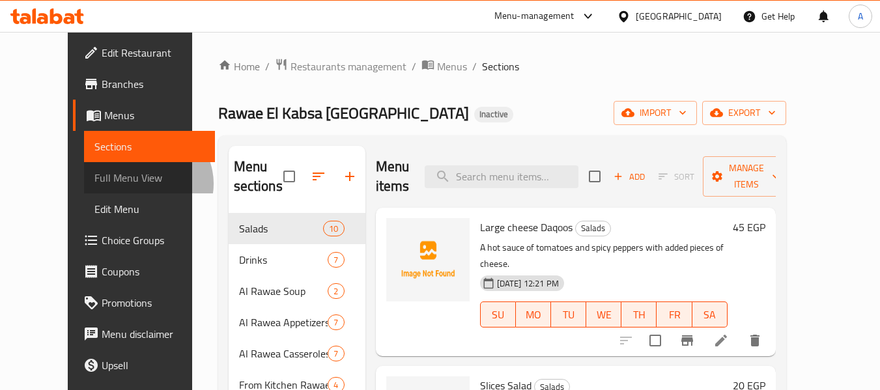
click at [94, 184] on span "Full Menu View" at bounding box center [149, 178] width 110 height 16
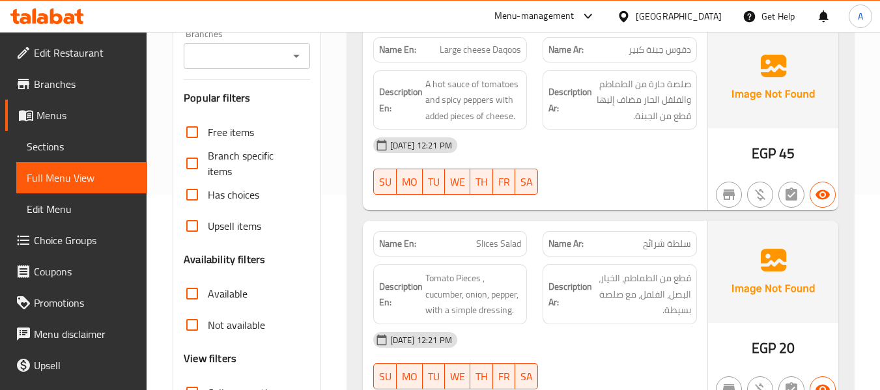
scroll to position [391, 0]
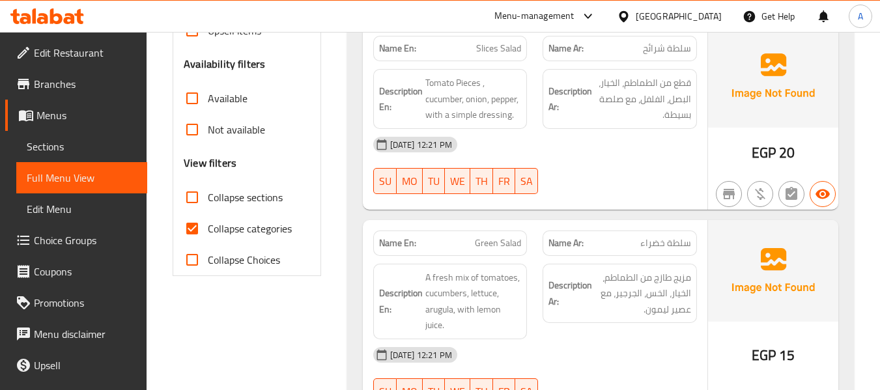
click at [255, 228] on span "Collapse categories" at bounding box center [250, 229] width 84 height 16
click at [208, 228] on input "Collapse categories" at bounding box center [192, 228] width 31 height 31
checkbox input "false"
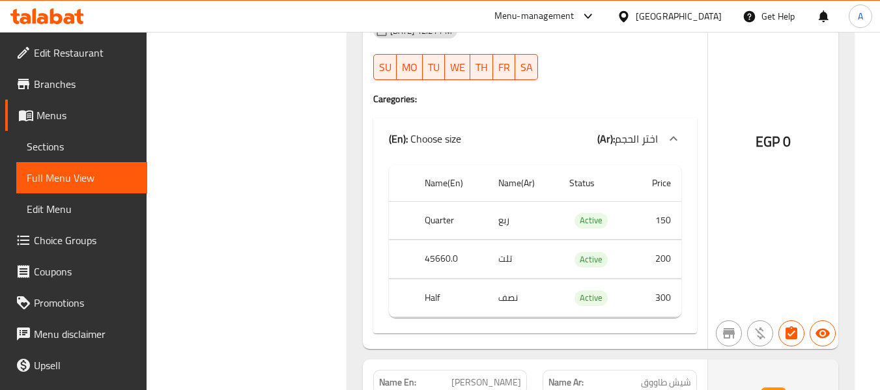
scroll to position [15153, 0]
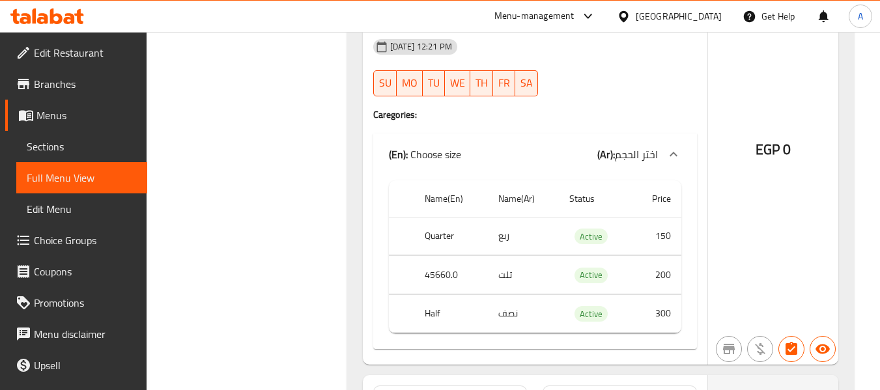
click at [53, 145] on span "Sections" at bounding box center [82, 147] width 110 height 16
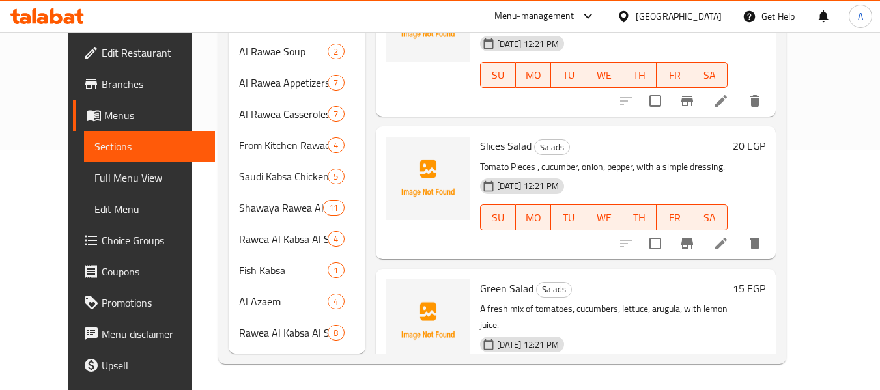
scroll to position [208, 0]
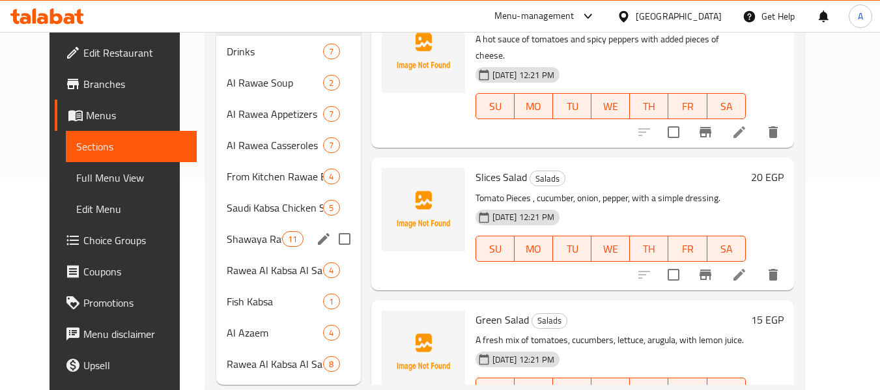
click at [231, 249] on div "Shawaya Rawea Al Kabsa Al Saudi 11" at bounding box center [288, 238] width 145 height 31
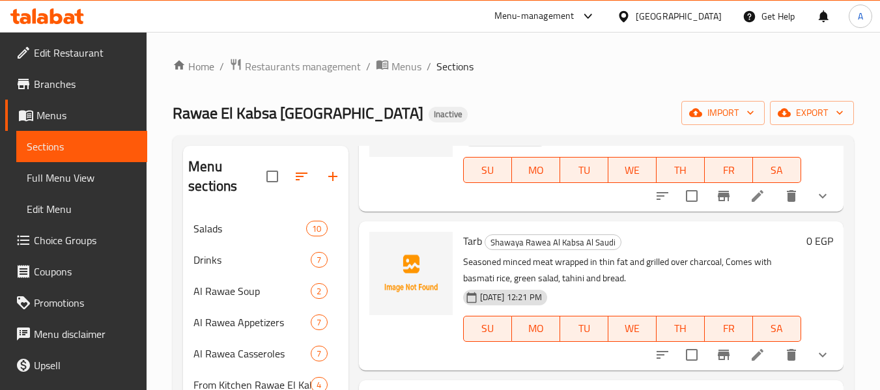
scroll to position [130, 0]
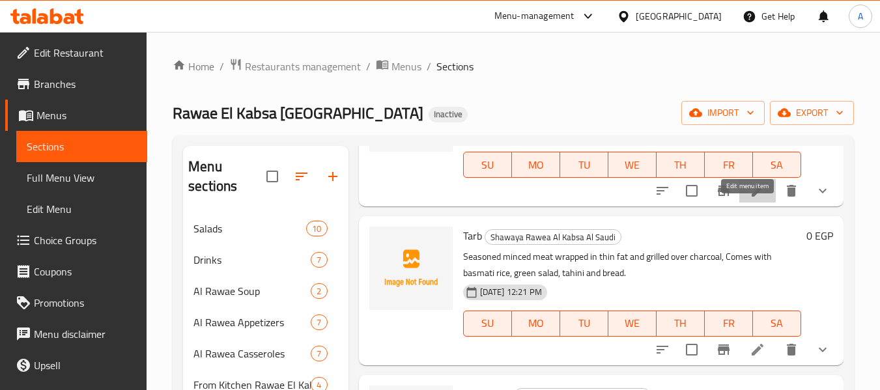
click at [752, 197] on icon at bounding box center [758, 191] width 12 height 12
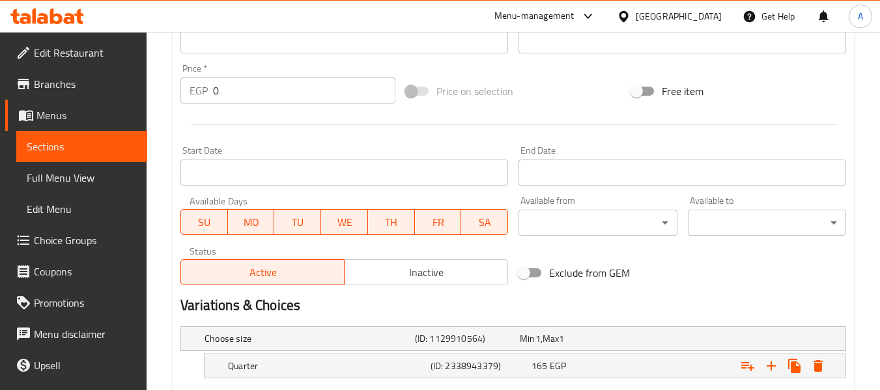
scroll to position [586, 0]
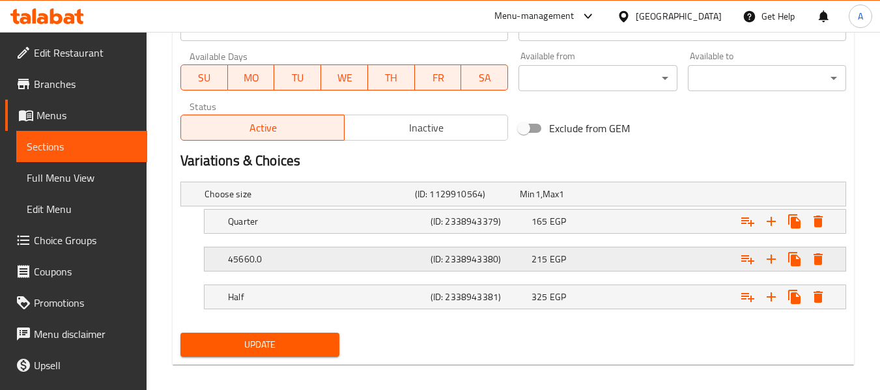
click at [285, 253] on h5 "45660.0" at bounding box center [326, 259] width 197 height 13
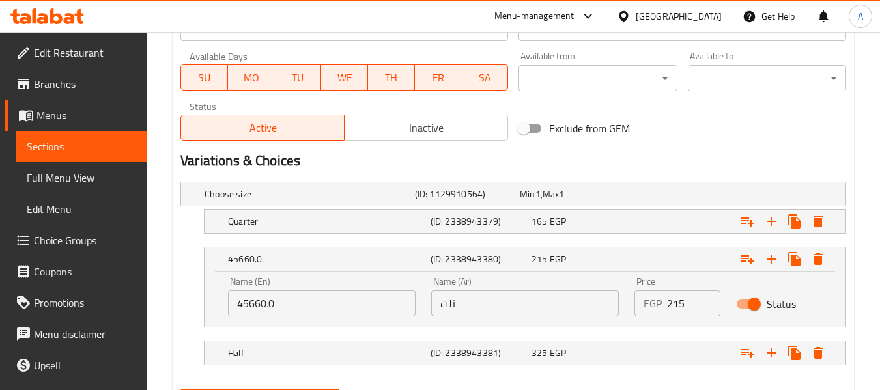
click at [236, 307] on input "45660.0" at bounding box center [322, 303] width 188 height 26
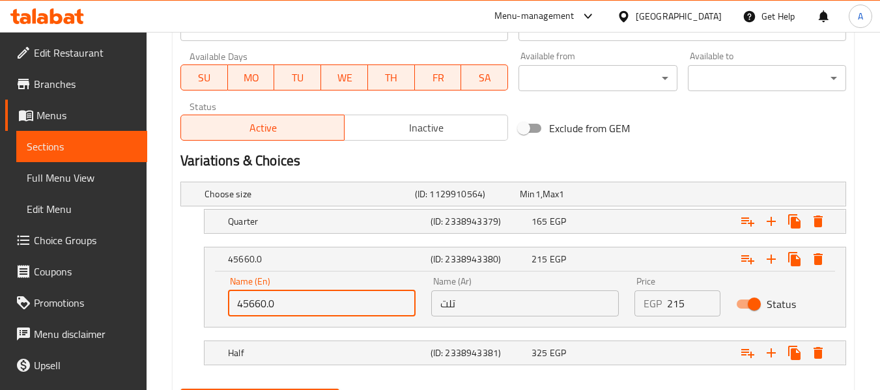
click at [236, 307] on input "45660.0" at bounding box center [322, 303] width 188 height 26
paste input "1/3"
type input "1/3"
click at [178, 280] on div "Choose size (ID: 1129910564) Min 1 , Max 1 Name (En) Choose size Name (En) Name…" at bounding box center [513, 280] width 676 height 207
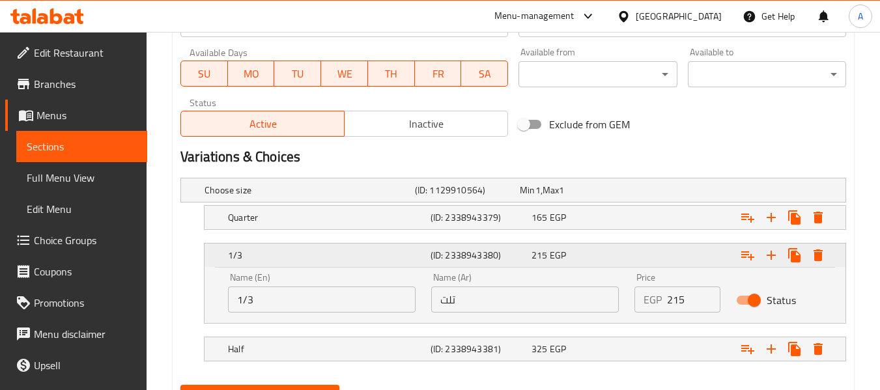
scroll to position [653, 0]
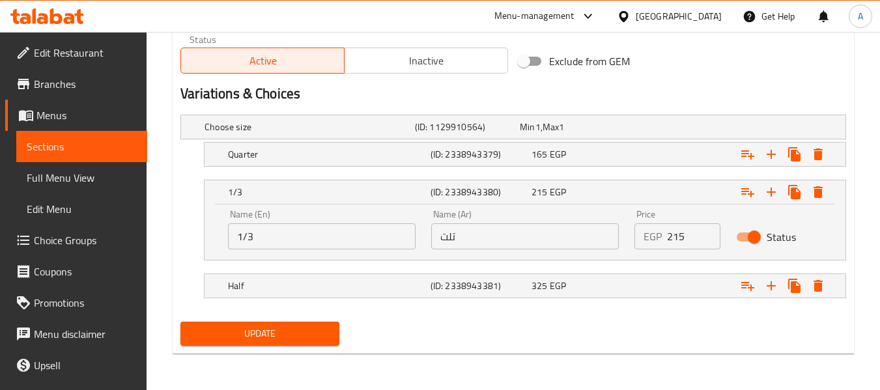
click at [281, 332] on span "Update" at bounding box center [259, 334] width 137 height 16
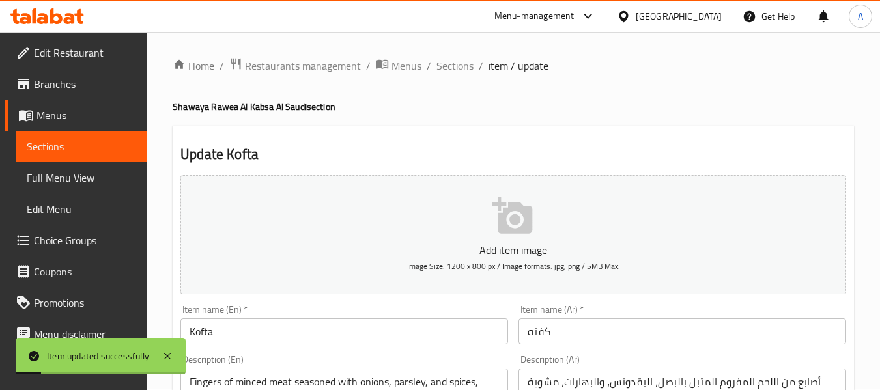
scroll to position [0, 0]
click at [457, 74] on span "Sections" at bounding box center [454, 67] width 37 height 16
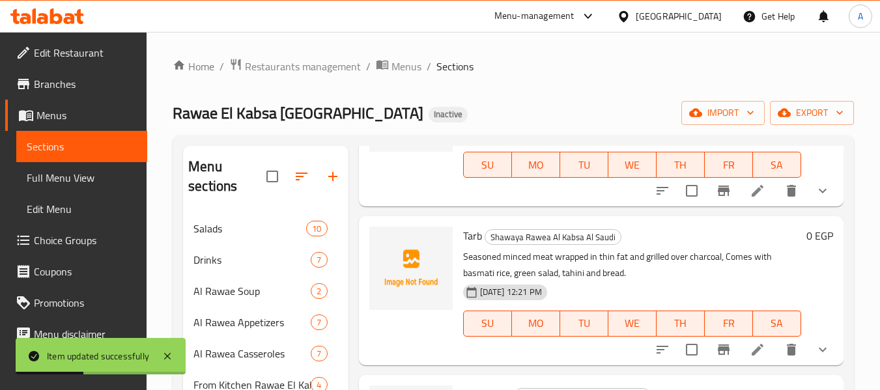
scroll to position [195, 0]
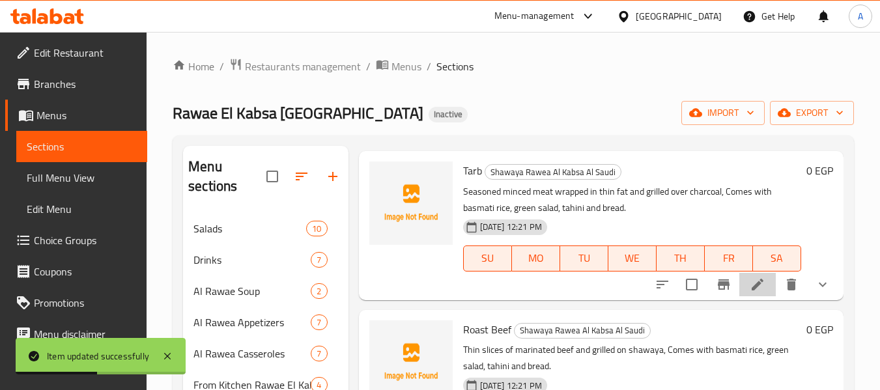
click at [750, 292] on icon at bounding box center [758, 285] width 16 height 16
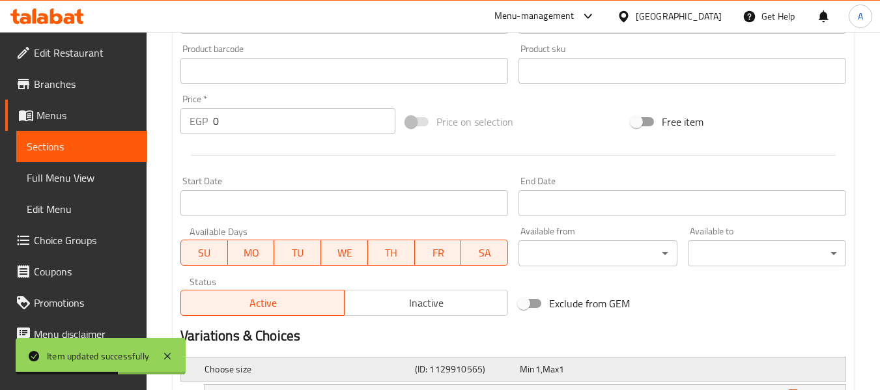
scroll to position [597, 0]
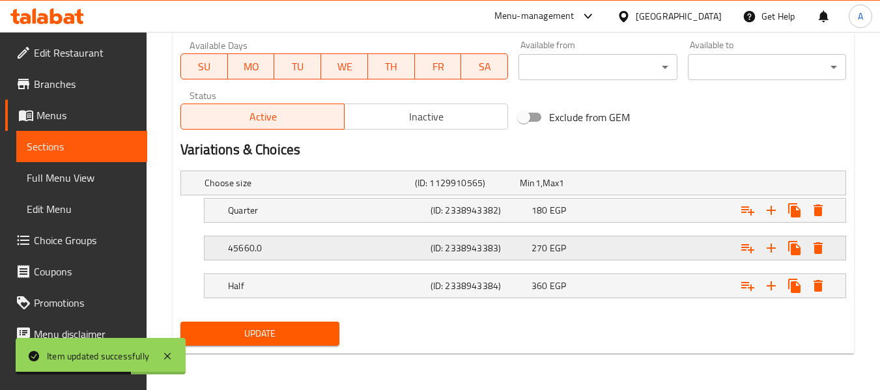
click at [300, 239] on div "45660.0" at bounding box center [326, 248] width 203 height 18
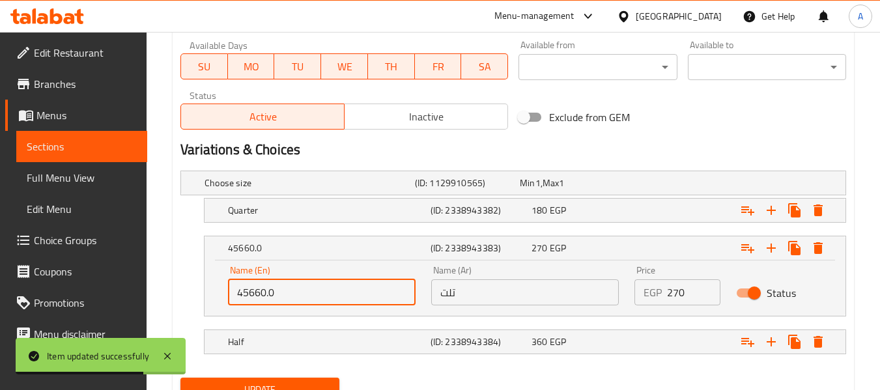
click at [253, 288] on input "45660.0" at bounding box center [322, 292] width 188 height 26
paste input "1/3"
type input "1/3"
click at [208, 275] on div "Name (En) 1/3 Name (En) Name (Ar) تلت Name (Ar) Price EGP 270 Price Status" at bounding box center [525, 288] width 641 height 55
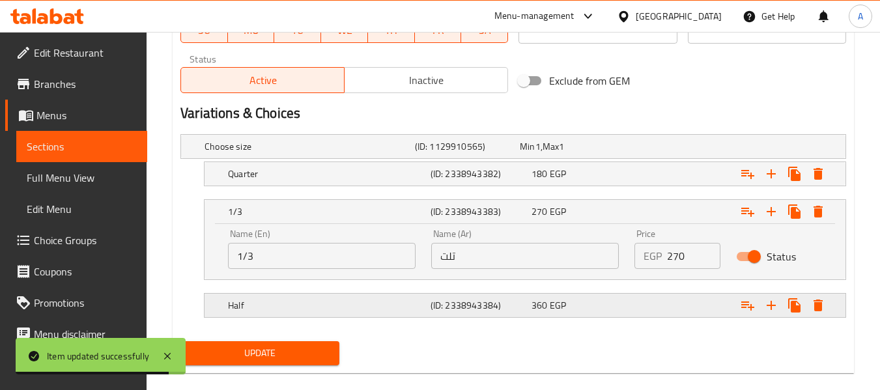
scroll to position [653, 0]
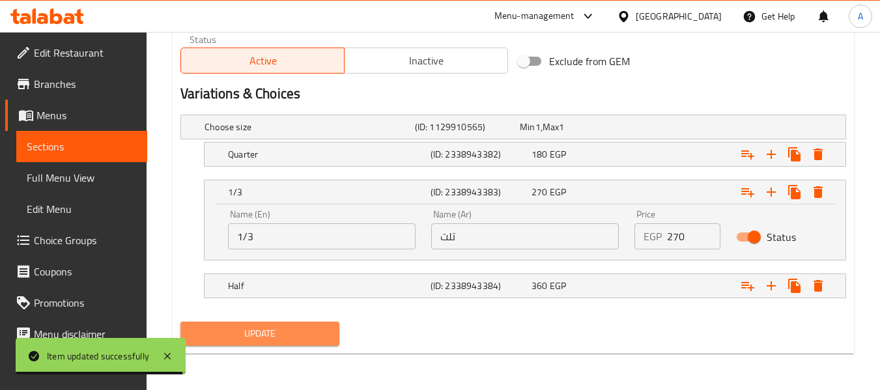
click at [255, 339] on span "Update" at bounding box center [259, 334] width 137 height 16
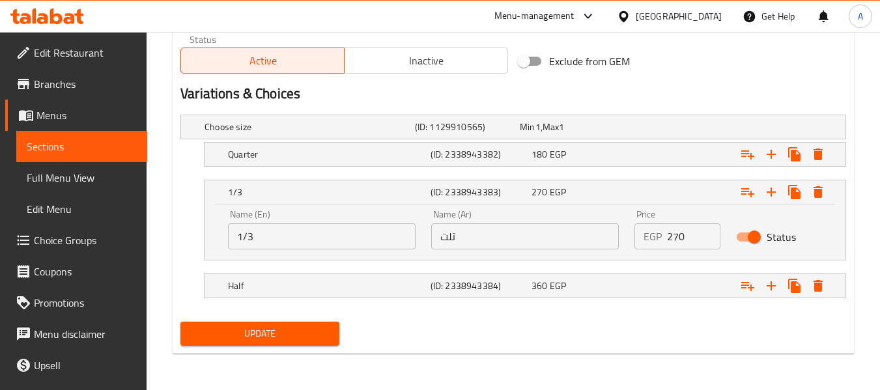
click at [317, 326] on span "Update" at bounding box center [259, 334] width 137 height 16
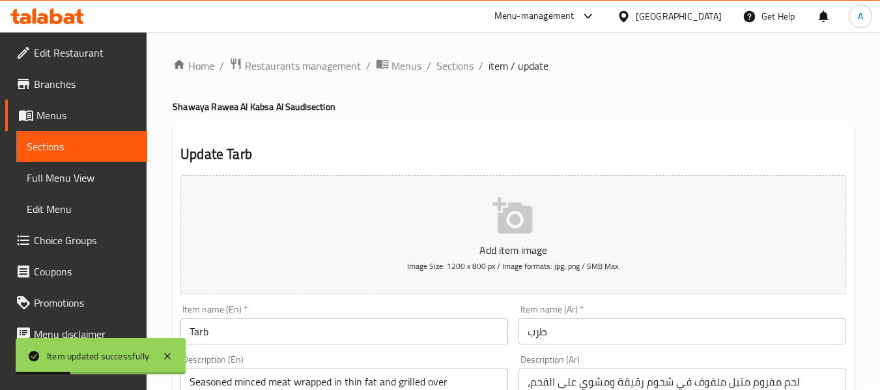
scroll to position [0, 0]
click at [452, 69] on span "Sections" at bounding box center [454, 67] width 37 height 16
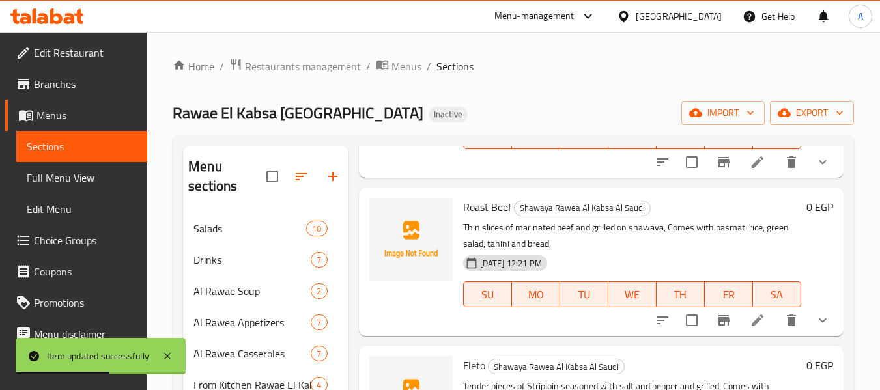
scroll to position [391, 0]
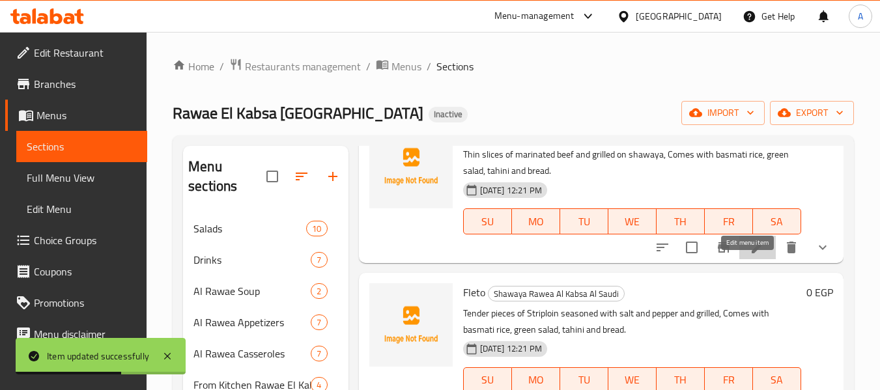
click at [750, 255] on icon at bounding box center [758, 248] width 16 height 16
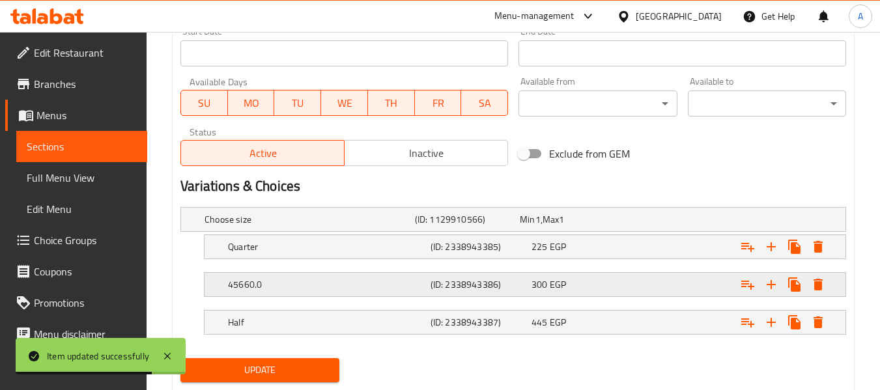
scroll to position [597, 0]
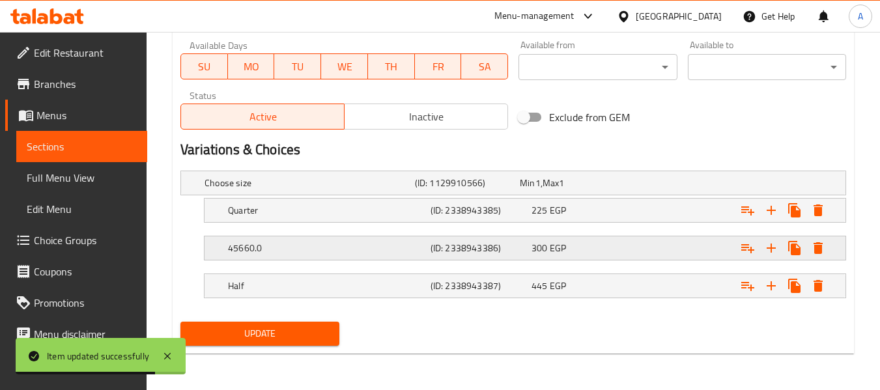
click at [266, 246] on h5 "45660.0" at bounding box center [326, 248] width 197 height 13
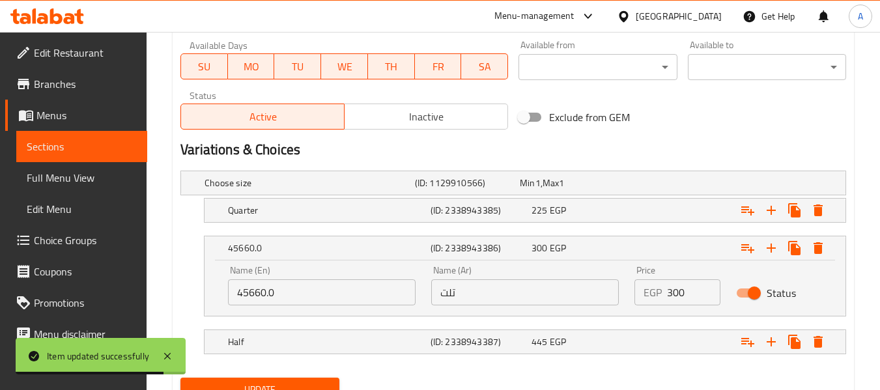
click at [250, 296] on input "45660.0" at bounding box center [322, 292] width 188 height 26
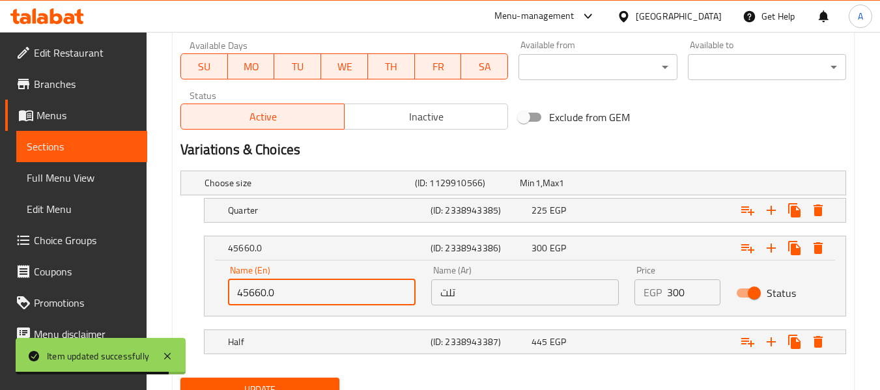
click at [250, 296] on input "45660.0" at bounding box center [322, 292] width 188 height 26
paste input "1/3"
type input "1/3"
click at [190, 282] on div "1/3 (ID: 2338943386) 300 EGP Name (En) 1/3 Name (En) Name (Ar) تلت Name (Ar) Pr…" at bounding box center [513, 276] width 666 height 81
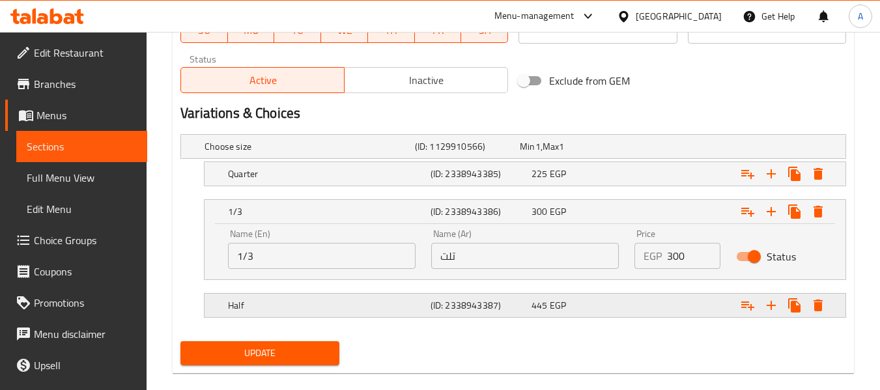
scroll to position [653, 0]
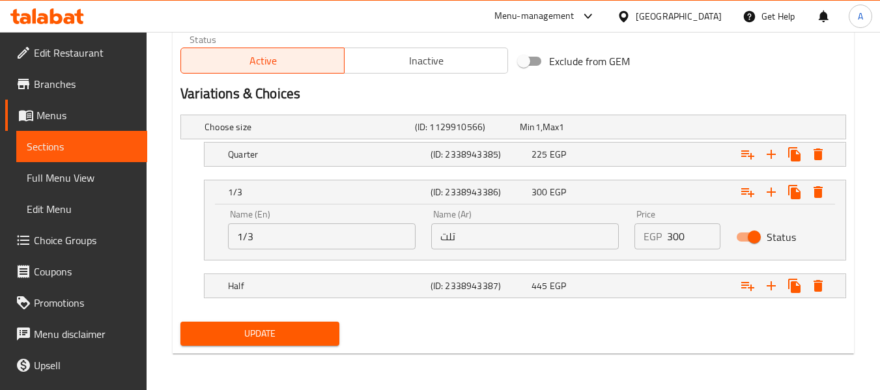
click at [249, 323] on button "Update" at bounding box center [259, 334] width 158 height 24
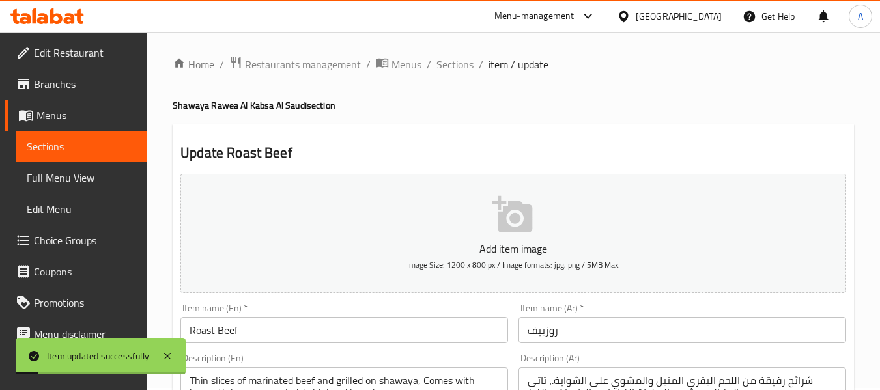
scroll to position [0, 0]
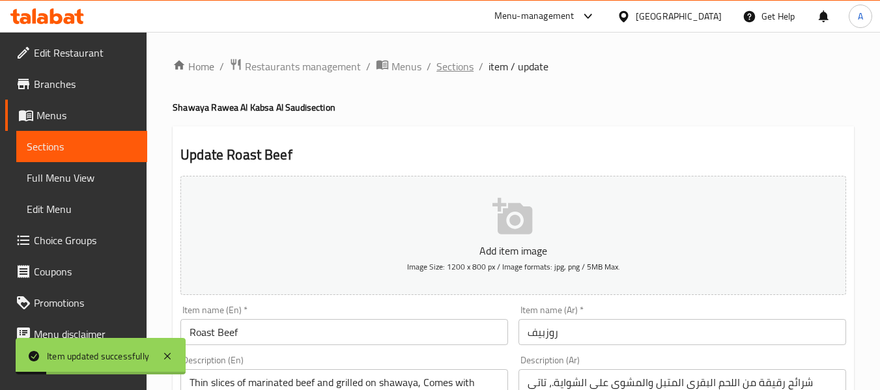
click at [438, 68] on span "Sections" at bounding box center [454, 67] width 37 height 16
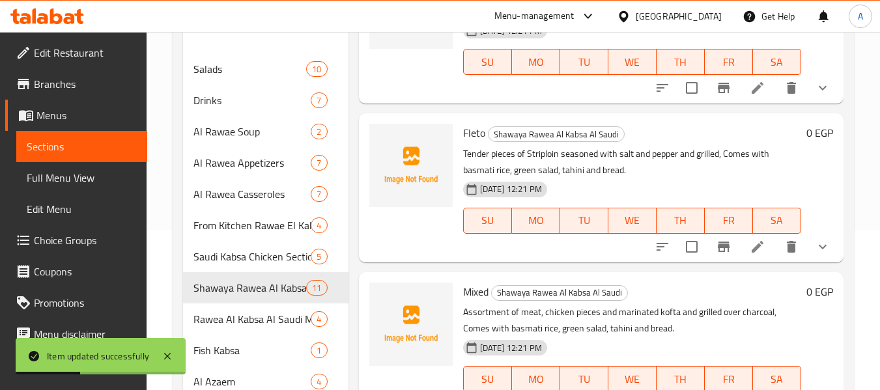
scroll to position [195, 0]
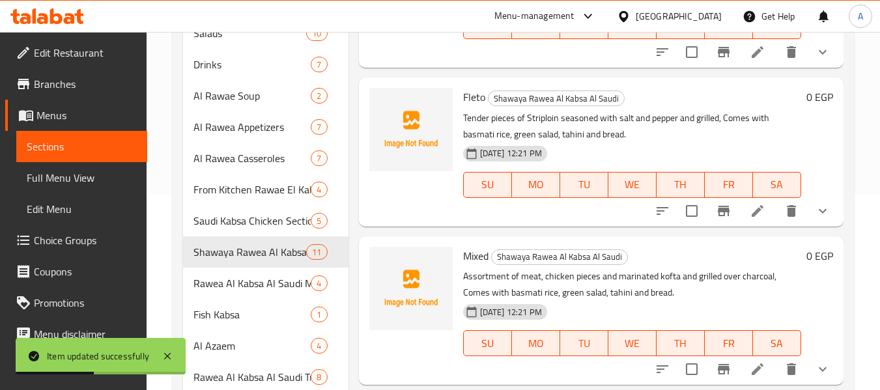
click at [752, 217] on icon at bounding box center [758, 211] width 12 height 12
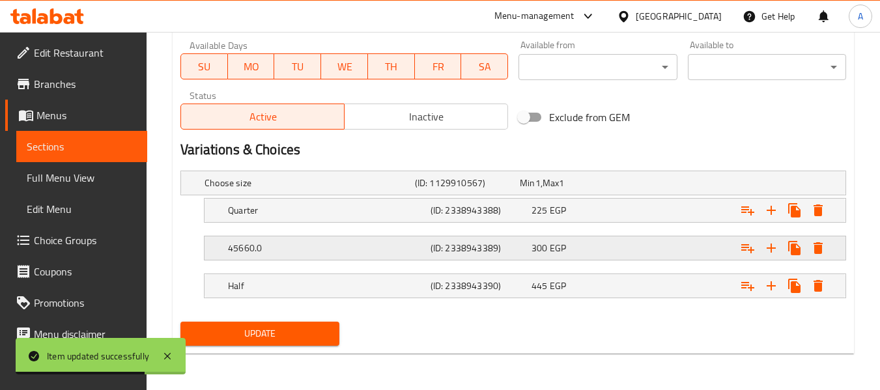
click at [241, 259] on div "45660.0 (ID: 2338943389) 300 EGP" at bounding box center [528, 248] width 607 height 29
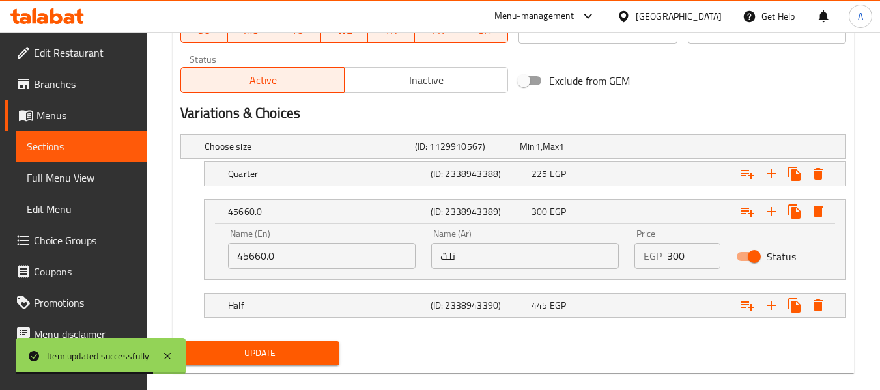
scroll to position [653, 0]
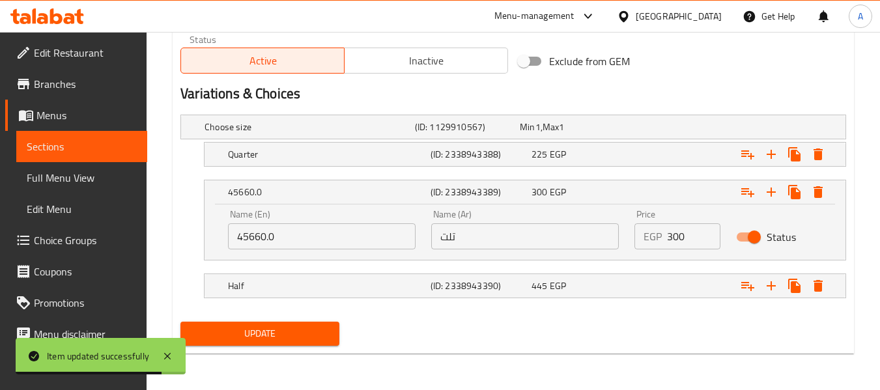
click at [249, 234] on input "45660.0" at bounding box center [322, 236] width 188 height 26
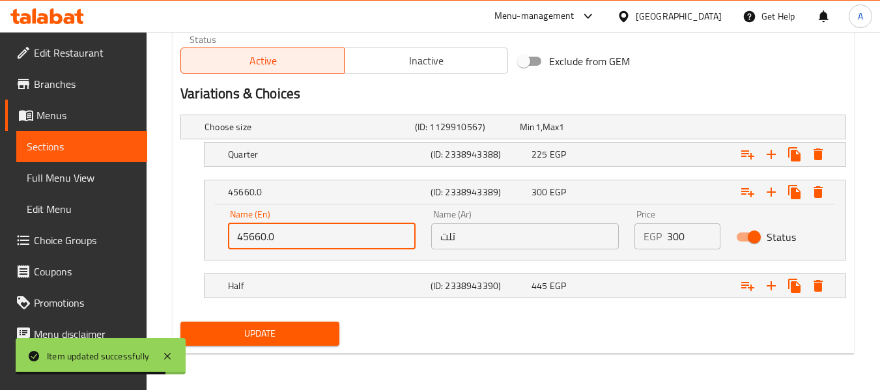
click at [249, 234] on input "45660.0" at bounding box center [322, 236] width 188 height 26
paste input "1/3"
type input "1/3"
click at [246, 329] on span "Update" at bounding box center [259, 334] width 137 height 16
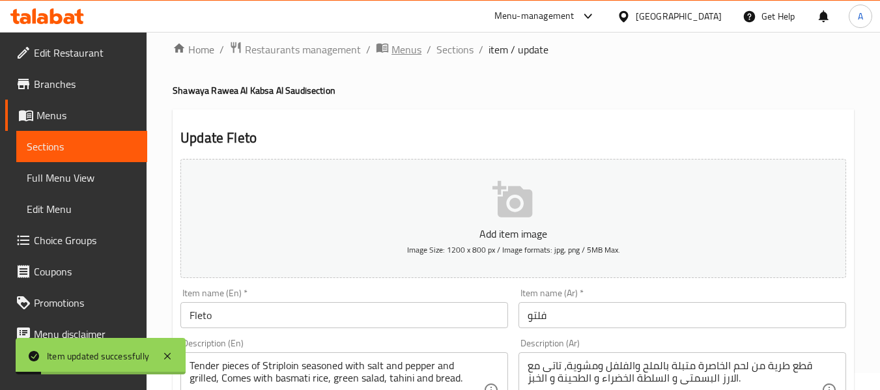
scroll to position [0, 0]
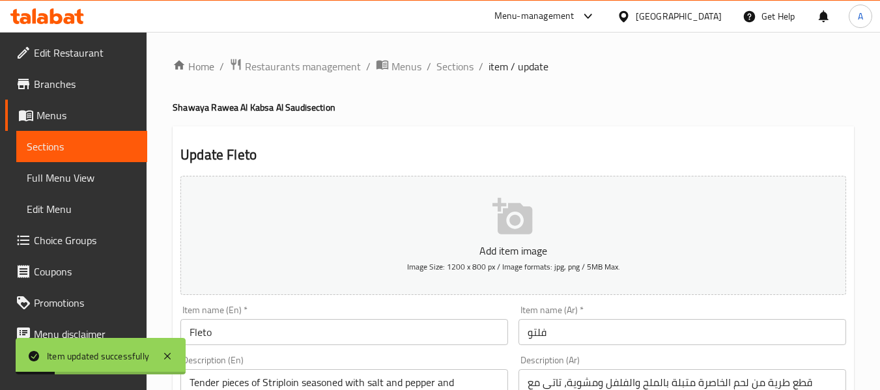
click at [434, 63] on ol "Home / Restaurants management / Menus / Sections / item / update" at bounding box center [513, 66] width 681 height 17
click at [445, 68] on span "Sections" at bounding box center [454, 67] width 37 height 16
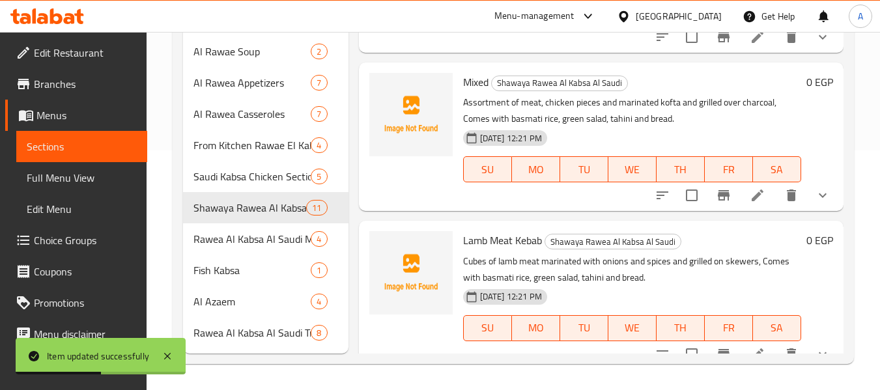
scroll to position [521, 0]
click at [750, 203] on icon at bounding box center [758, 195] width 16 height 16
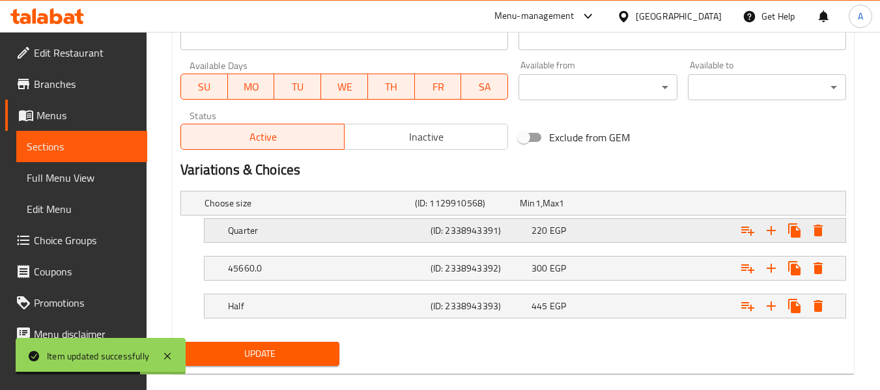
scroll to position [586, 0]
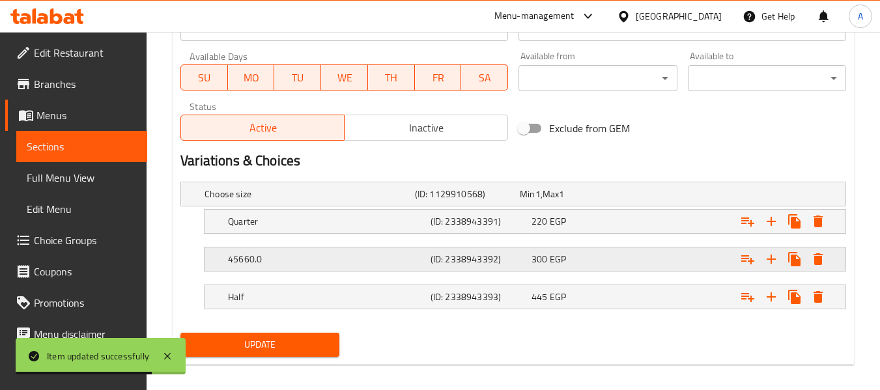
click at [259, 263] on h5 "45660.0" at bounding box center [326, 259] width 197 height 13
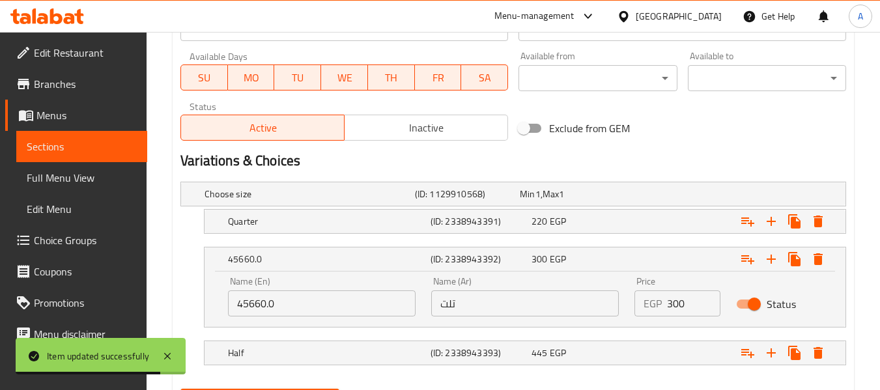
click at [246, 304] on input "45660.0" at bounding box center [322, 303] width 188 height 26
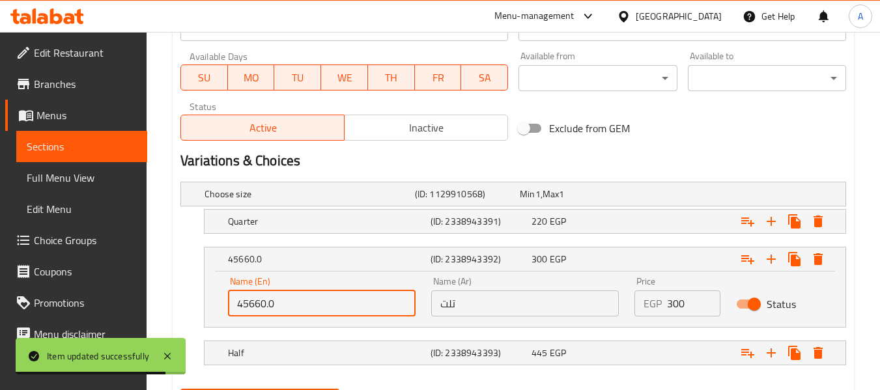
click at [246, 304] on input "45660.0" at bounding box center [322, 303] width 188 height 26
paste input "1/3"
type input "1/3"
click at [195, 288] on div "1/3 (ID: 2338943392) 300 EGP Name (En) 1/3 Name (En) Name (Ar) تلت Name (Ar) Pr…" at bounding box center [513, 287] width 666 height 81
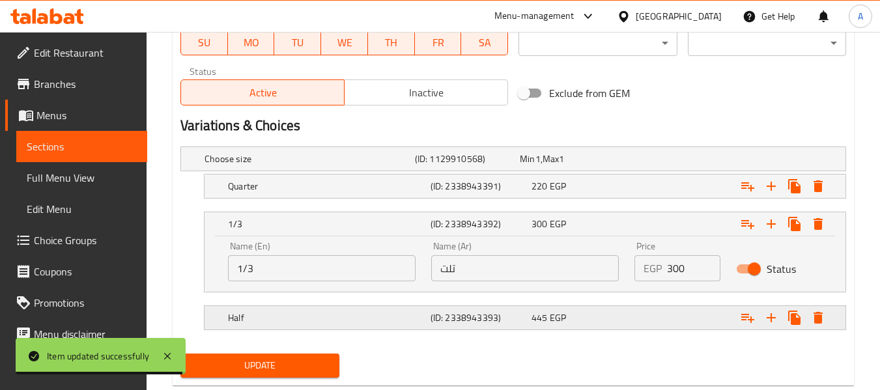
scroll to position [653, 0]
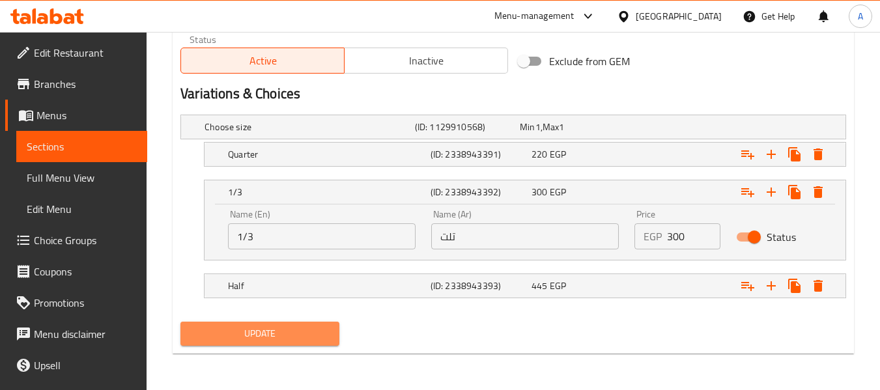
click at [259, 328] on span "Update" at bounding box center [259, 334] width 137 height 16
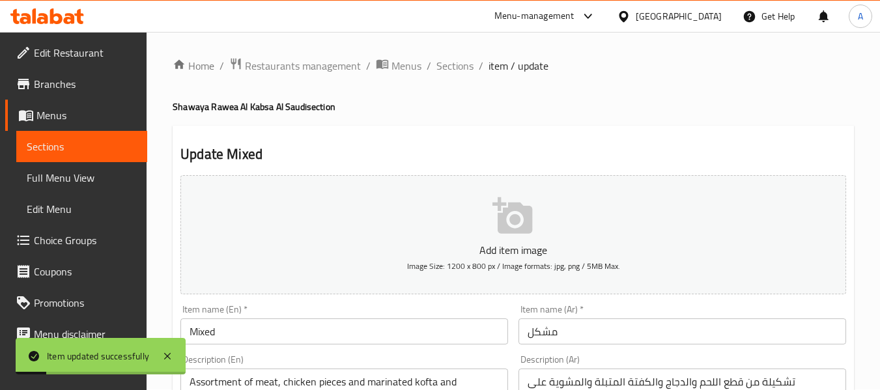
scroll to position [0, 0]
click at [465, 72] on span "Sections" at bounding box center [454, 67] width 37 height 16
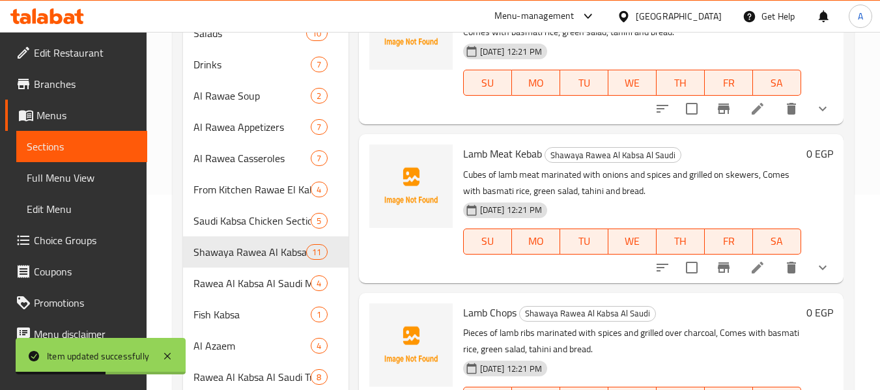
scroll to position [782, 0]
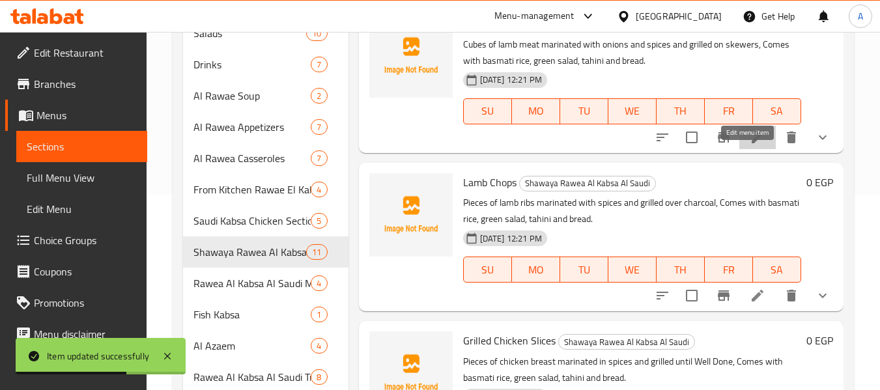
click at [750, 145] on icon at bounding box center [758, 138] width 16 height 16
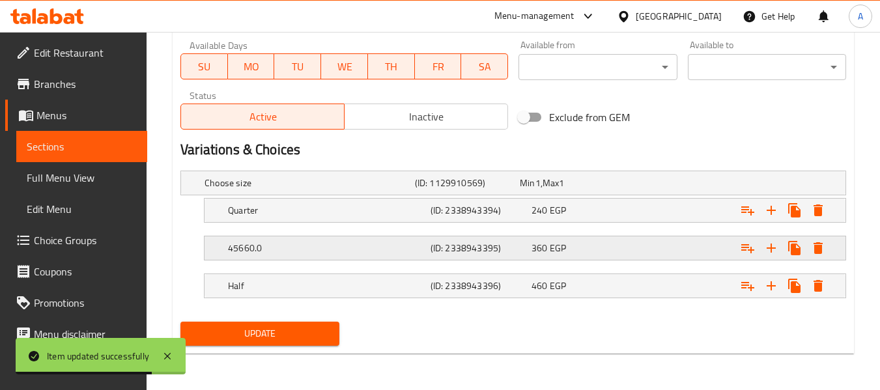
click at [261, 245] on h5 "45660.0" at bounding box center [326, 248] width 197 height 13
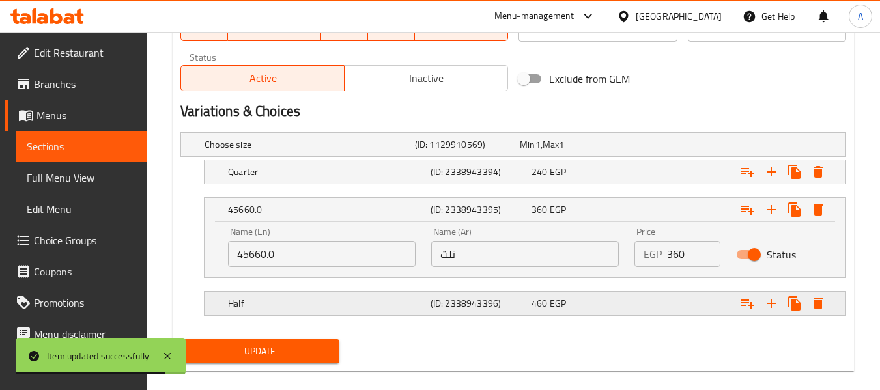
scroll to position [653, 0]
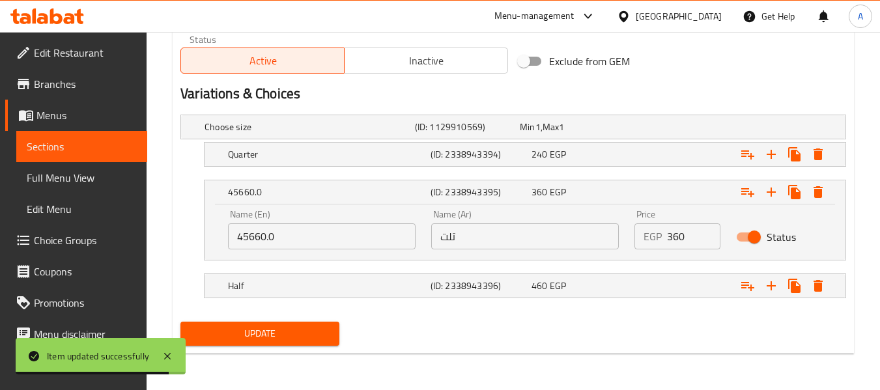
click at [261, 236] on input "45660.0" at bounding box center [322, 236] width 188 height 26
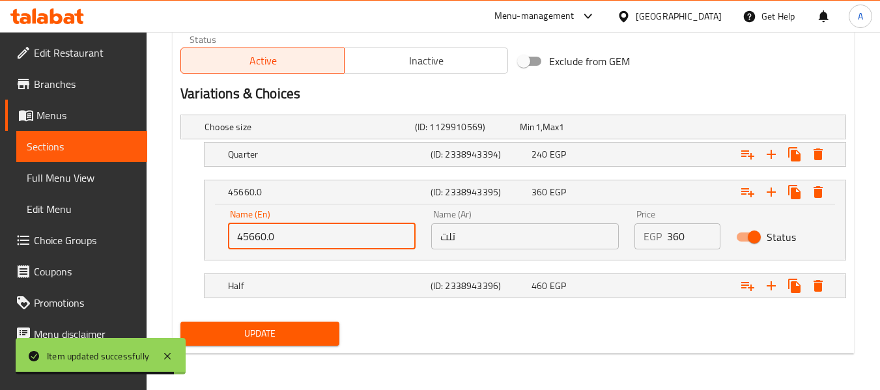
click at [261, 236] on input "45660.0" at bounding box center [322, 236] width 188 height 26
paste input "1/3"
type input "1/3"
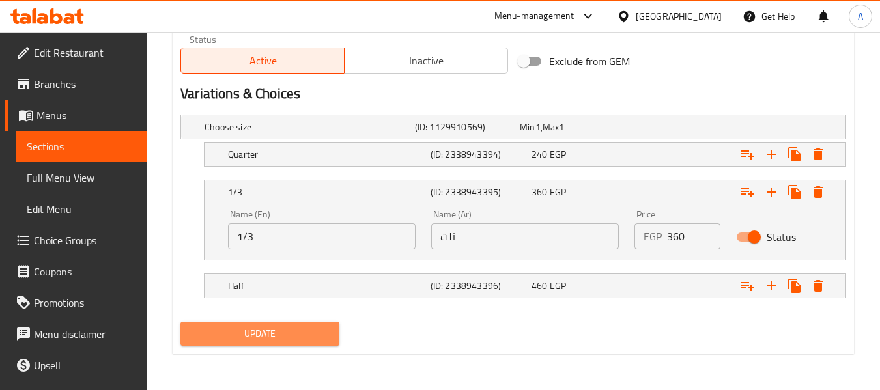
click at [268, 330] on span "Update" at bounding box center [259, 334] width 137 height 16
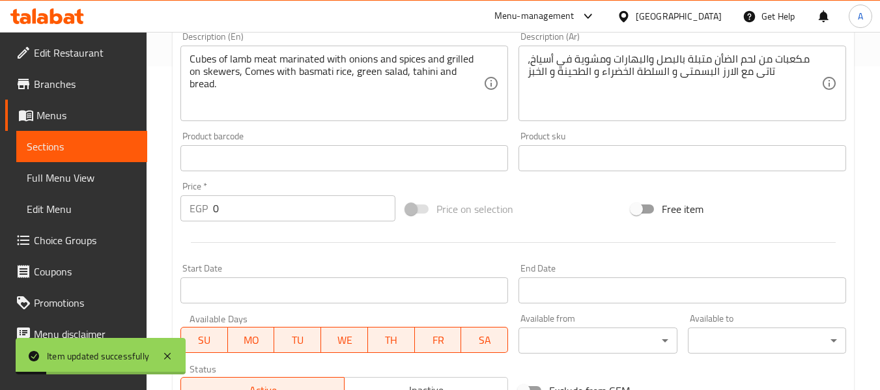
scroll to position [0, 0]
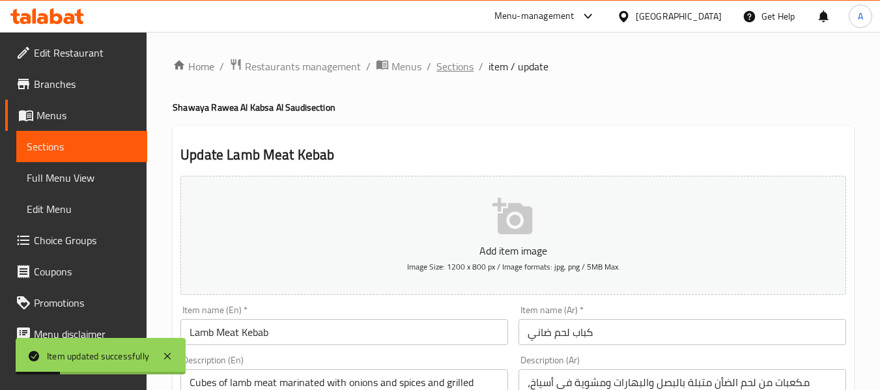
click at [443, 64] on span "Sections" at bounding box center [454, 67] width 37 height 16
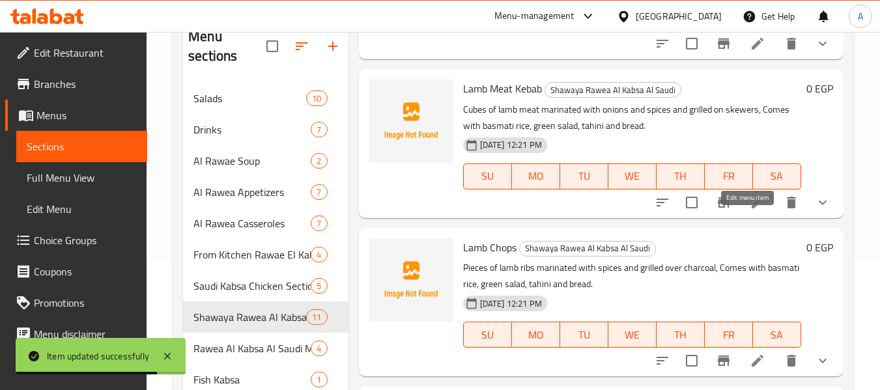
click at [752, 208] on icon at bounding box center [758, 203] width 12 height 12
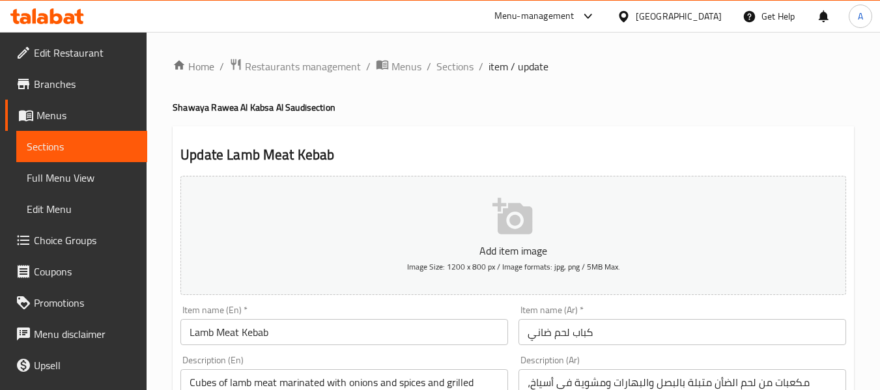
click at [432, 71] on ol "Home / Restaurants management / Menus / Sections / item / update" at bounding box center [513, 66] width 681 height 17
click at [441, 67] on span "Sections" at bounding box center [454, 67] width 37 height 16
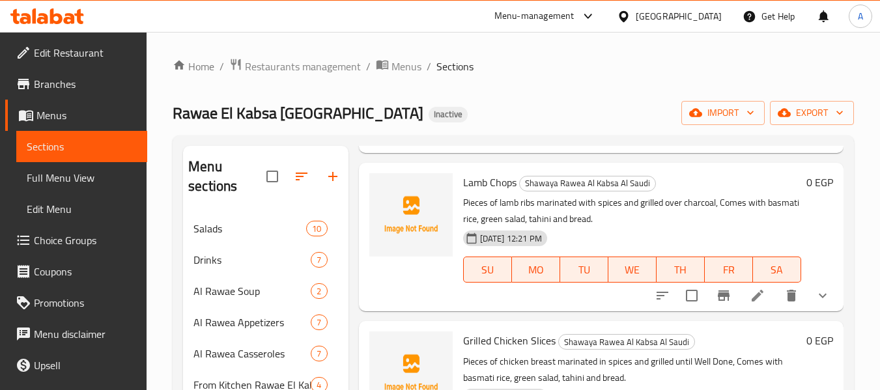
click at [739, 307] on li at bounding box center [757, 295] width 36 height 23
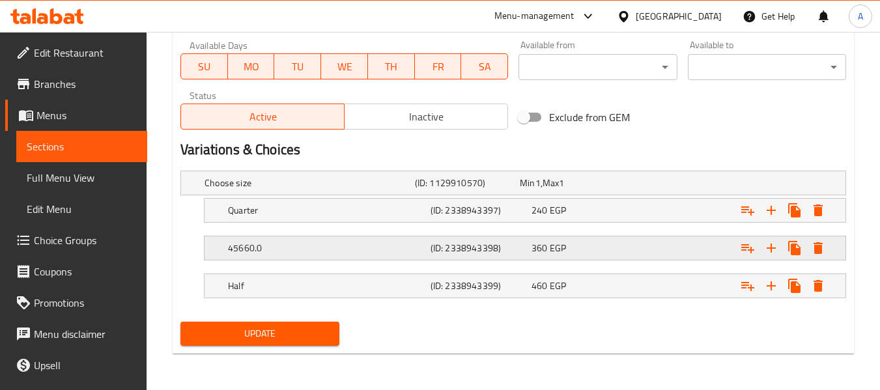
click at [329, 250] on h5 "45660.0" at bounding box center [326, 248] width 197 height 13
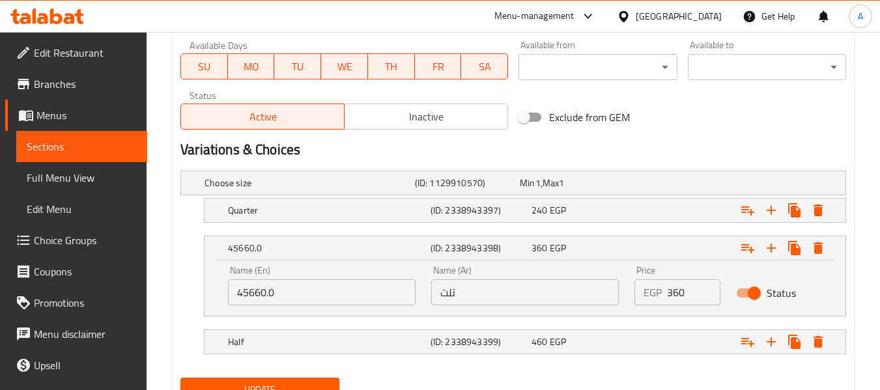
click at [259, 294] on input "45660.0" at bounding box center [322, 292] width 188 height 26
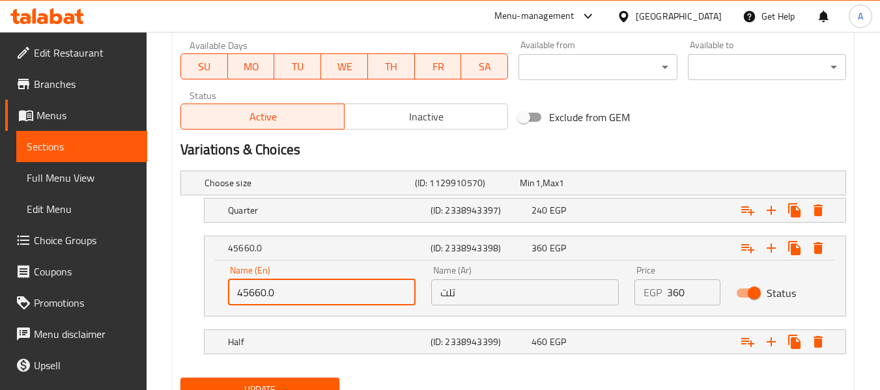
click at [259, 294] on input "45660.0" at bounding box center [322, 292] width 188 height 26
paste input "1/3"
type input "1/3"
click at [185, 277] on div "1/3 (ID: 2338943398) 360 EGP Name (En) 1/3 Name (En) Name (Ar) تلت Name (Ar) Pr…" at bounding box center [513, 276] width 666 height 81
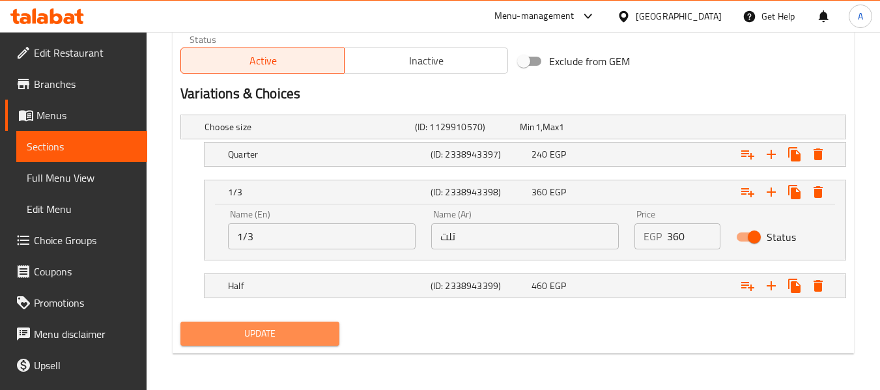
click at [223, 330] on span "Update" at bounding box center [259, 334] width 137 height 16
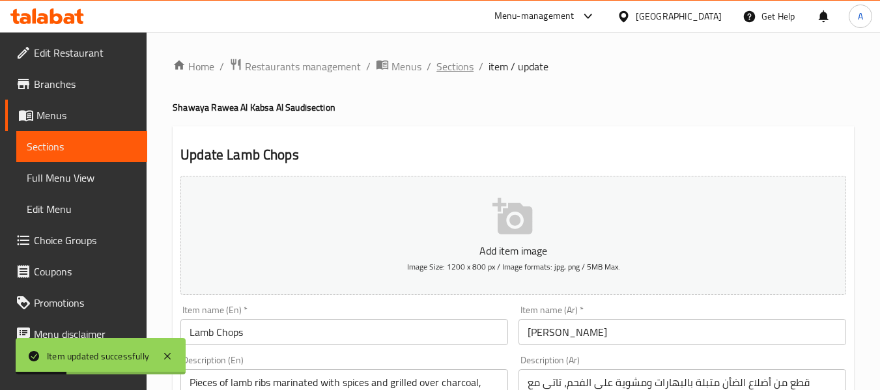
click at [457, 68] on span "Sections" at bounding box center [454, 67] width 37 height 16
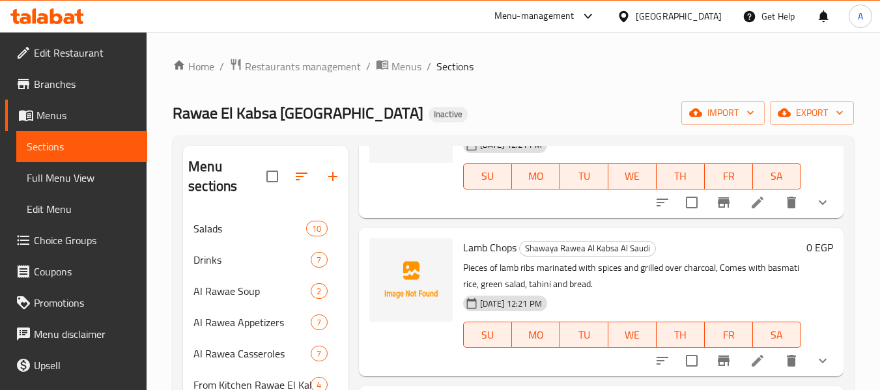
scroll to position [1042, 0]
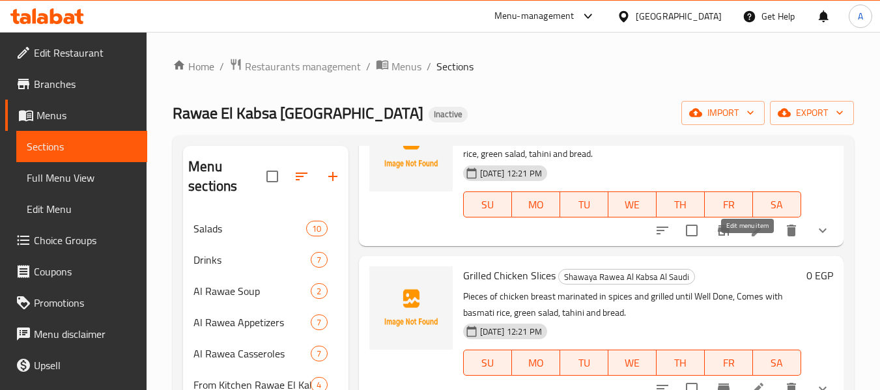
click at [752, 236] on icon at bounding box center [758, 231] width 12 height 12
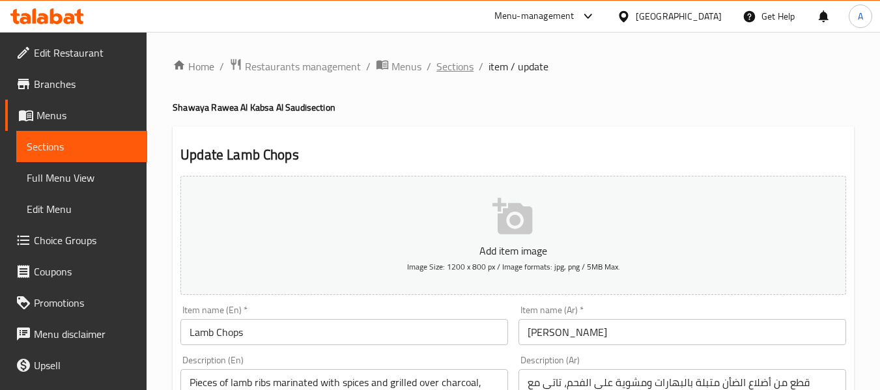
click at [447, 70] on span "Sections" at bounding box center [454, 67] width 37 height 16
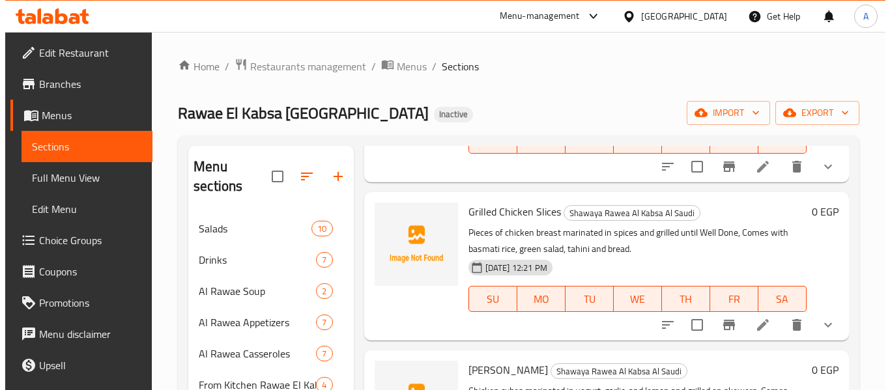
scroll to position [1107, 0]
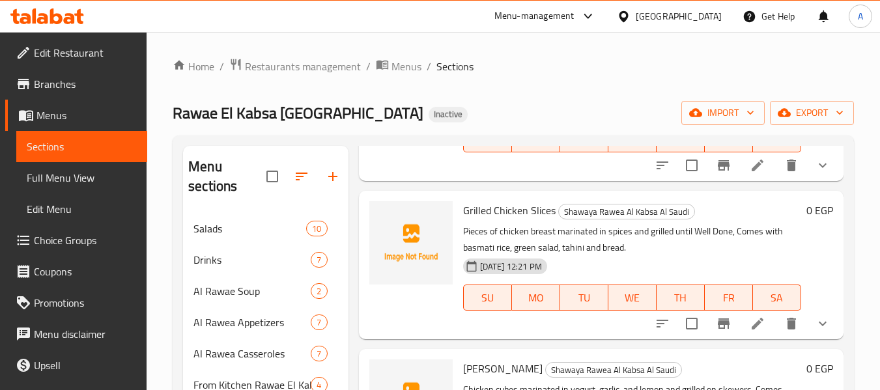
click at [752, 330] on icon at bounding box center [758, 324] width 12 height 12
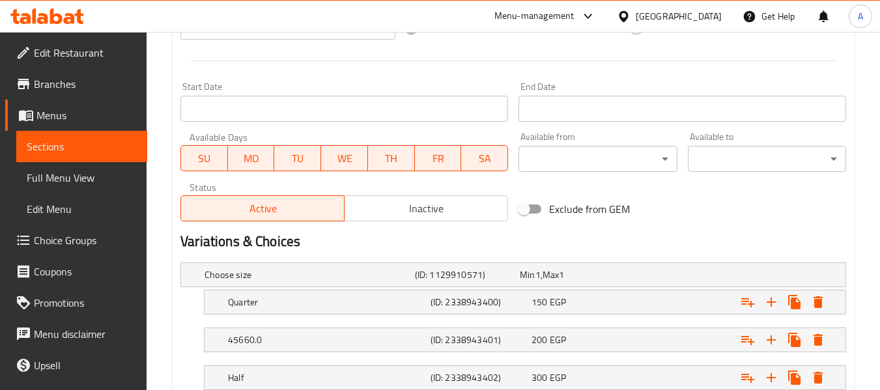
scroll to position [597, 0]
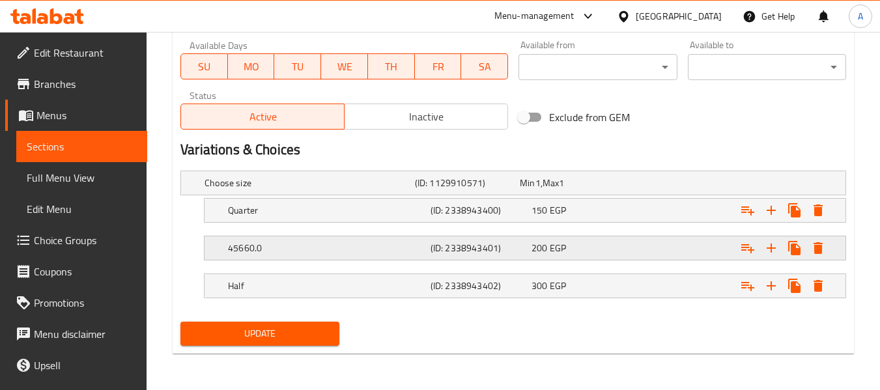
click at [285, 259] on div "45660.0 (ID: 2338943401) 200 EGP" at bounding box center [528, 248] width 607 height 29
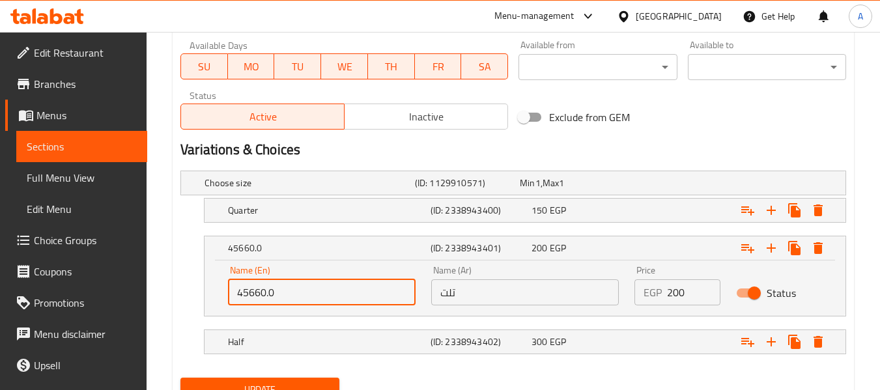
click at [255, 292] on input "45660.0" at bounding box center [322, 292] width 188 height 26
paste input "1/3"
type input "1/3"
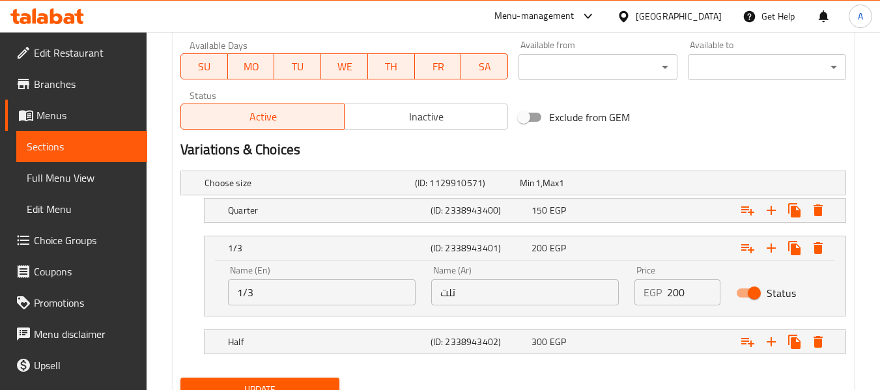
click at [190, 270] on div "1/3 (ID: 2338943401) 200 EGP Name (En) 1/3 Name (En) Name (Ar) تلت Name (Ar) Pr…" at bounding box center [513, 276] width 666 height 81
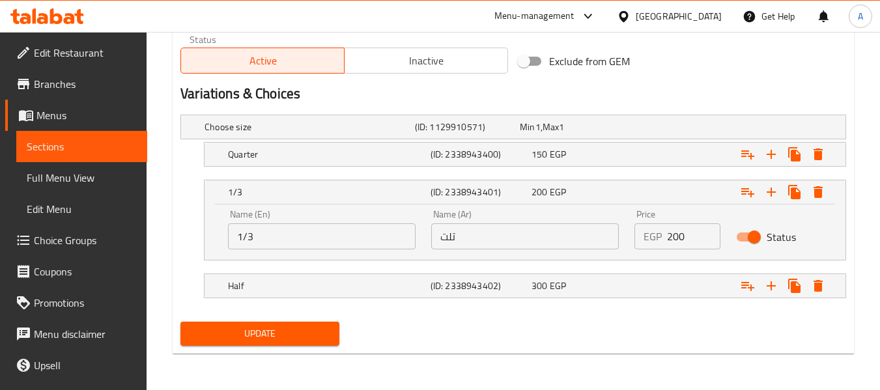
click at [232, 318] on div "Update" at bounding box center [259, 334] width 169 height 35
click at [236, 330] on span "Update" at bounding box center [259, 334] width 137 height 16
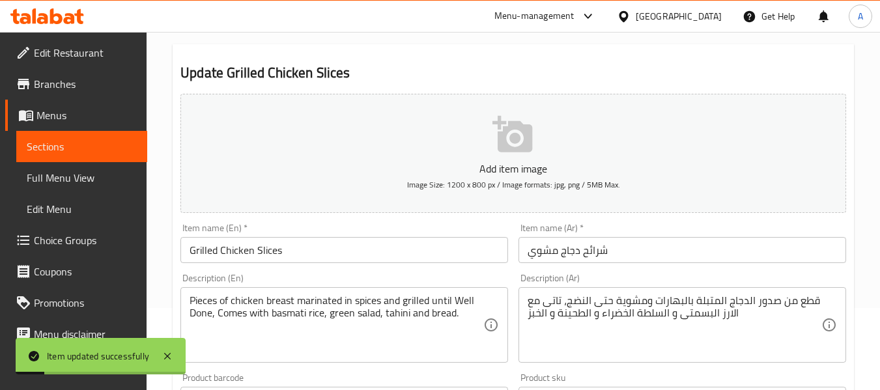
scroll to position [0, 0]
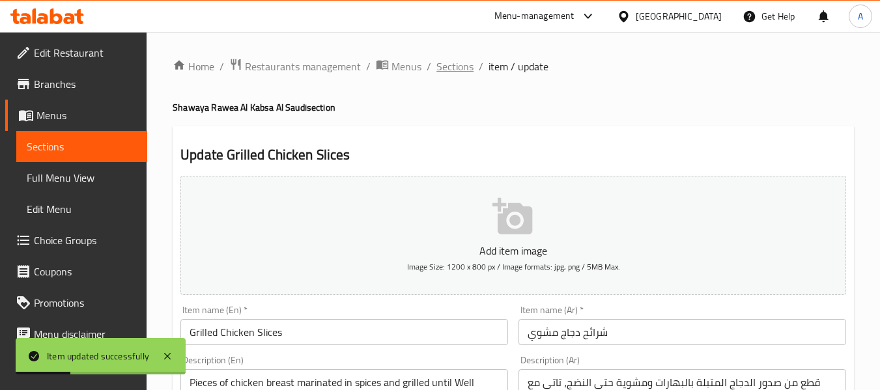
click at [445, 64] on span "Sections" at bounding box center [454, 67] width 37 height 16
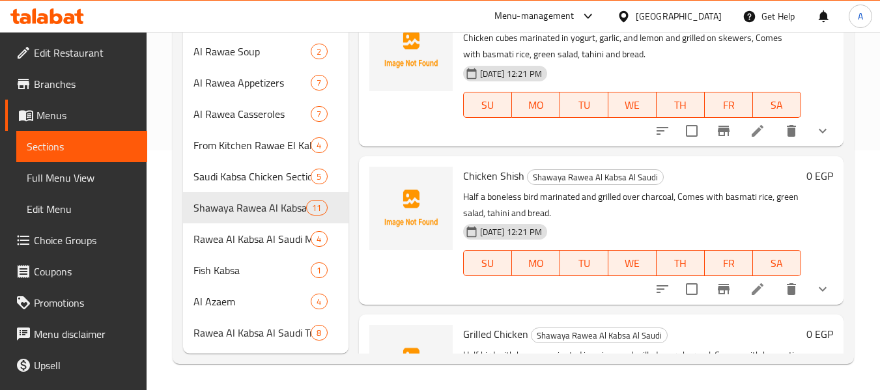
scroll to position [1219, 0]
click at [750, 139] on icon at bounding box center [758, 132] width 16 height 16
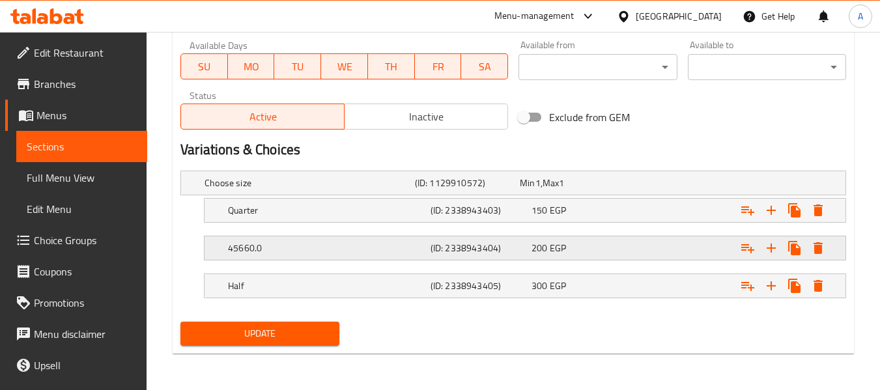
click at [284, 244] on h5 "45660.0" at bounding box center [326, 248] width 197 height 13
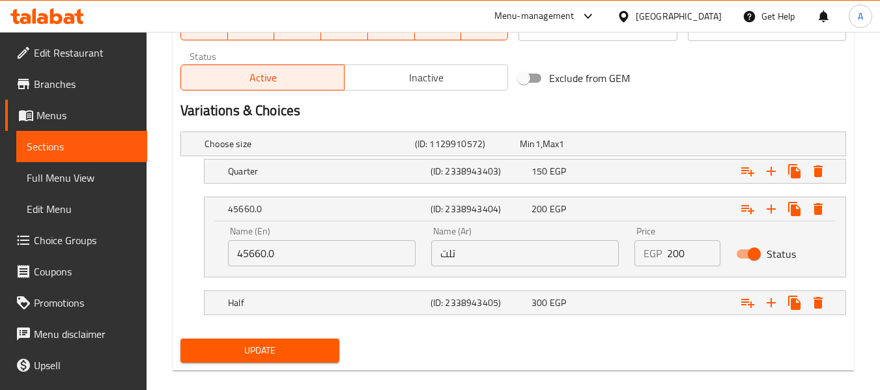
scroll to position [653, 0]
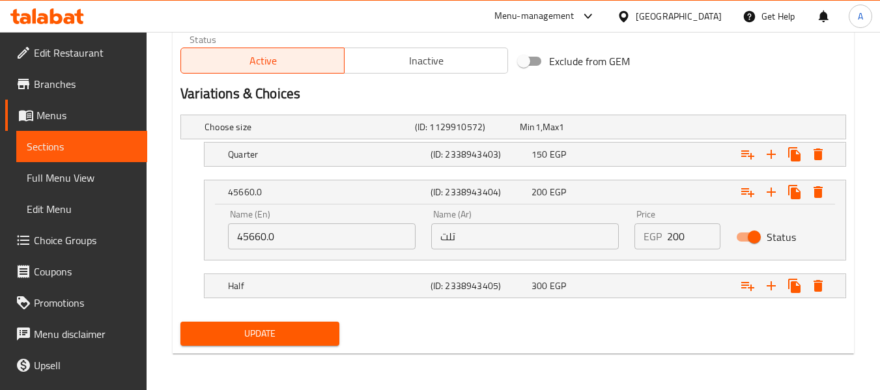
click at [256, 240] on input "45660.0" at bounding box center [322, 236] width 188 height 26
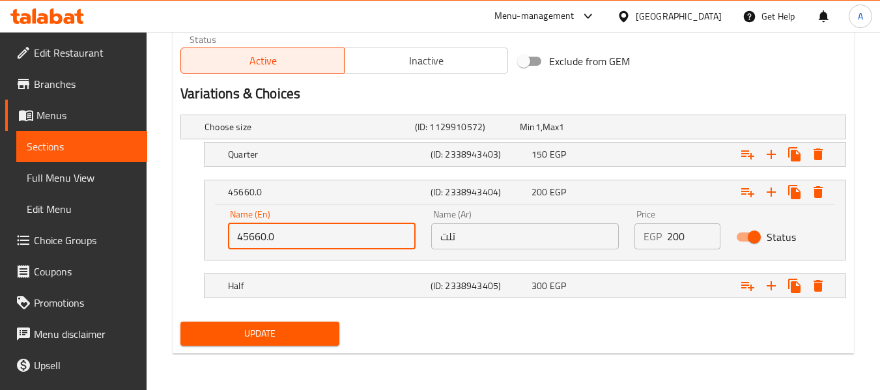
click at [256, 240] on input "45660.0" at bounding box center [322, 236] width 188 height 26
paste input "1/3"
type input "1/3"
click at [218, 331] on span "Update" at bounding box center [259, 334] width 137 height 16
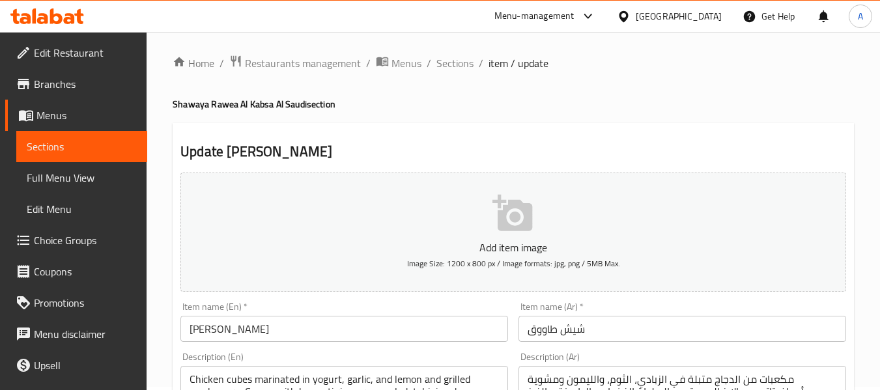
scroll to position [0, 0]
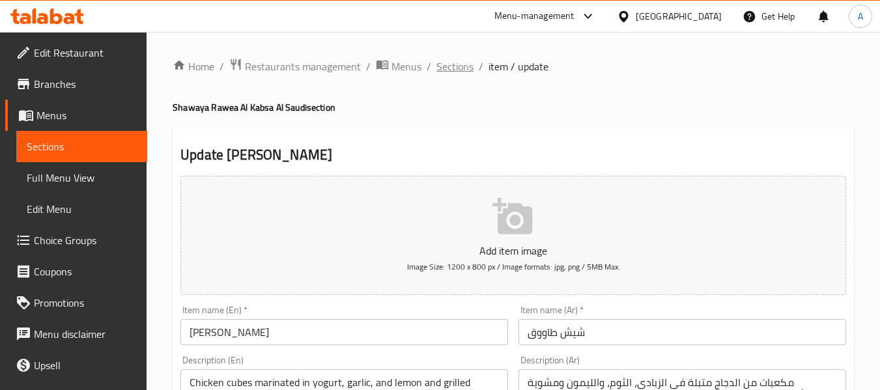
click at [457, 66] on span "Sections" at bounding box center [454, 67] width 37 height 16
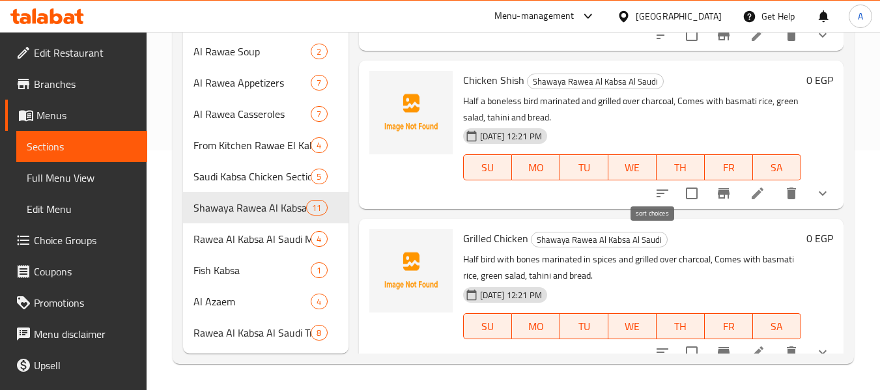
scroll to position [1349, 0]
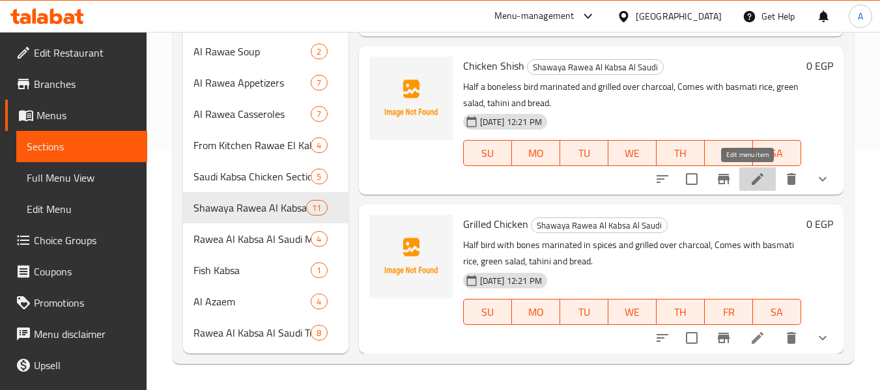
click at [752, 181] on icon at bounding box center [758, 179] width 12 height 12
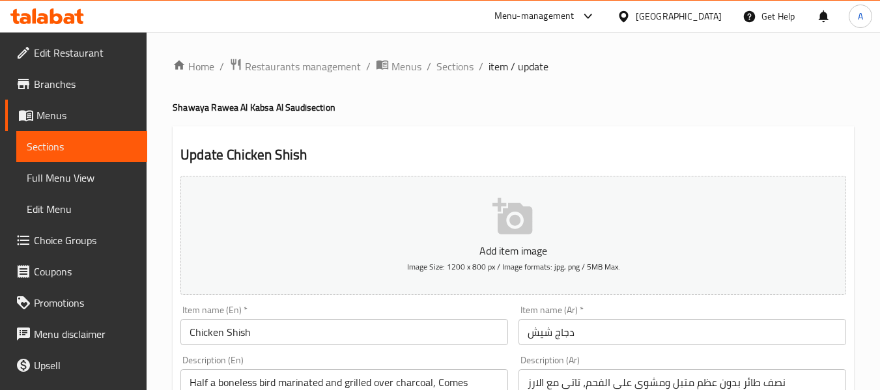
click at [449, 73] on span "Sections" at bounding box center [454, 67] width 37 height 16
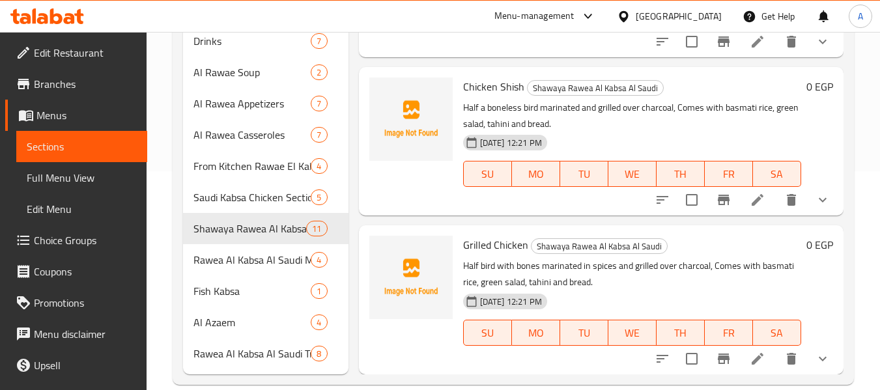
scroll to position [240, 0]
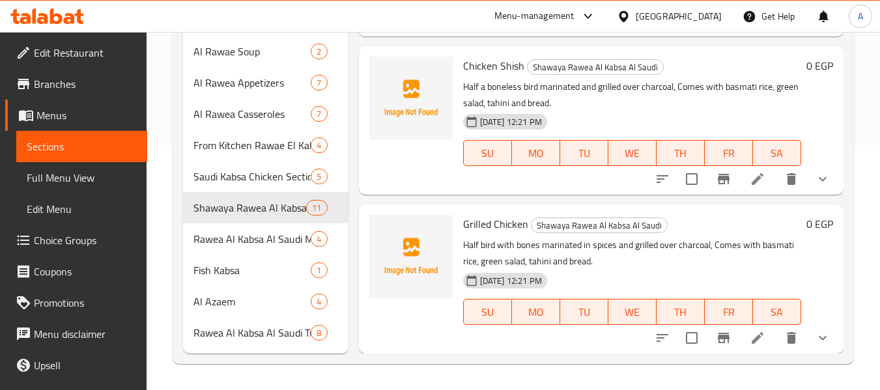
click at [750, 336] on icon at bounding box center [758, 338] width 16 height 16
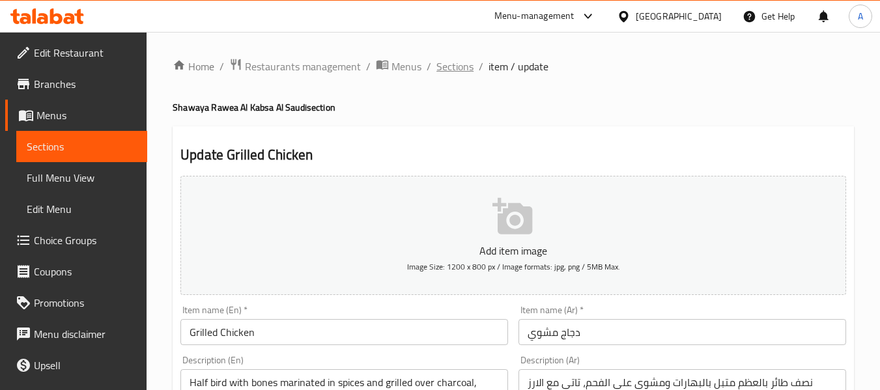
click at [462, 71] on span "Sections" at bounding box center [454, 67] width 37 height 16
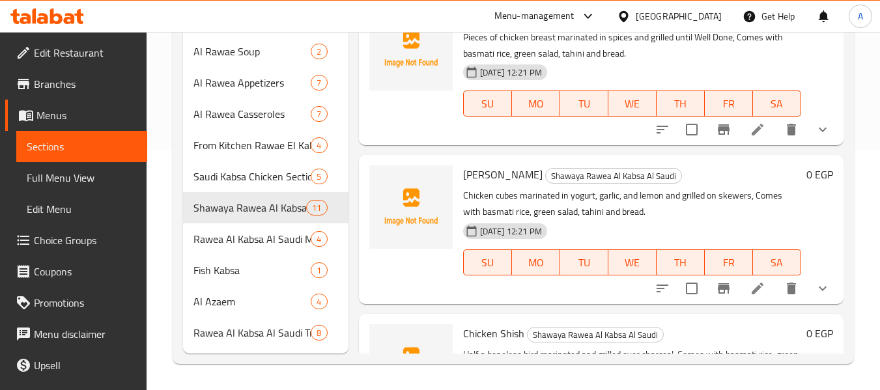
scroll to position [1088, 0]
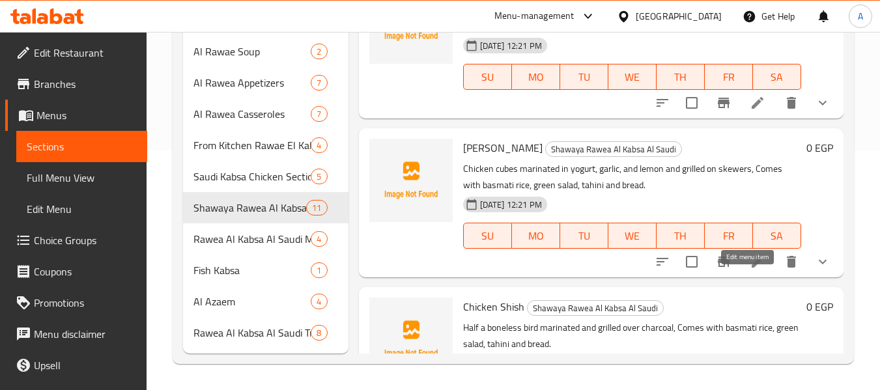
click at [750, 270] on icon at bounding box center [758, 262] width 16 height 16
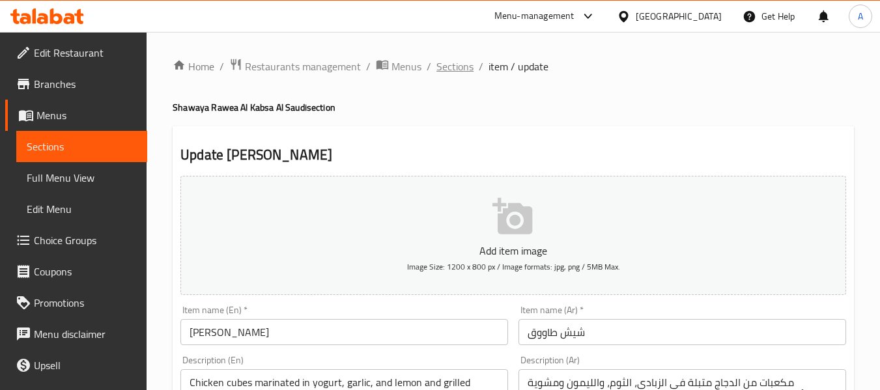
click at [449, 73] on span "Sections" at bounding box center [454, 67] width 37 height 16
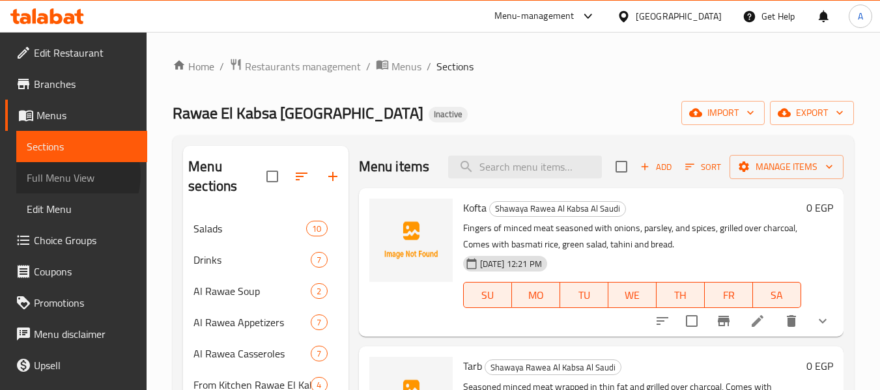
click at [67, 175] on span "Full Menu View" at bounding box center [82, 178] width 110 height 16
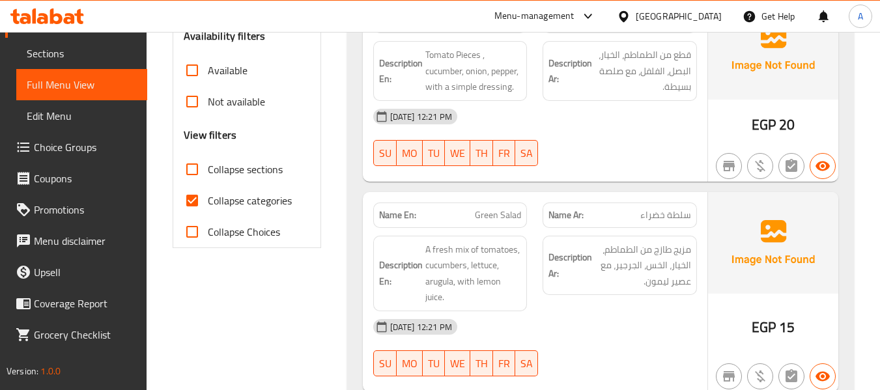
scroll to position [456, 0]
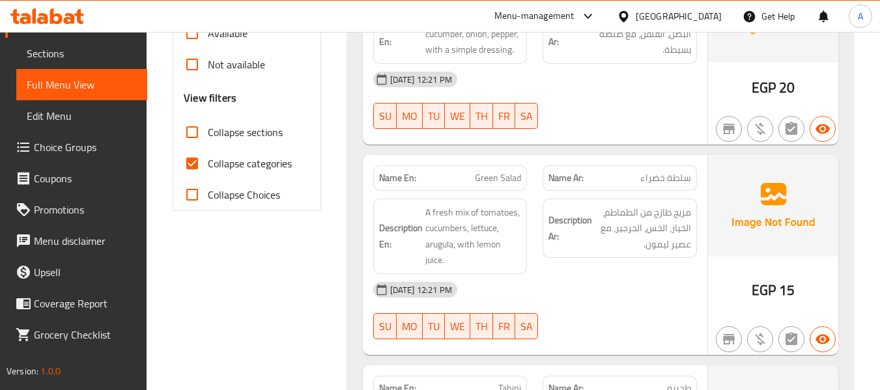
click at [238, 131] on span "Collapse sections" at bounding box center [245, 132] width 75 height 16
click at [208, 131] on input "Collapse sections" at bounding box center [192, 132] width 31 height 31
checkbox input "true"
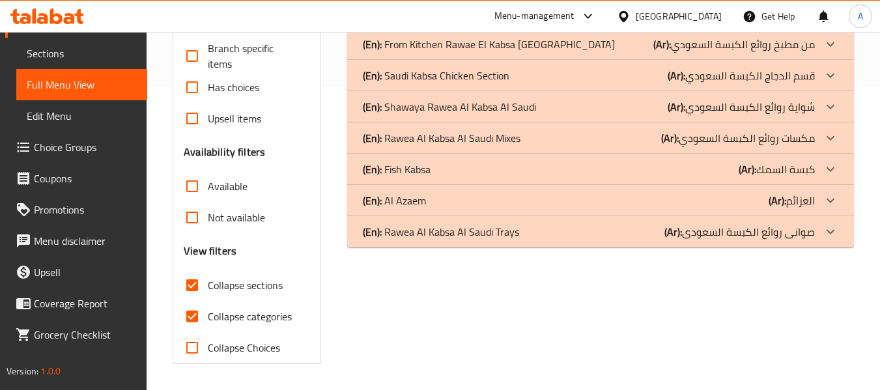
scroll to position [303, 0]
click at [470, 240] on p "(En): Rawea Al Kabsa Al Saudi Trays" at bounding box center [441, 232] width 156 height 16
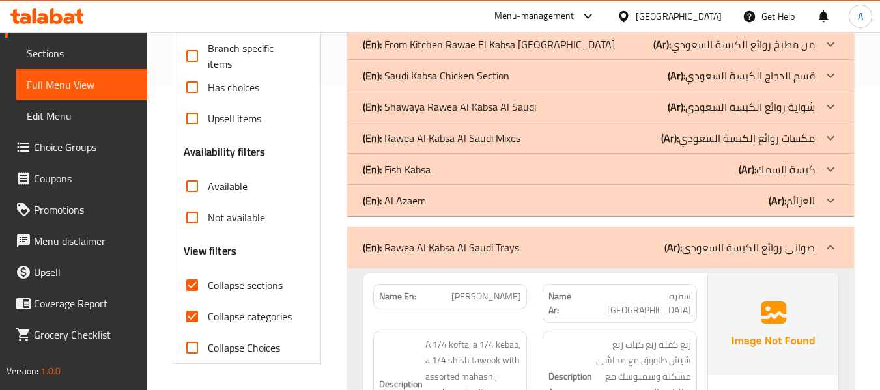
click at [464, 193] on div "(En): Al Azaem (Ar): العزائم" at bounding box center [589, 201] width 452 height 16
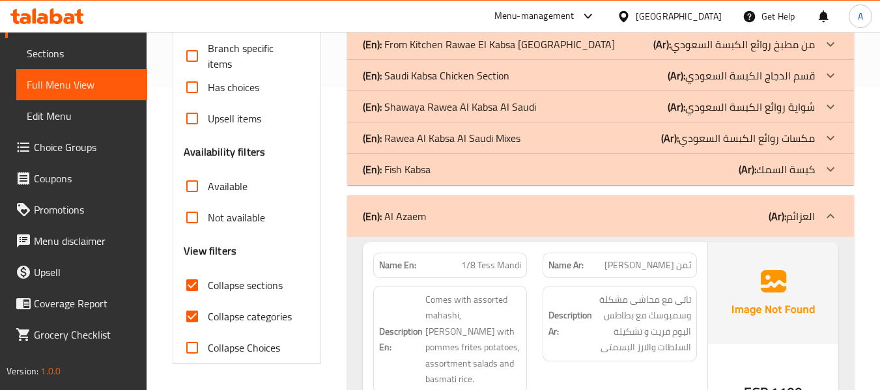
click at [460, 172] on div "(En): Fish Kabsa (Ar): كبسة السمك" at bounding box center [589, 170] width 452 height 16
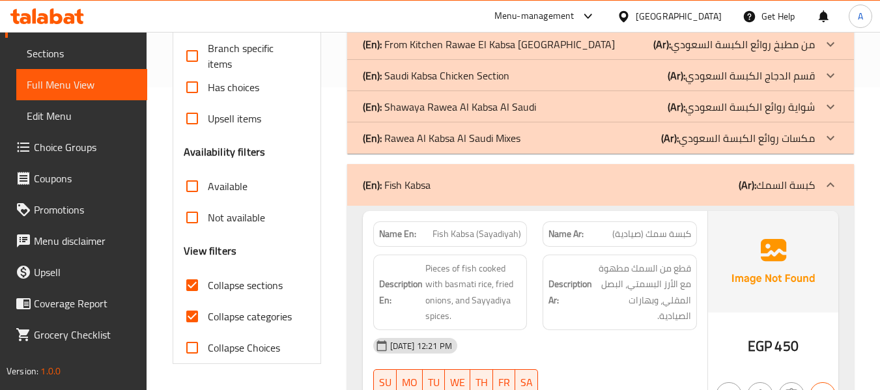
click at [455, 141] on p "(En): Rawea Al Kabsa Al Saudi Mixes" at bounding box center [442, 138] width 158 height 16
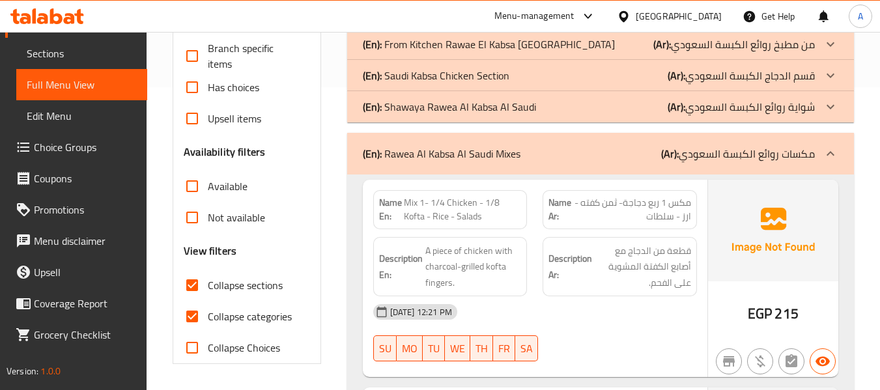
click at [460, 108] on p "(En): Shawaya Rawea Al Kabsa Al Saudi" at bounding box center [449, 107] width 173 height 16
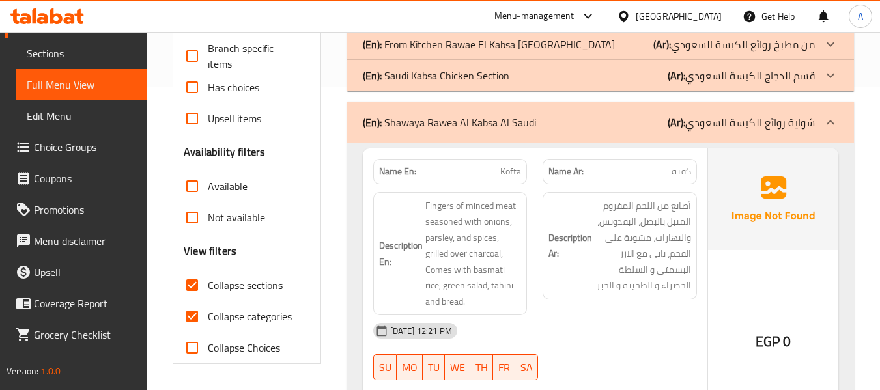
click at [460, 81] on p "(En): Saudi Kabsa Chicken Section" at bounding box center [436, 76] width 147 height 16
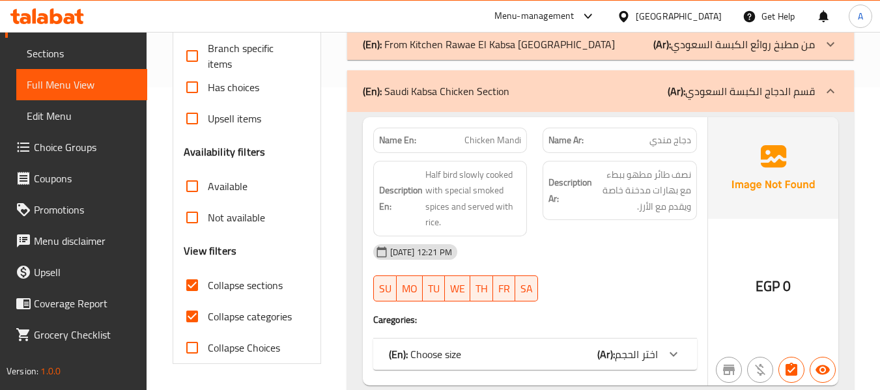
click at [465, 47] on p "(En): From Kitchen Rawae El Kabsa El Saudi" at bounding box center [489, 44] width 252 height 16
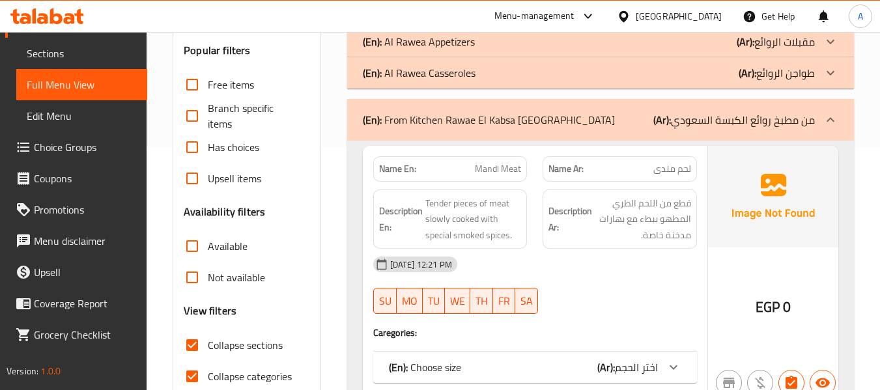
scroll to position [173, 0]
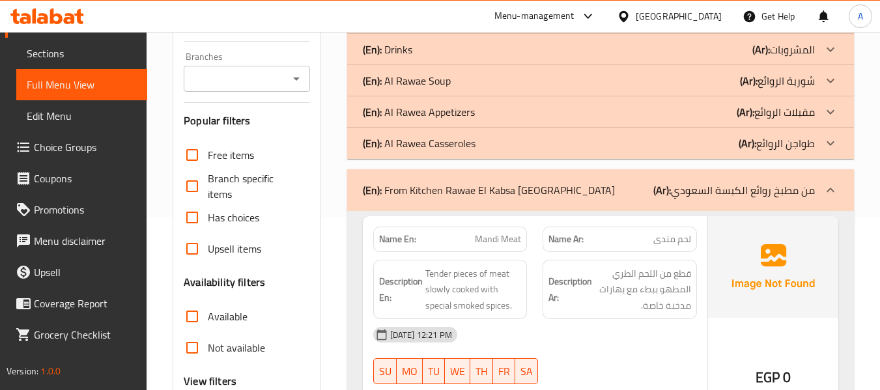
click at [444, 142] on p "(En): Al Rawea Casseroles" at bounding box center [419, 143] width 113 height 16
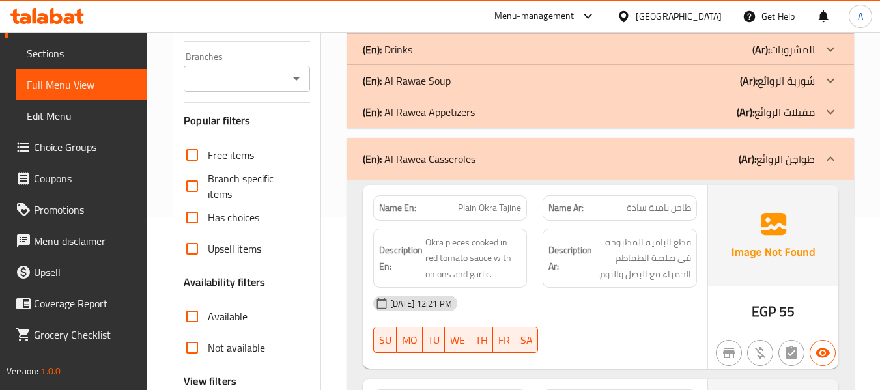
click at [459, 119] on p "(En): Al Rawea Appetizers" at bounding box center [419, 112] width 112 height 16
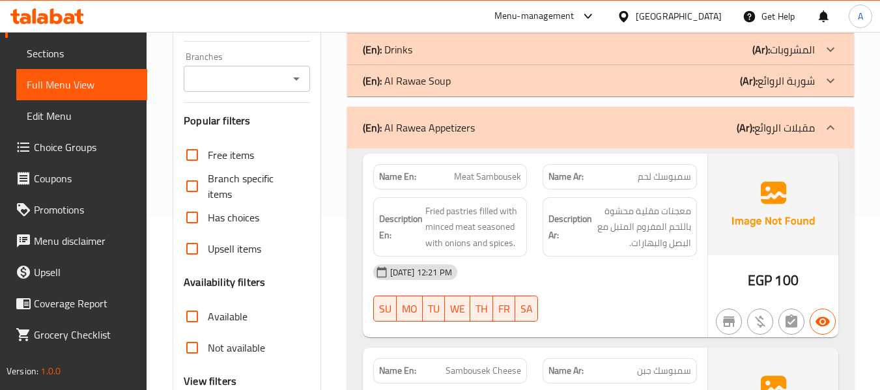
scroll to position [107, 0]
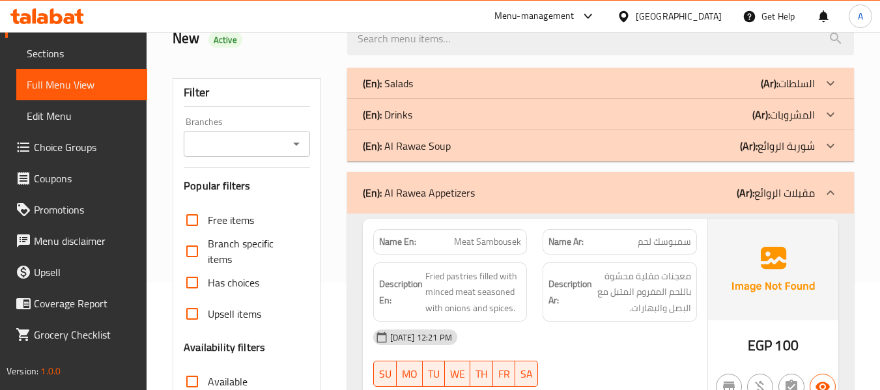
click at [451, 189] on p "(En): Al Rawea Appetizers" at bounding box center [419, 193] width 112 height 16
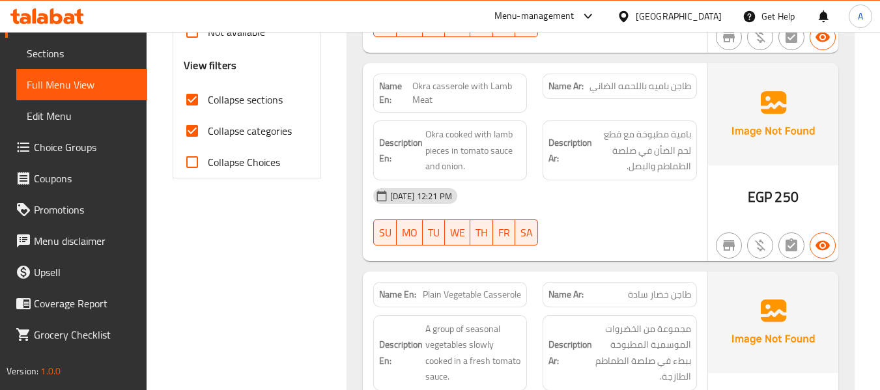
scroll to position [303, 0]
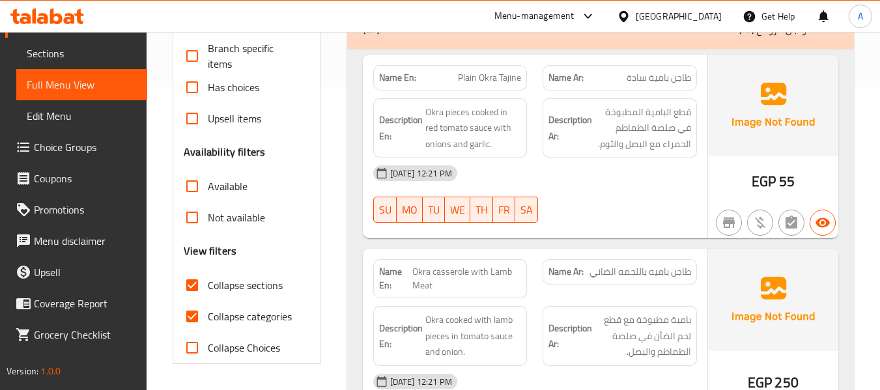
click at [255, 319] on span "Collapse categories" at bounding box center [250, 317] width 84 height 16
click at [208, 319] on input "Collapse categories" at bounding box center [192, 316] width 31 height 31
checkbox input "false"
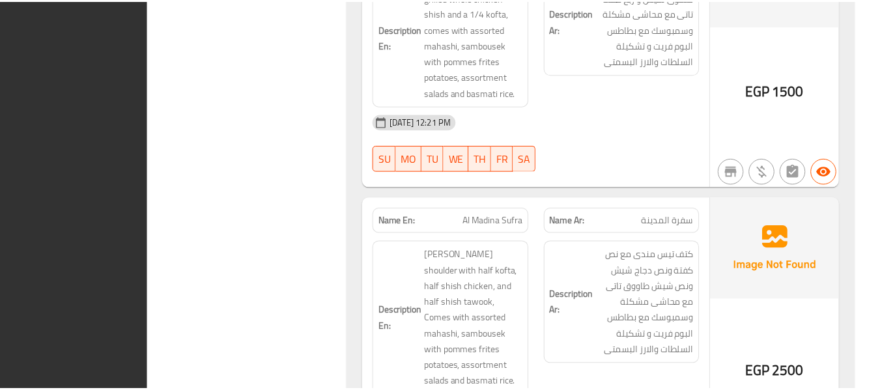
scroll to position [15079, 0]
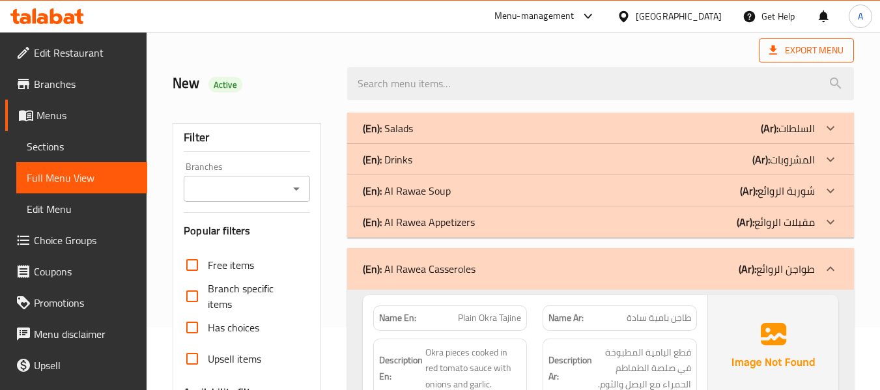
scroll to position [0, 0]
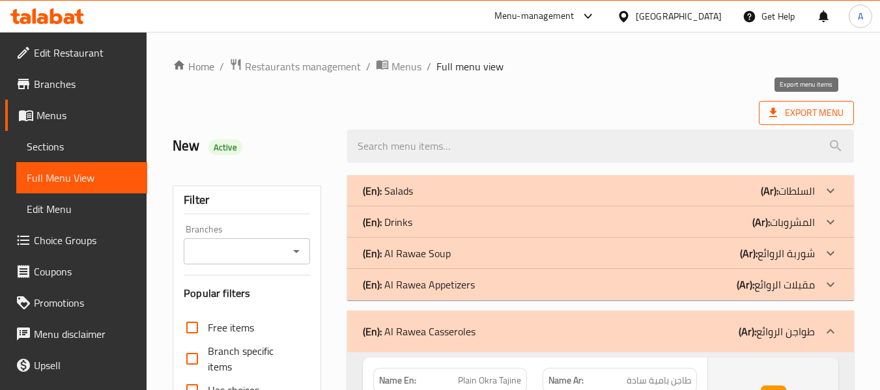
click at [810, 110] on span "Export Menu" at bounding box center [806, 113] width 74 height 16
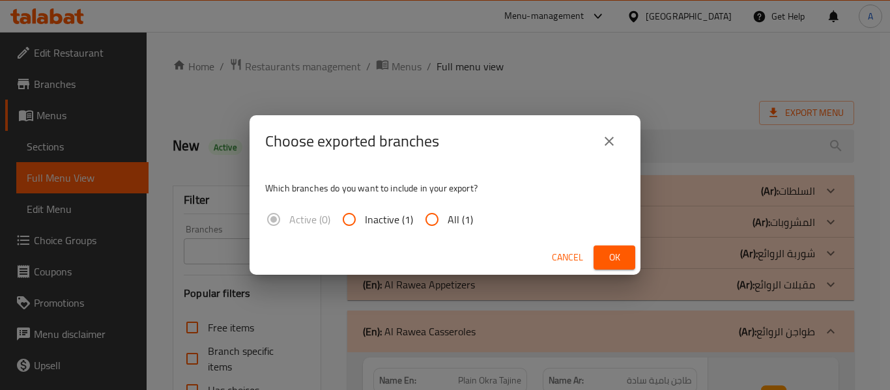
click at [442, 221] on input "All (1)" at bounding box center [431, 219] width 31 height 31
radio input "true"
click at [616, 263] on span "Ok" at bounding box center [614, 257] width 21 height 16
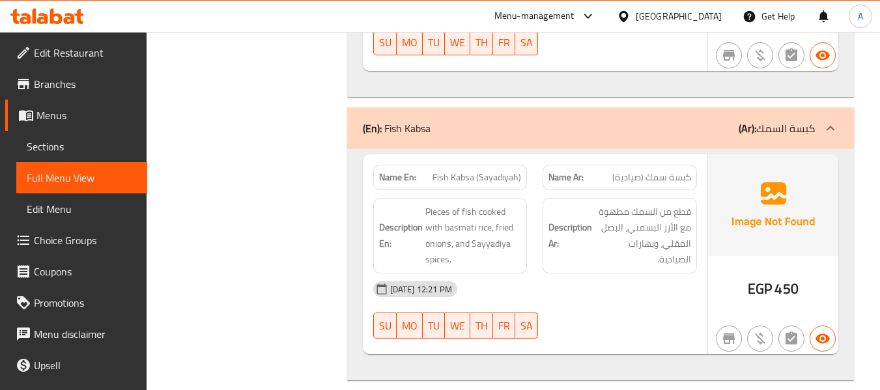
scroll to position [11913, 0]
click at [68, 14] on icon at bounding box center [69, 18] width 11 height 11
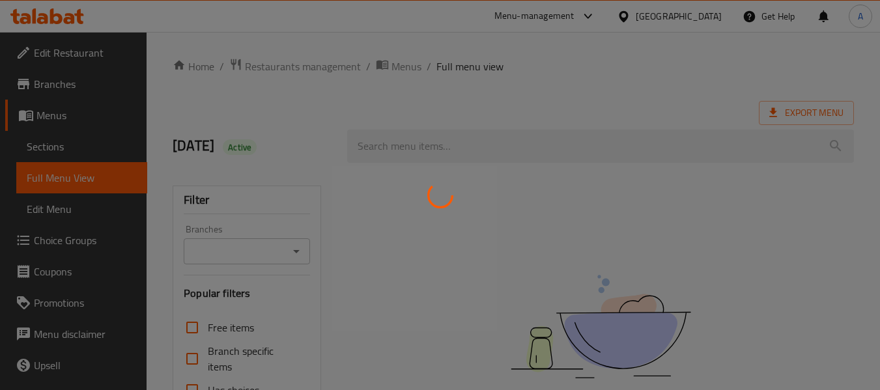
click at [51, 16] on div at bounding box center [440, 195] width 880 height 390
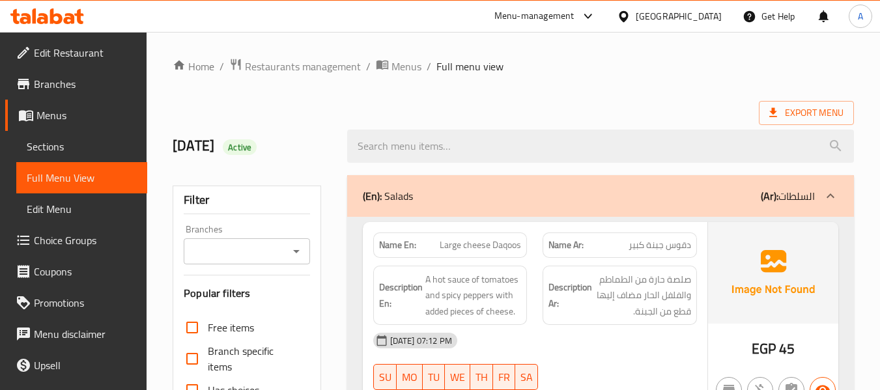
click at [51, 16] on icon at bounding box center [56, 16] width 12 height 16
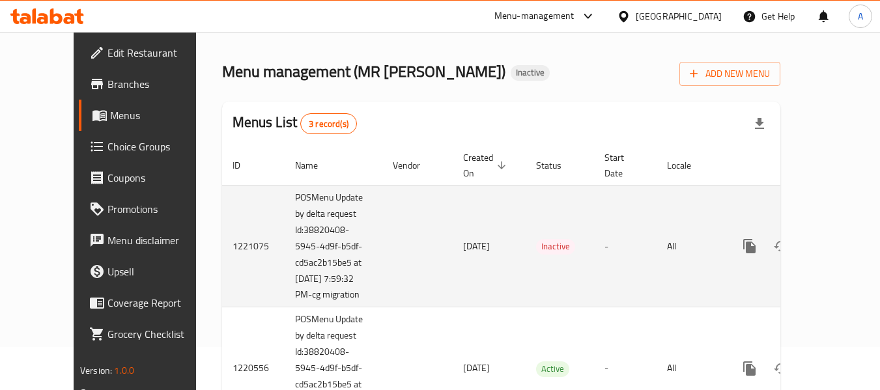
scroll to position [65, 0]
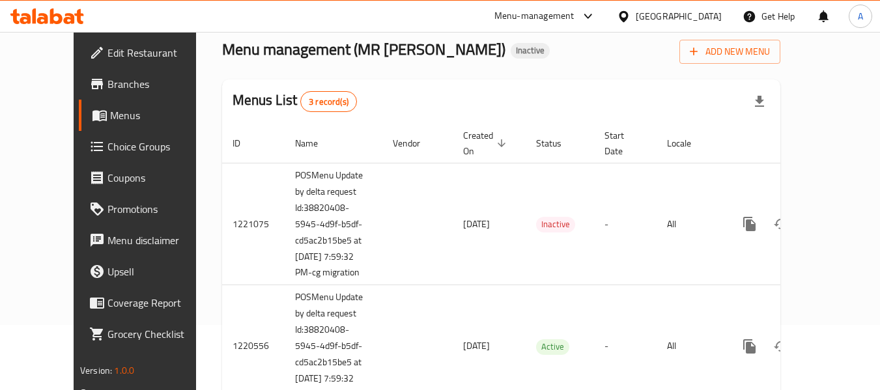
click at [107, 79] on span "Branches" at bounding box center [158, 84] width 103 height 16
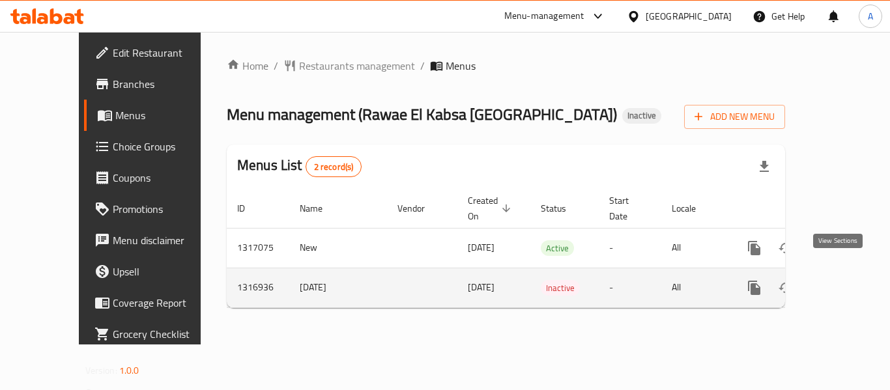
click at [840, 280] on icon "enhanced table" at bounding box center [848, 288] width 16 height 16
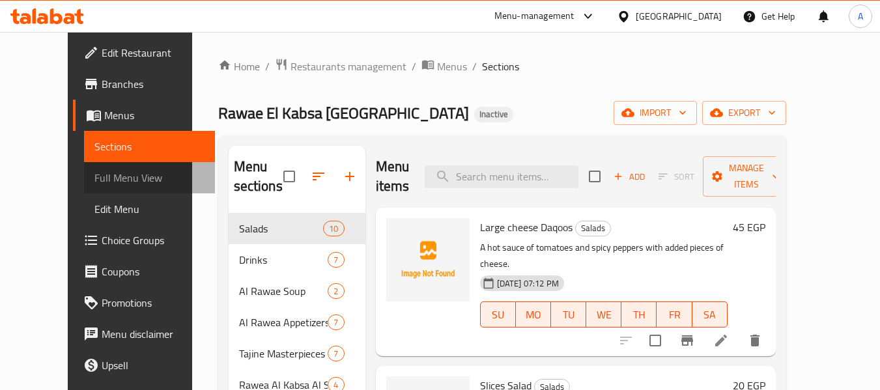
click at [94, 172] on span "Full Menu View" at bounding box center [149, 178] width 110 height 16
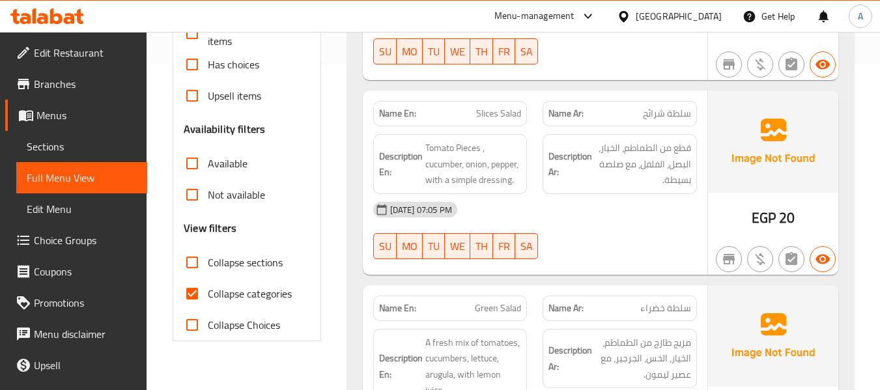
click at [248, 290] on span "Collapse categories" at bounding box center [250, 294] width 84 height 16
click at [208, 290] on input "Collapse categories" at bounding box center [192, 293] width 31 height 31
checkbox input "false"
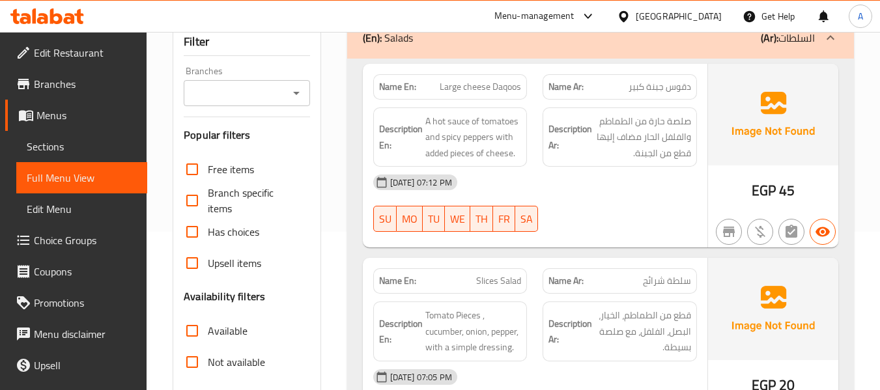
scroll to position [130, 0]
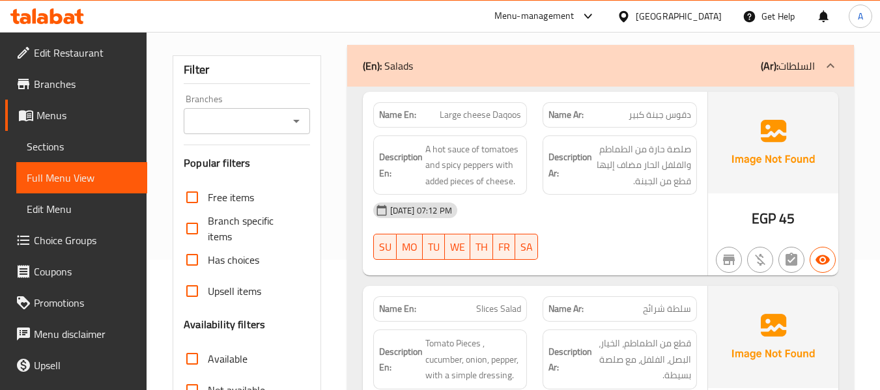
click at [386, 117] on strong "Name En:" at bounding box center [397, 115] width 37 height 14
copy strong "Name En:"
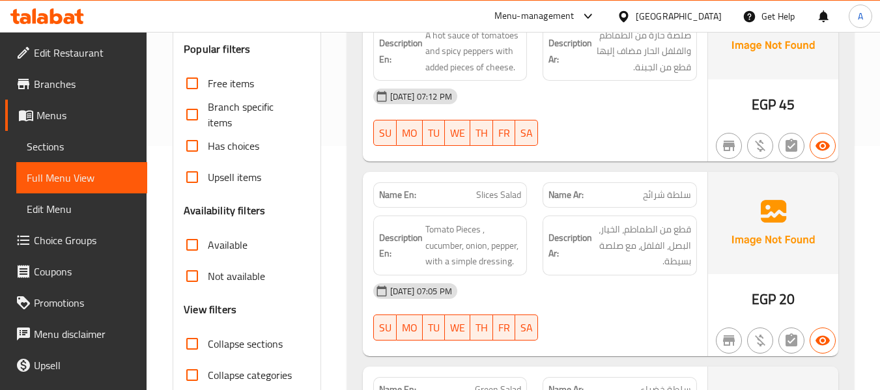
scroll to position [7344, 0]
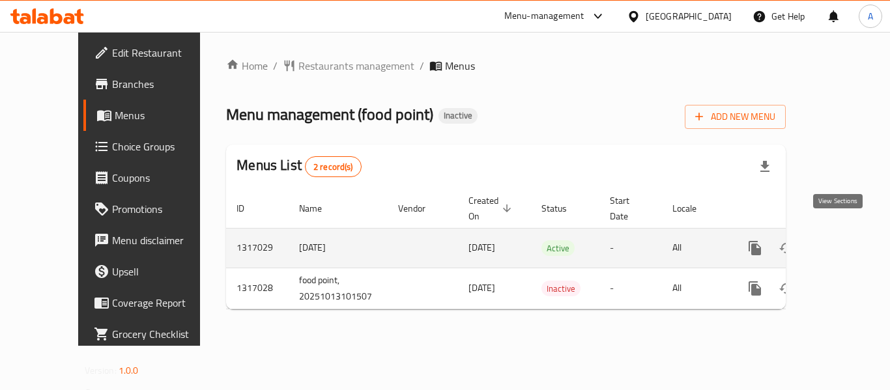
click at [841, 240] on icon "enhanced table" at bounding box center [849, 248] width 16 height 16
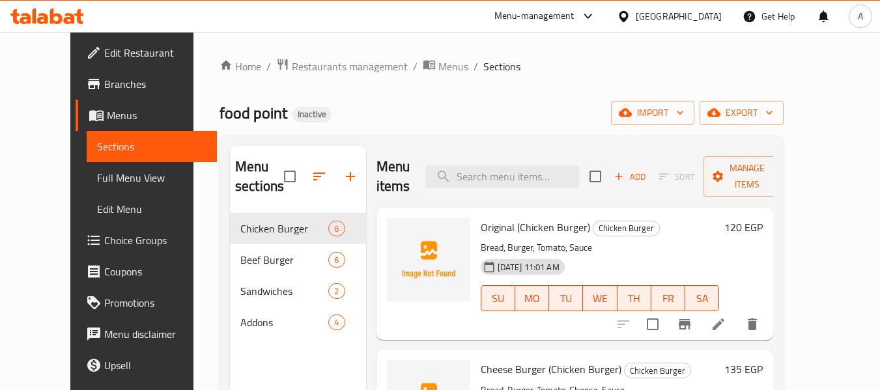
drag, startPoint x: 99, startPoint y: 181, endPoint x: 90, endPoint y: 3, distance: 178.7
click at [99, 181] on span "Full Menu View" at bounding box center [152, 178] width 110 height 16
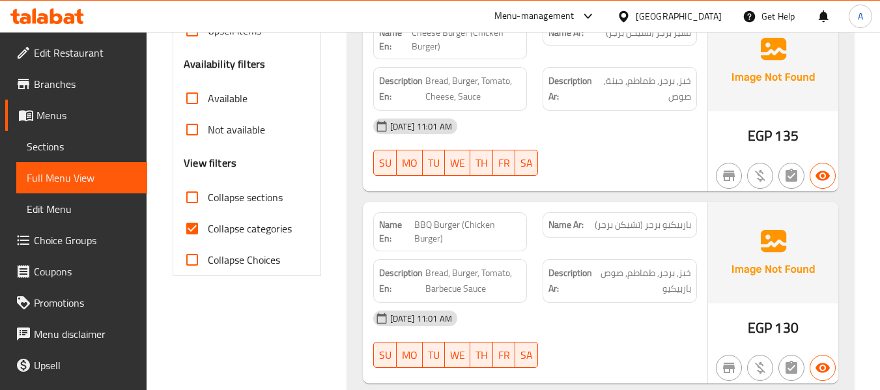
click at [266, 225] on span "Collapse categories" at bounding box center [250, 229] width 84 height 16
click at [208, 225] on input "Collapse categories" at bounding box center [192, 228] width 31 height 31
checkbox input "false"
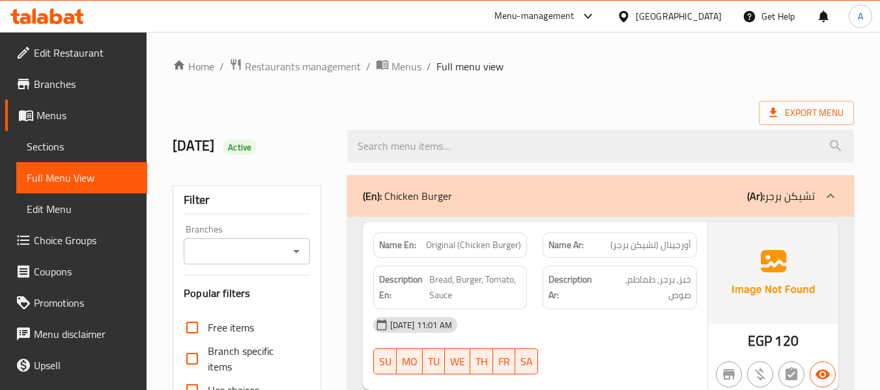
click at [74, 138] on link "Sections" at bounding box center [81, 146] width 131 height 31
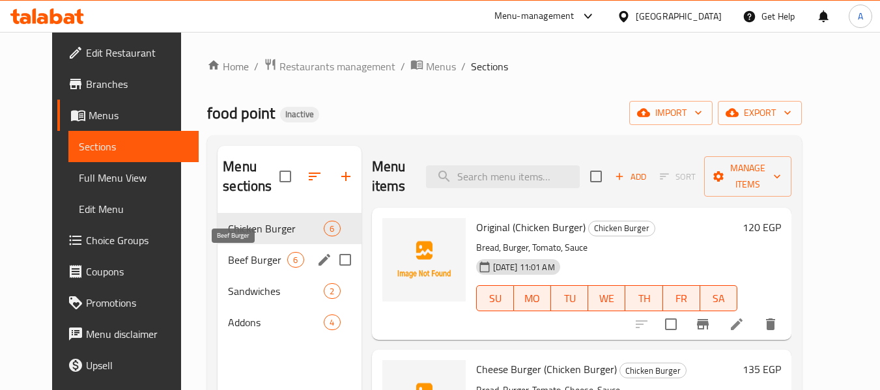
click at [254, 266] on span "Beef Burger" at bounding box center [257, 260] width 59 height 16
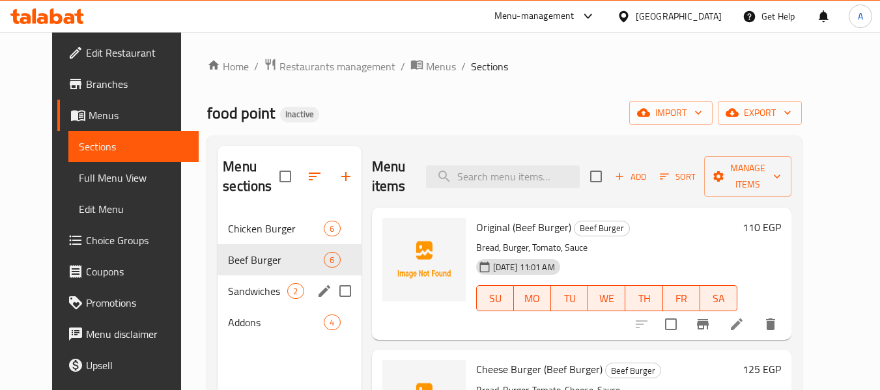
click at [249, 303] on div "Sandwiches 2" at bounding box center [289, 291] width 143 height 31
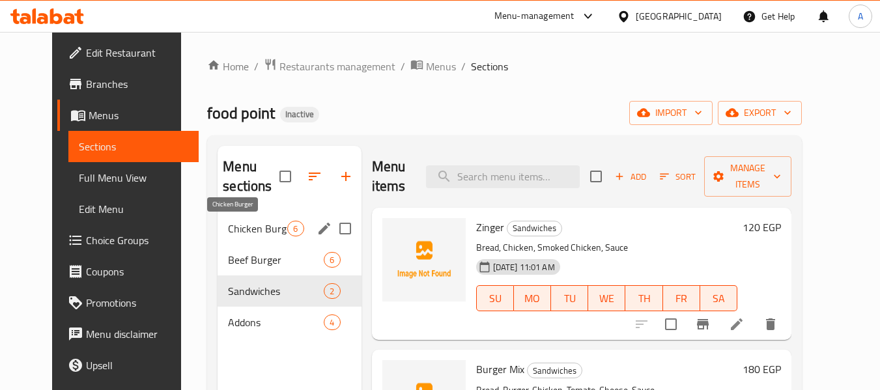
click at [260, 226] on span "Chicken Burger" at bounding box center [257, 229] width 59 height 16
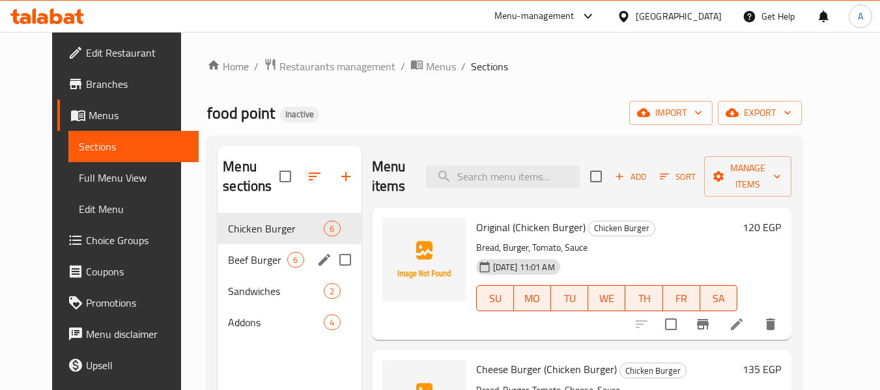
click at [218, 243] on div "Chicken Burger 6" at bounding box center [289, 228] width 143 height 31
drag, startPoint x: 220, startPoint y: 251, endPoint x: 213, endPoint y: 245, distance: 9.7
click at [228, 252] on span "Beef Burger" at bounding box center [257, 260] width 59 height 16
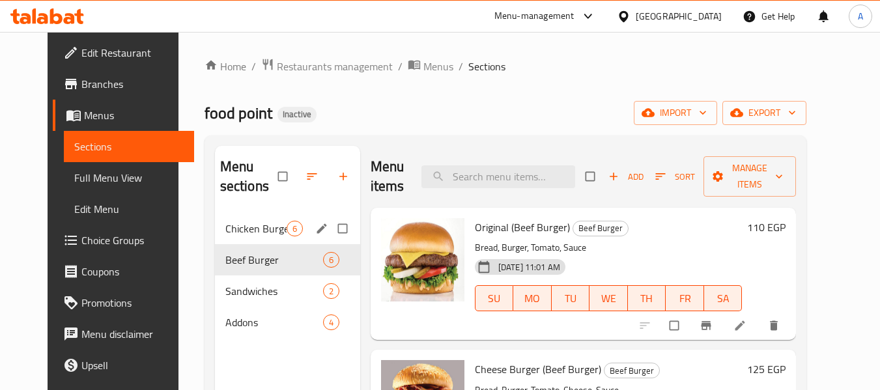
click at [234, 223] on span "Chicken Burger" at bounding box center [255, 229] width 61 height 16
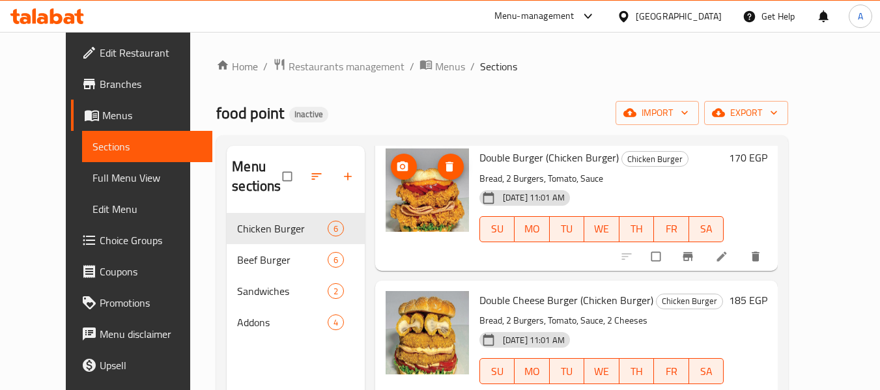
scroll to position [182, 0]
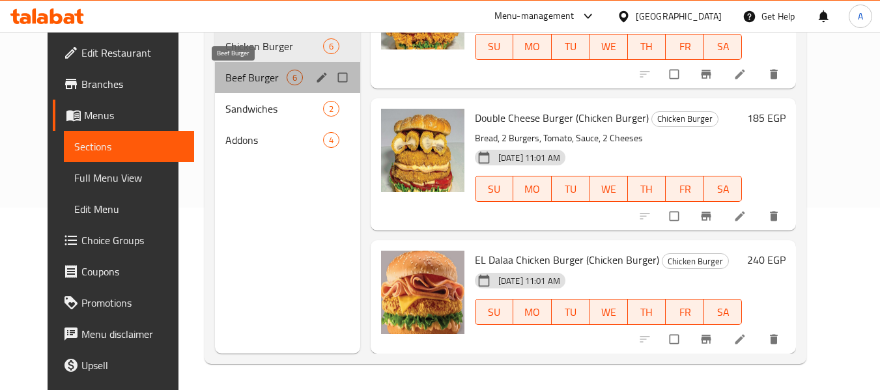
click at [240, 83] on span "Beef Burger" at bounding box center [255, 78] width 61 height 16
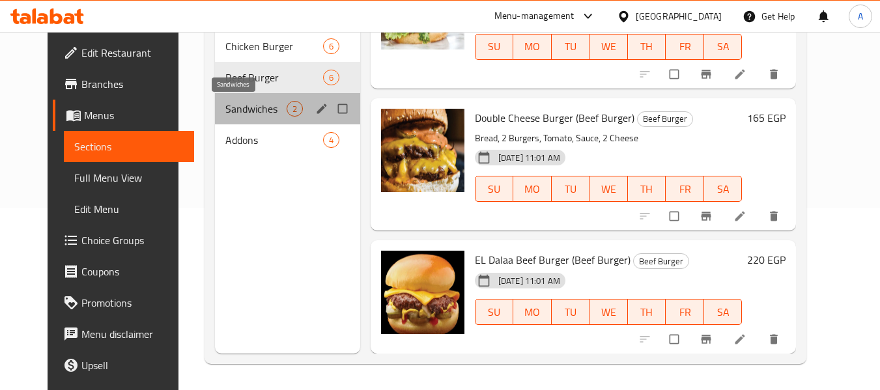
click at [225, 104] on span "Sandwiches" at bounding box center [255, 109] width 61 height 16
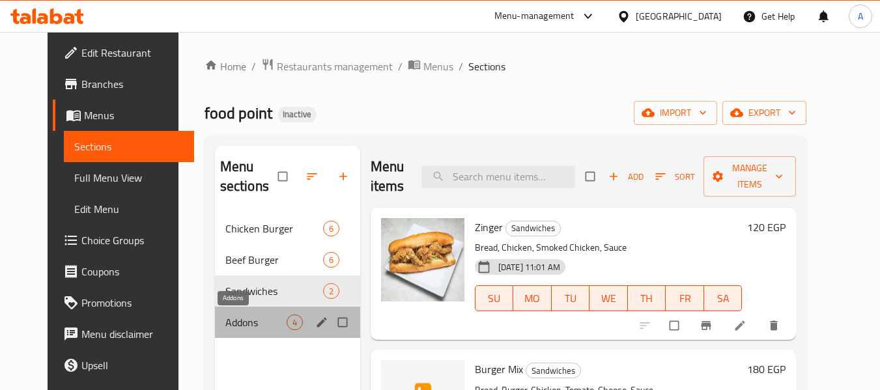
click at [227, 322] on span "Addons" at bounding box center [255, 323] width 61 height 16
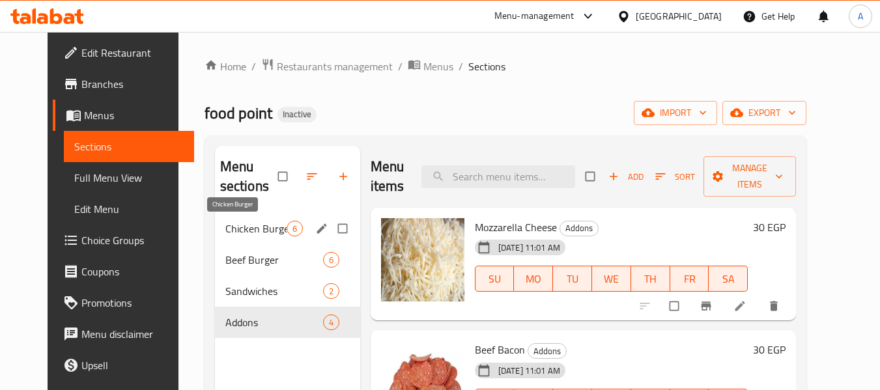
click at [243, 229] on span "Chicken Burger" at bounding box center [255, 229] width 61 height 16
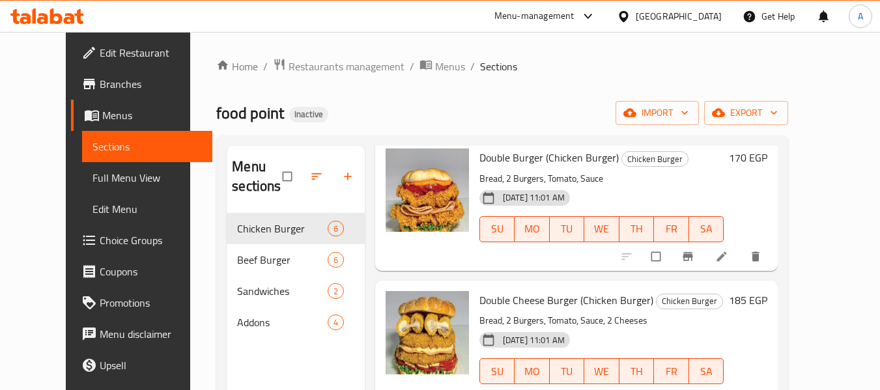
scroll to position [182, 0]
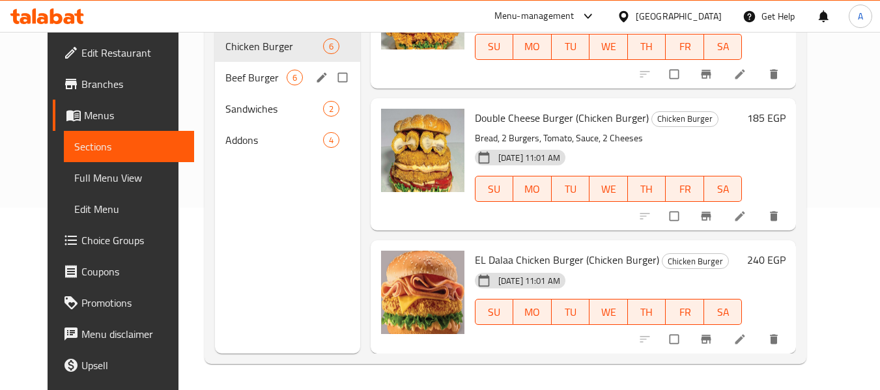
click at [215, 76] on div "Beef Burger 6" at bounding box center [287, 77] width 145 height 31
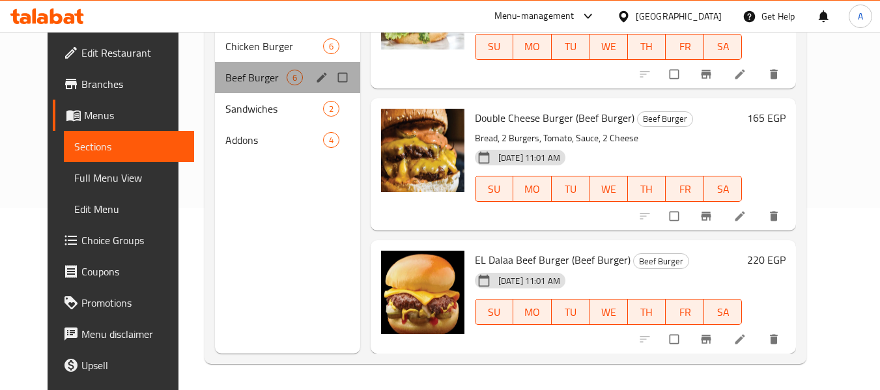
click at [215, 76] on div "Beef Burger 6" at bounding box center [287, 77] width 145 height 31
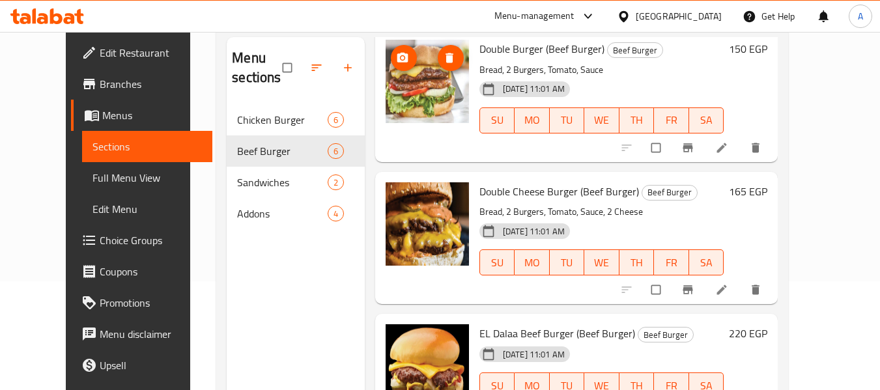
scroll to position [182, 0]
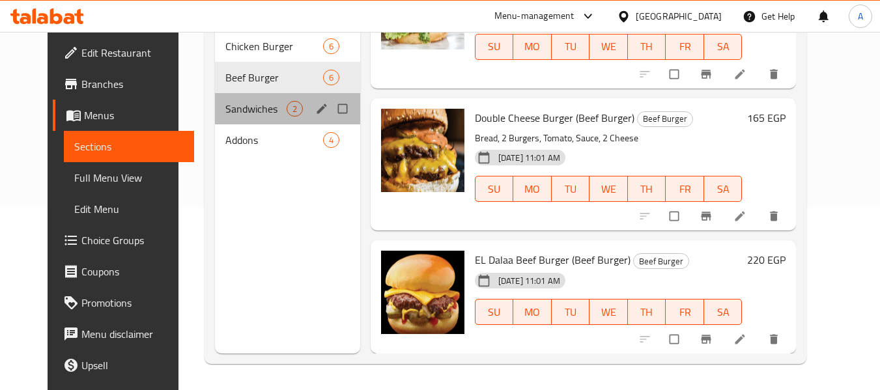
click at [253, 96] on div "Sandwiches 2" at bounding box center [287, 108] width 145 height 31
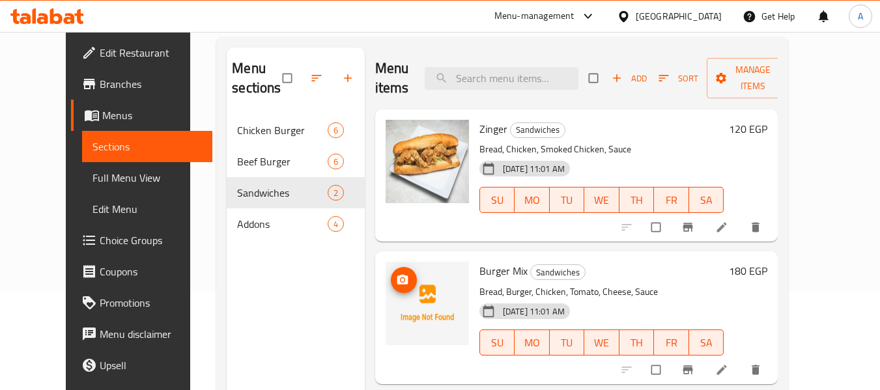
scroll to position [182, 0]
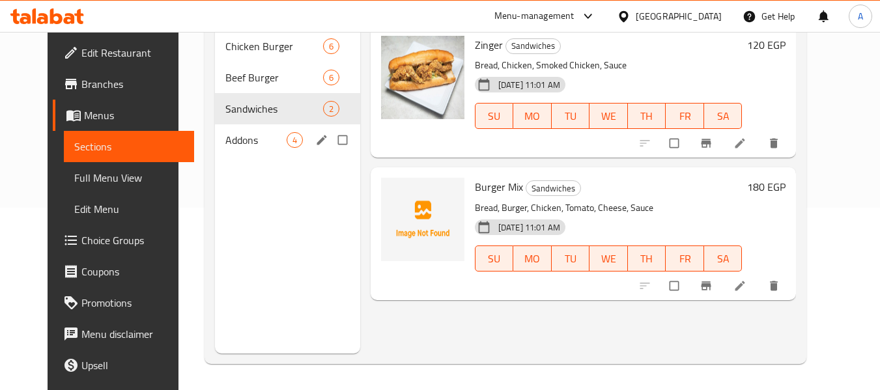
click at [231, 137] on span "Addons" at bounding box center [255, 140] width 61 height 16
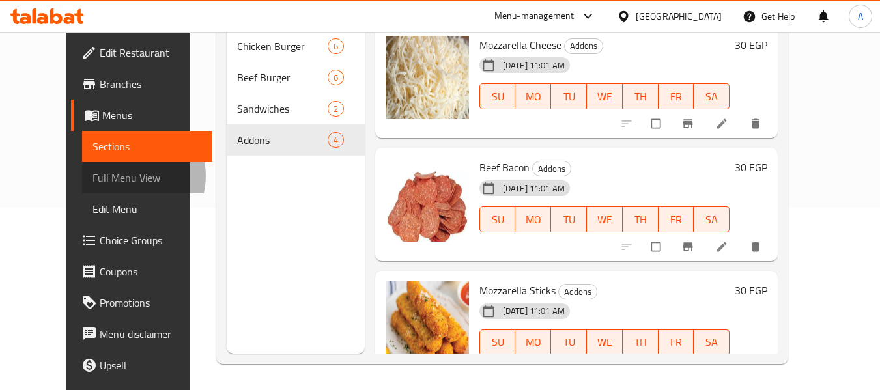
click at [92, 176] on span "Full Menu View" at bounding box center [147, 178] width 110 height 16
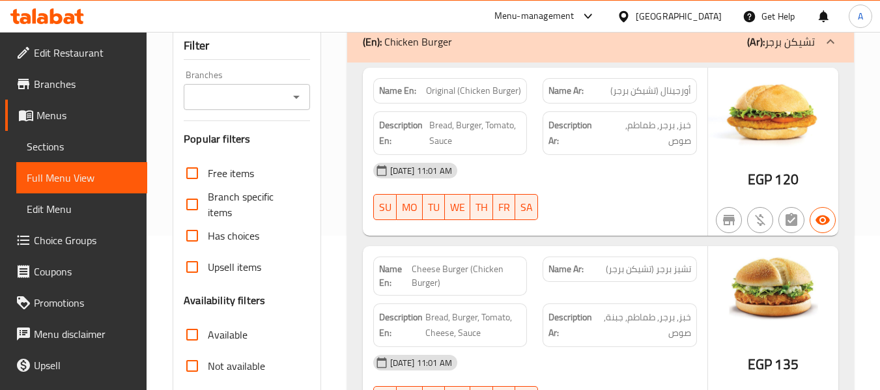
scroll to position [326, 0]
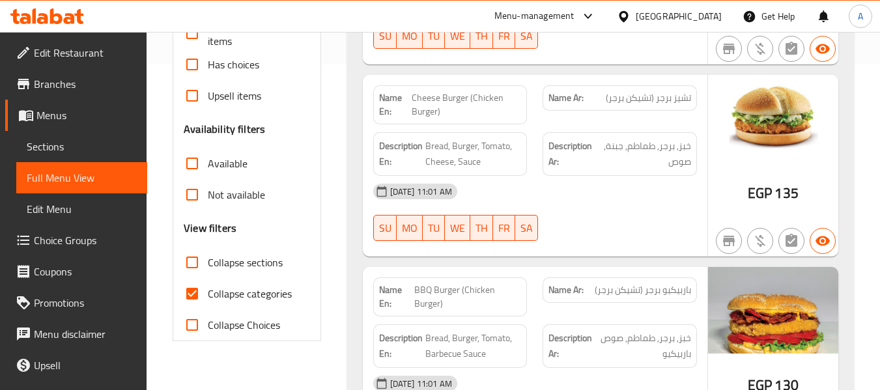
click at [255, 288] on span "Collapse categories" at bounding box center [250, 294] width 84 height 16
click at [208, 288] on input "Collapse categories" at bounding box center [192, 293] width 31 height 31
checkbox input "false"
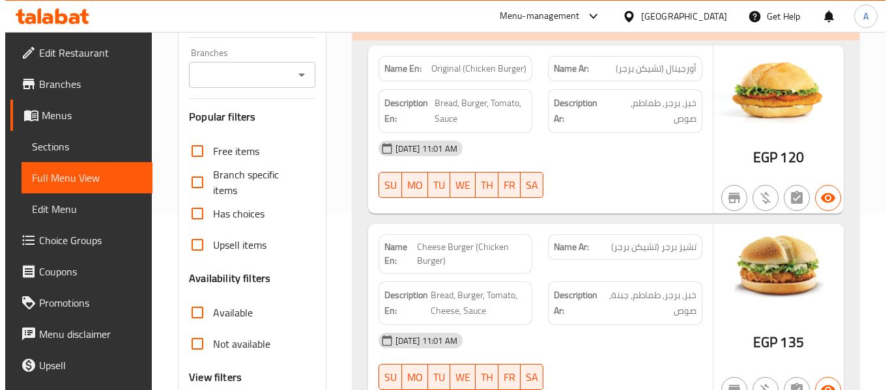
scroll to position [0, 0]
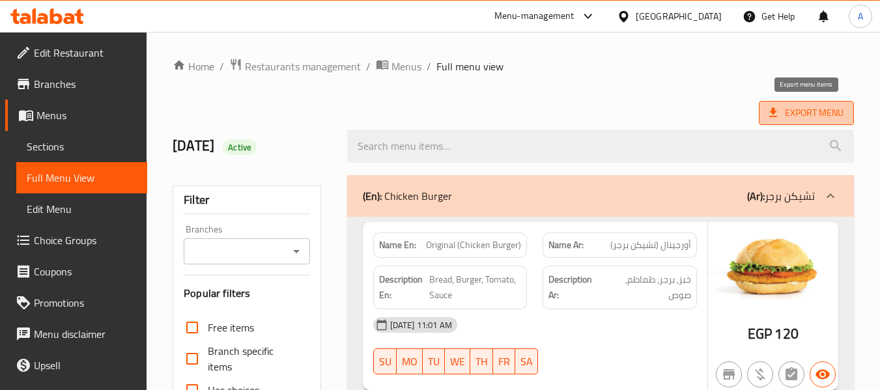
click at [787, 109] on span "Export Menu" at bounding box center [806, 113] width 74 height 16
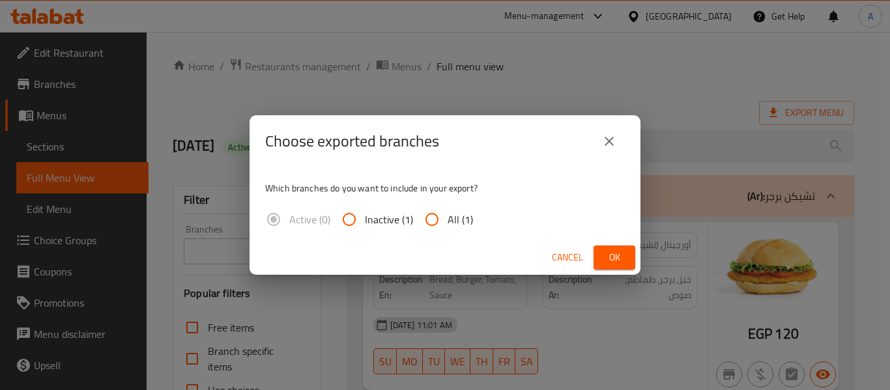
click at [449, 217] on span "All (1)" at bounding box center [459, 220] width 25 height 16
click at [447, 217] on input "All (1)" at bounding box center [431, 219] width 31 height 31
radio input "true"
click at [610, 255] on span "Ok" at bounding box center [614, 257] width 21 height 16
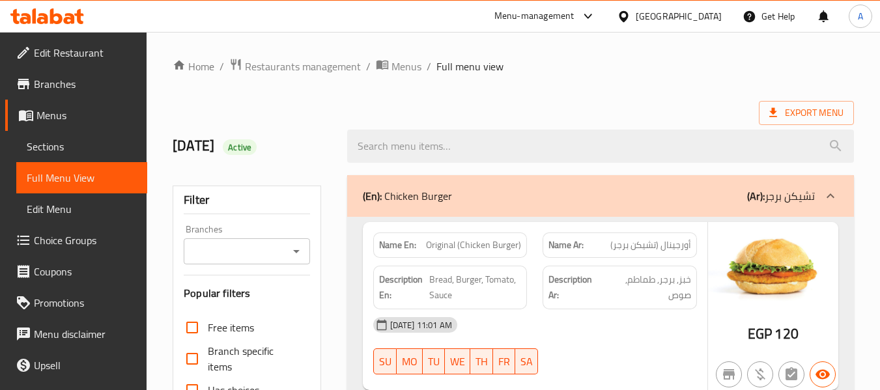
drag, startPoint x: 492, startPoint y: 104, endPoint x: 498, endPoint y: 98, distance: 7.8
click at [492, 104] on div "Export Menu" at bounding box center [513, 113] width 681 height 24
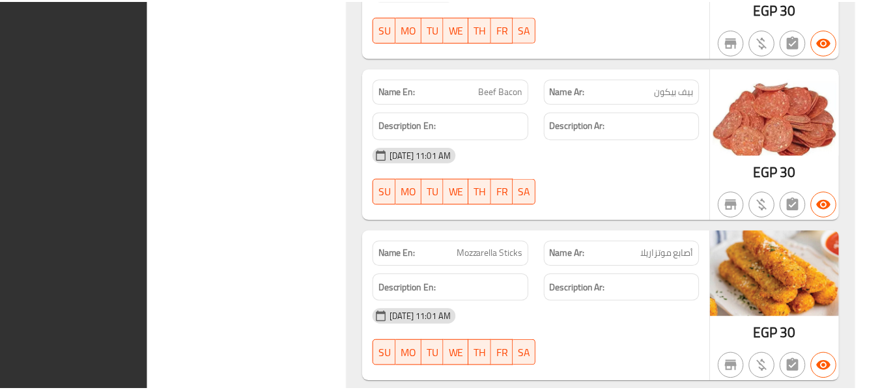
scroll to position [3305, 0]
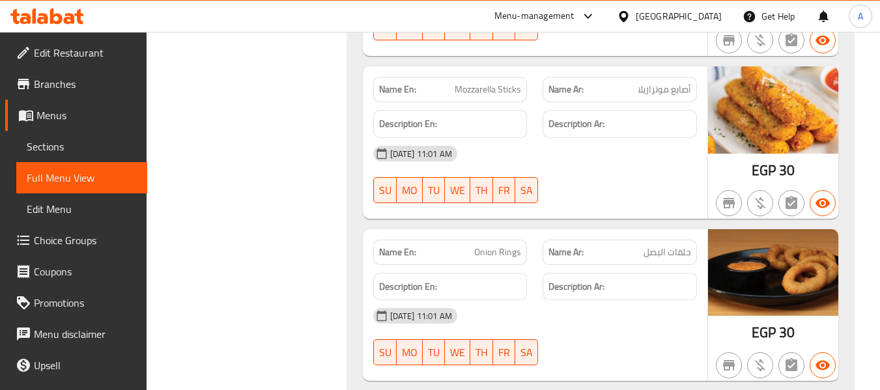
click at [92, 147] on span "Sections" at bounding box center [82, 147] width 110 height 16
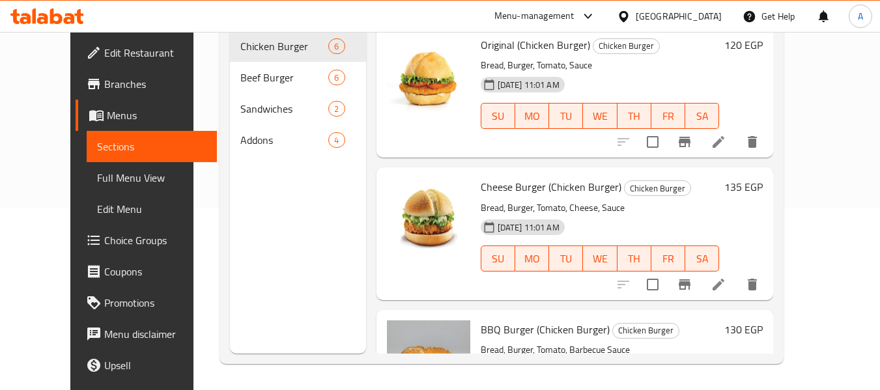
scroll to position [182, 0]
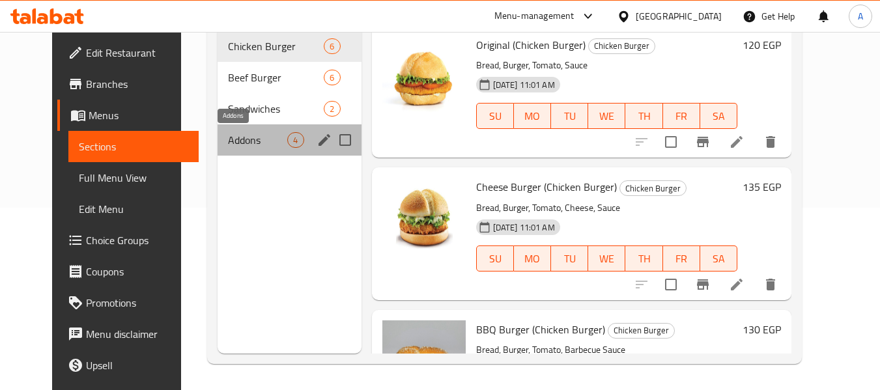
click at [252, 134] on span "Addons" at bounding box center [257, 140] width 59 height 16
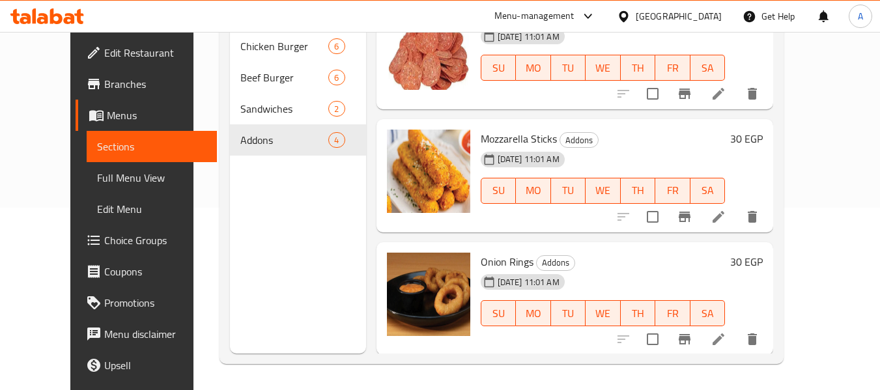
scroll to position [153, 0]
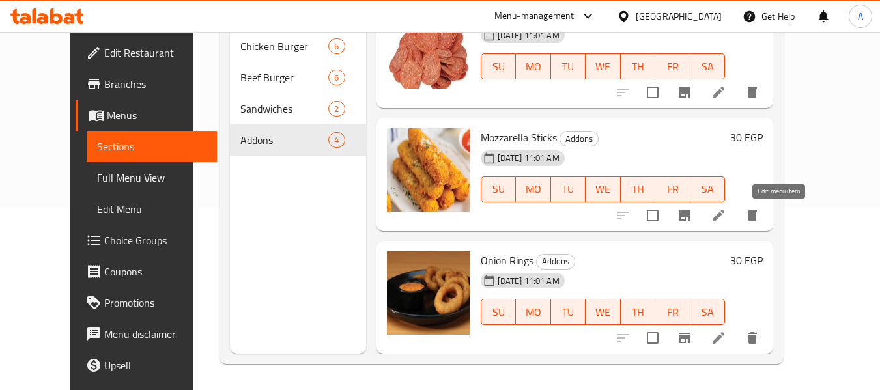
click at [724, 217] on icon at bounding box center [719, 216] width 12 height 12
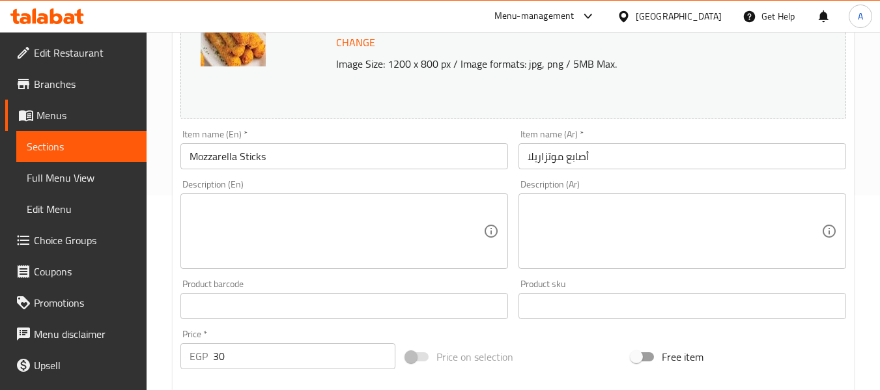
scroll to position [195, 0]
click at [307, 227] on textarea at bounding box center [337, 231] width 294 height 62
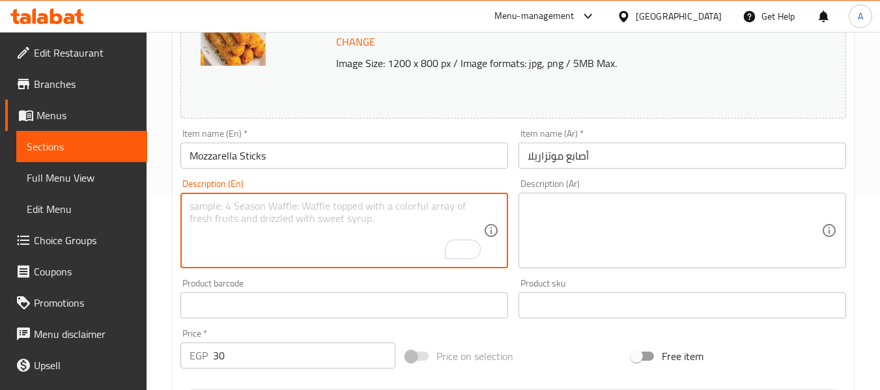
paste textarea "Crispy and cheesy mozzarella sticks, coated with a golden breadcrumb crust and …"
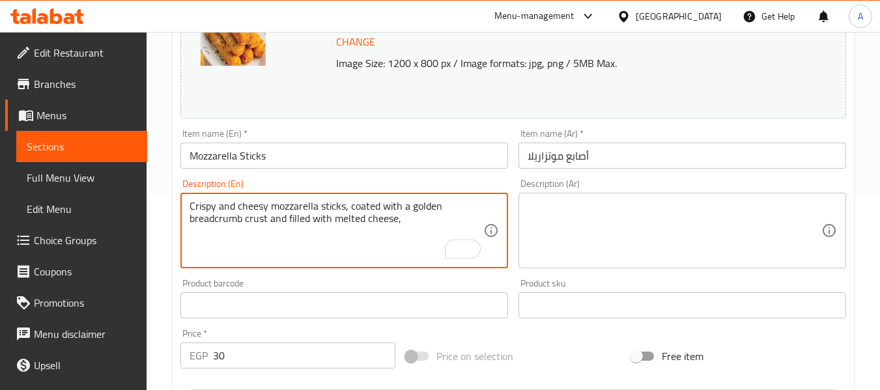
type textarea "Crispy and cheesy mozzarella sticks, coated with a golden breadcrumb crust and …"
click at [547, 232] on textarea at bounding box center [675, 231] width 294 height 62
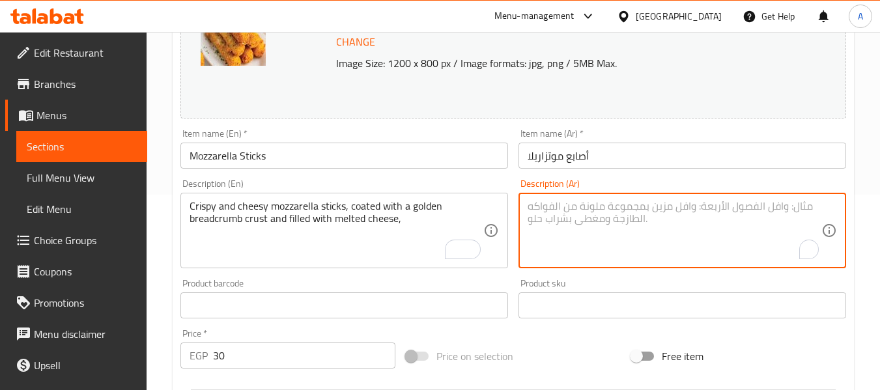
paste textarea "أصابع [PERSON_NAME] ومقرمشة مغطاة بقشرة بقسماط ذهبية ومحشوة بجبنة مذابة"
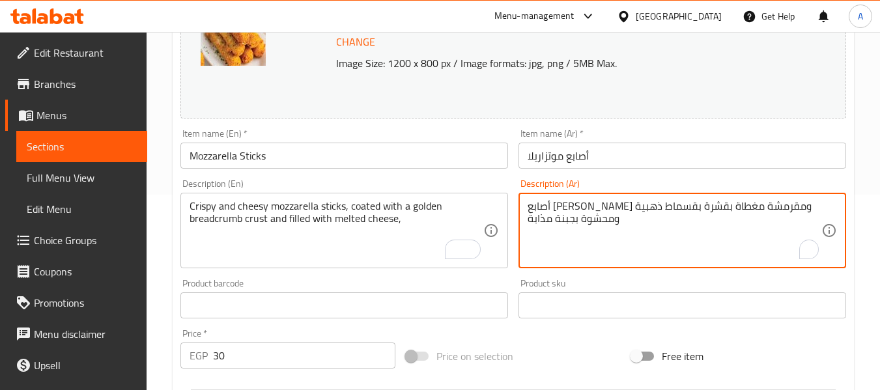
type textarea "أصابع [PERSON_NAME] ومقرمشة مغطاة بقشرة بقسماط ذهبية ومحشوة بجبنة مذابة"
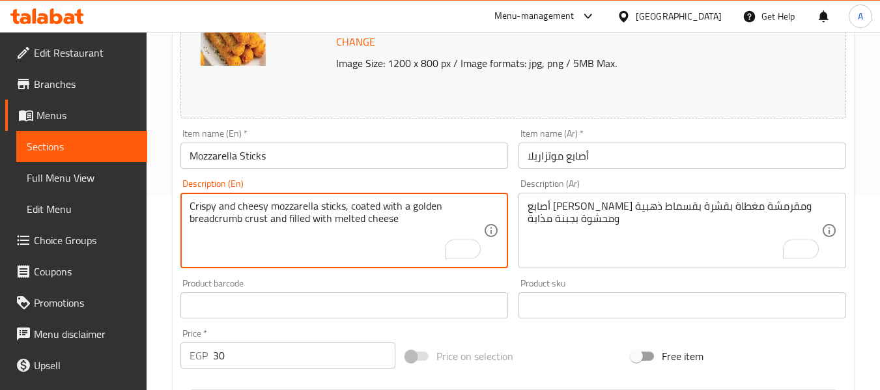
type textarea "Crispy and cheesy mozzarella sticks, coated with a golden breadcrumb crust and …"
drag, startPoint x: 243, startPoint y: 215, endPoint x: 197, endPoint y: 219, distance: 45.8
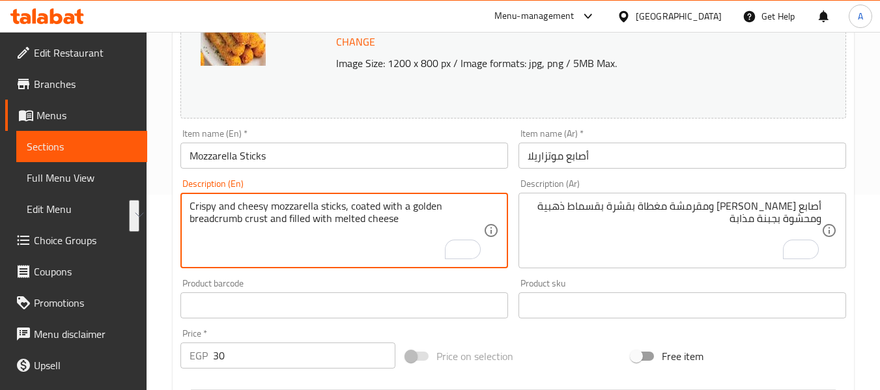
click at [212, 219] on textarea "Crispy and cheesy mozzarella sticks, coated with a golden breadcrumb crust and …" at bounding box center [337, 231] width 294 height 62
drag, startPoint x: 240, startPoint y: 218, endPoint x: 187, endPoint y: 218, distance: 53.4
click at [187, 218] on div "Crispy and cheesy mozzarella sticks, coated with a golden breadcrumb crust and …" at bounding box center [344, 231] width 328 height 76
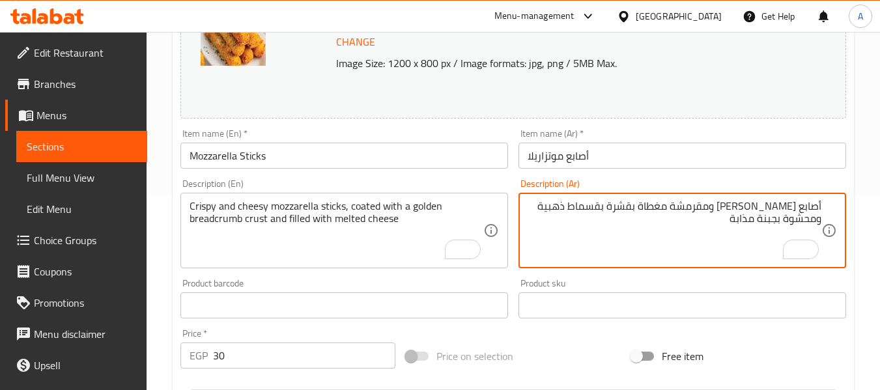
drag, startPoint x: 626, startPoint y: 203, endPoint x: 647, endPoint y: 212, distance: 23.3
click at [625, 222] on textarea "أصابع [PERSON_NAME] ومقرمشة مغطاة بعجينة بقسماط ذهبية ومحشوة بجبنة مذابة" at bounding box center [675, 231] width 294 height 62
type textarea "أصابع [PERSON_NAME] ومقرمشة مغطاة بعجينة بقسماط ذهبية ومحشوة بجبنة مذابة"
click at [627, 173] on div "Item name (Ar)   * أصابع موتزاريلا Item name (Ar) *" at bounding box center [682, 149] width 338 height 50
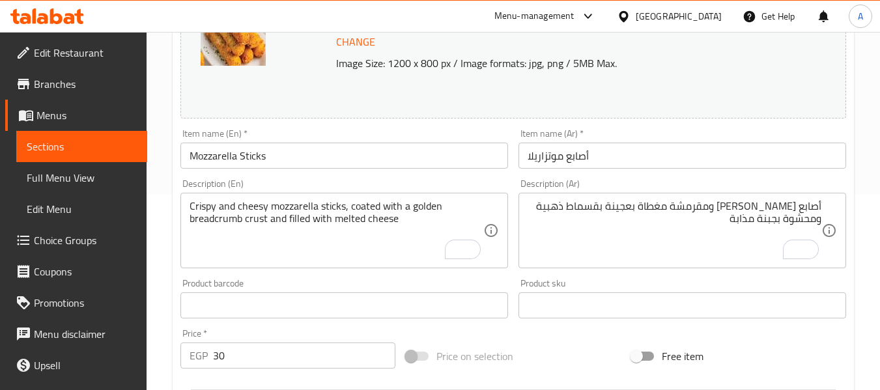
click at [626, 167] on input "أصابع موتزاريلا" at bounding box center [682, 156] width 328 height 26
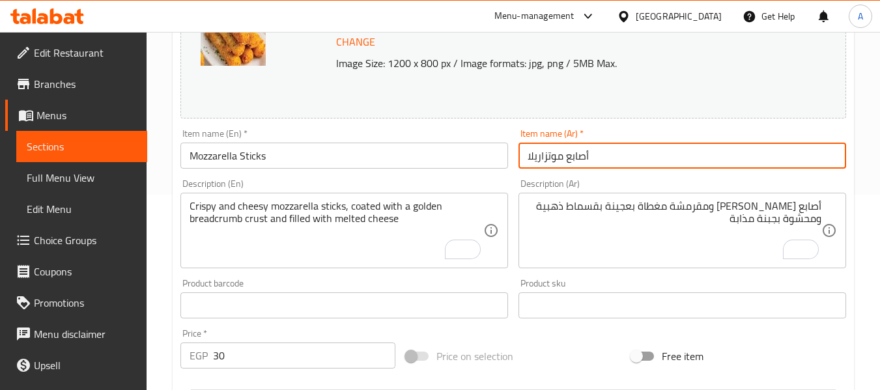
click at [438, 156] on input "Mozzarella Sticks" at bounding box center [344, 156] width 328 height 26
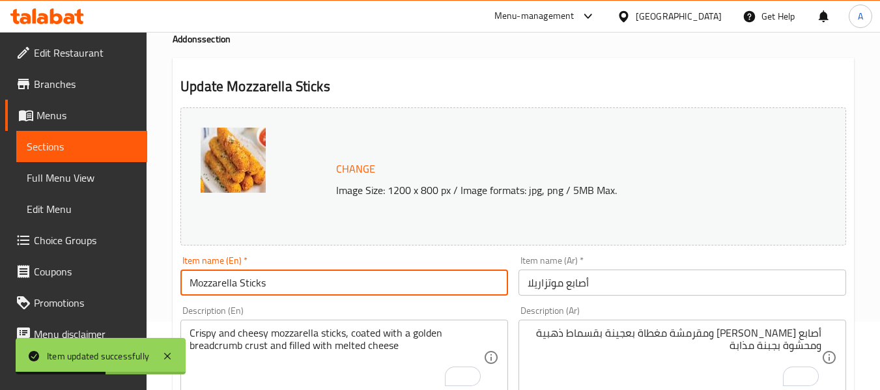
scroll to position [0, 0]
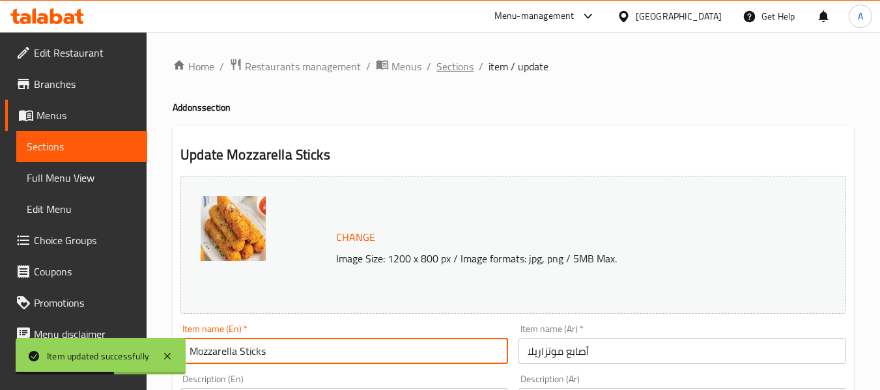
click at [468, 66] on span "Sections" at bounding box center [454, 67] width 37 height 16
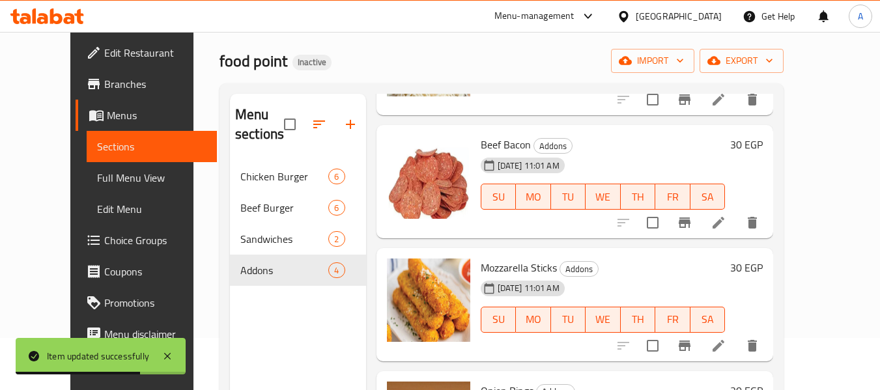
scroll to position [130, 0]
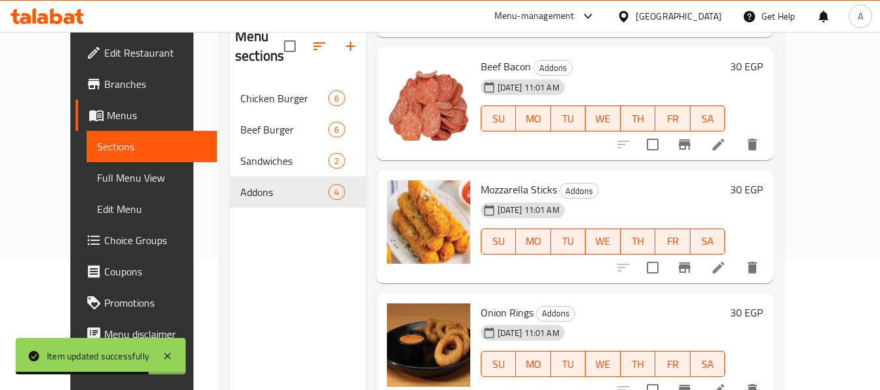
click at [492, 188] on span "Mozzarella Sticks" at bounding box center [519, 190] width 76 height 20
copy h6 "Mozzarella Sticks"
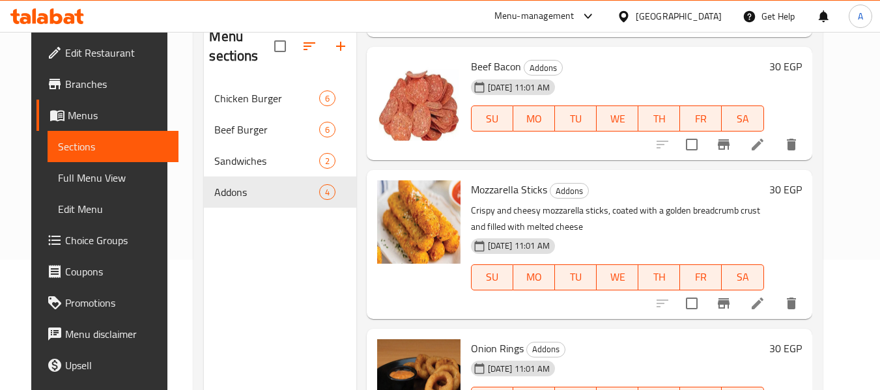
click at [407, 158] on div "Beef Bacon Addons [DATE] 11:01 AM SU MO TU WE TH FR SA 30 EGP" at bounding box center [589, 103] width 445 height 113
click at [528, 161] on div "Menu items Add Sort Manage items Mozzarella Cheese Addons [DATE] 11:01 AM SU MO…" at bounding box center [584, 211] width 456 height 390
click at [88, 170] on span "Full Menu View" at bounding box center [113, 178] width 110 height 16
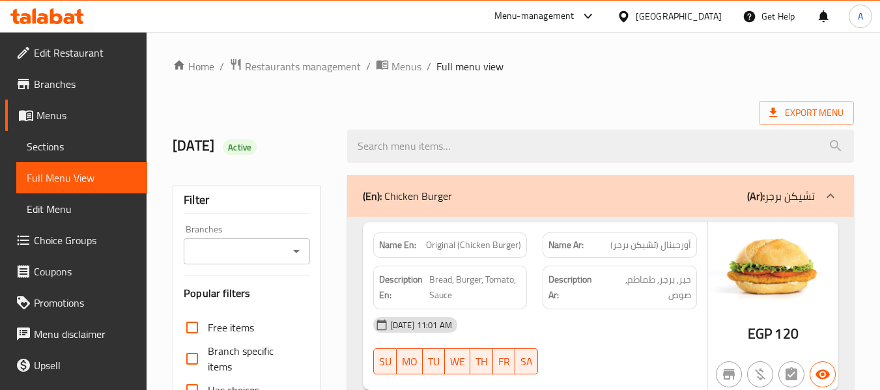
scroll to position [326, 0]
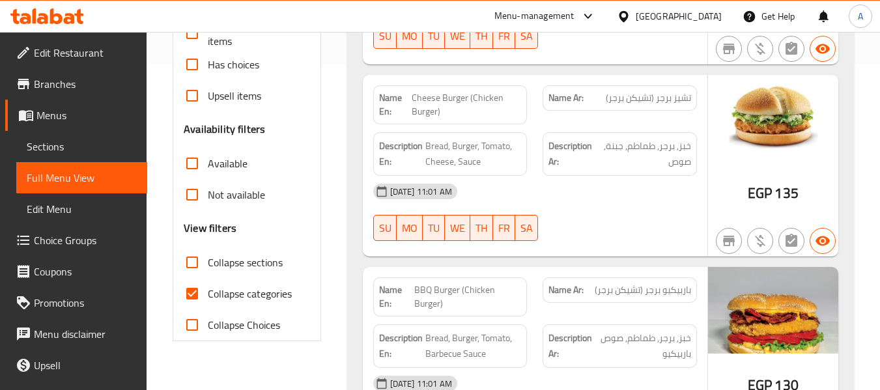
click at [261, 290] on span "Collapse categories" at bounding box center [250, 294] width 84 height 16
click at [208, 290] on input "Collapse categories" at bounding box center [192, 293] width 31 height 31
checkbox input "false"
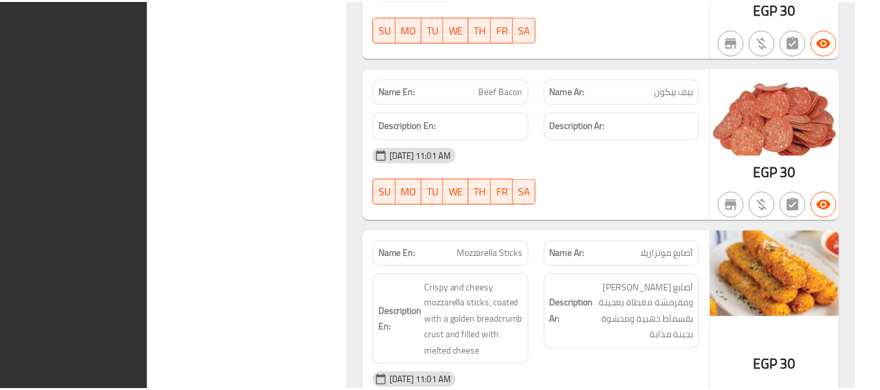
scroll to position [3369, 0]
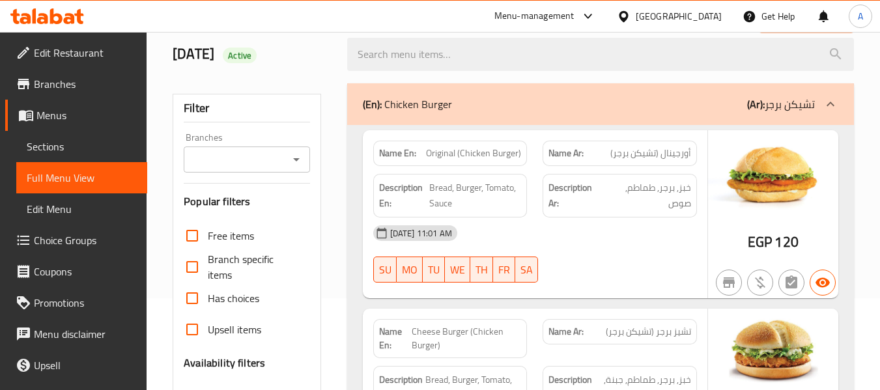
scroll to position [0, 0]
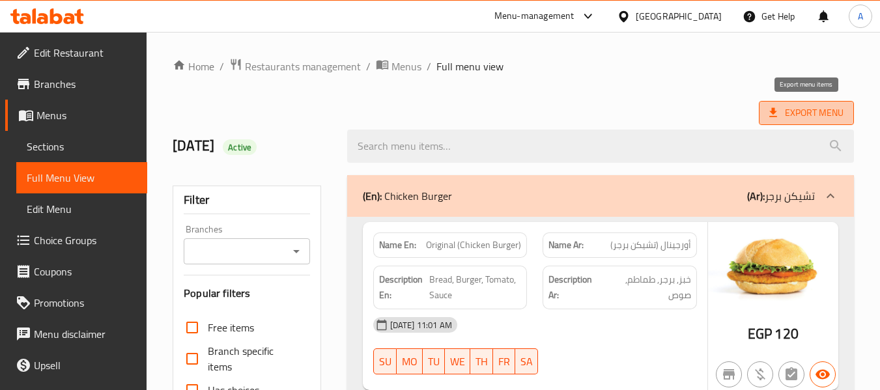
click at [808, 111] on span "Export Menu" at bounding box center [806, 113] width 74 height 16
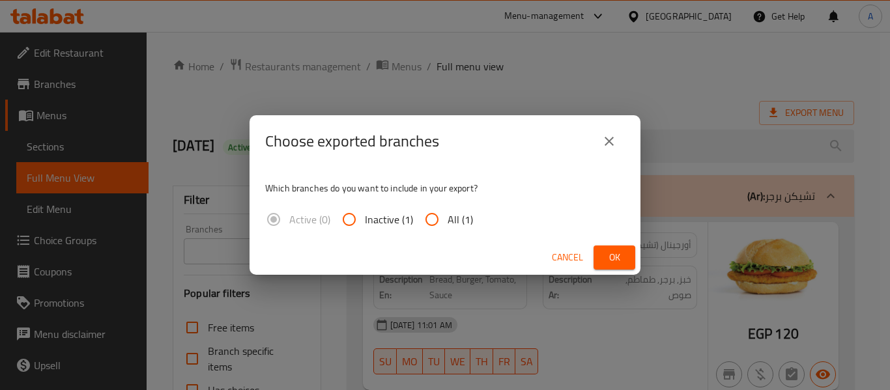
click at [423, 223] on input "All (1)" at bounding box center [431, 219] width 31 height 31
radio input "true"
drag, startPoint x: 615, startPoint y: 258, endPoint x: 595, endPoint y: 257, distance: 20.9
click at [616, 257] on span "Ok" at bounding box center [614, 257] width 21 height 16
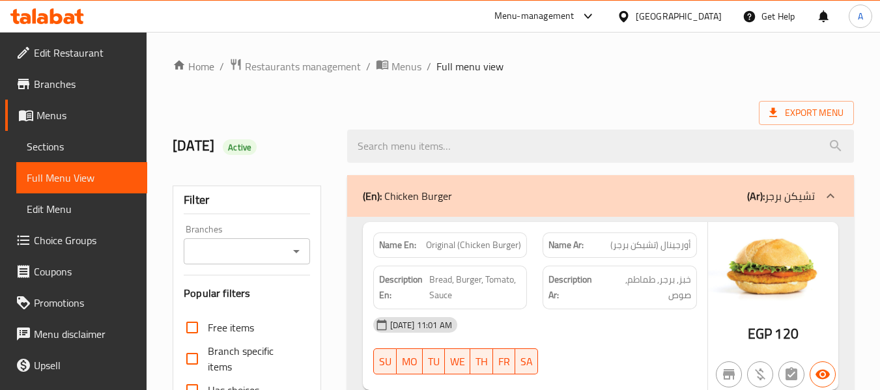
click at [72, 61] on span "Edit Restaurant" at bounding box center [85, 53] width 103 height 16
